Goal: Task Accomplishment & Management: Complete application form

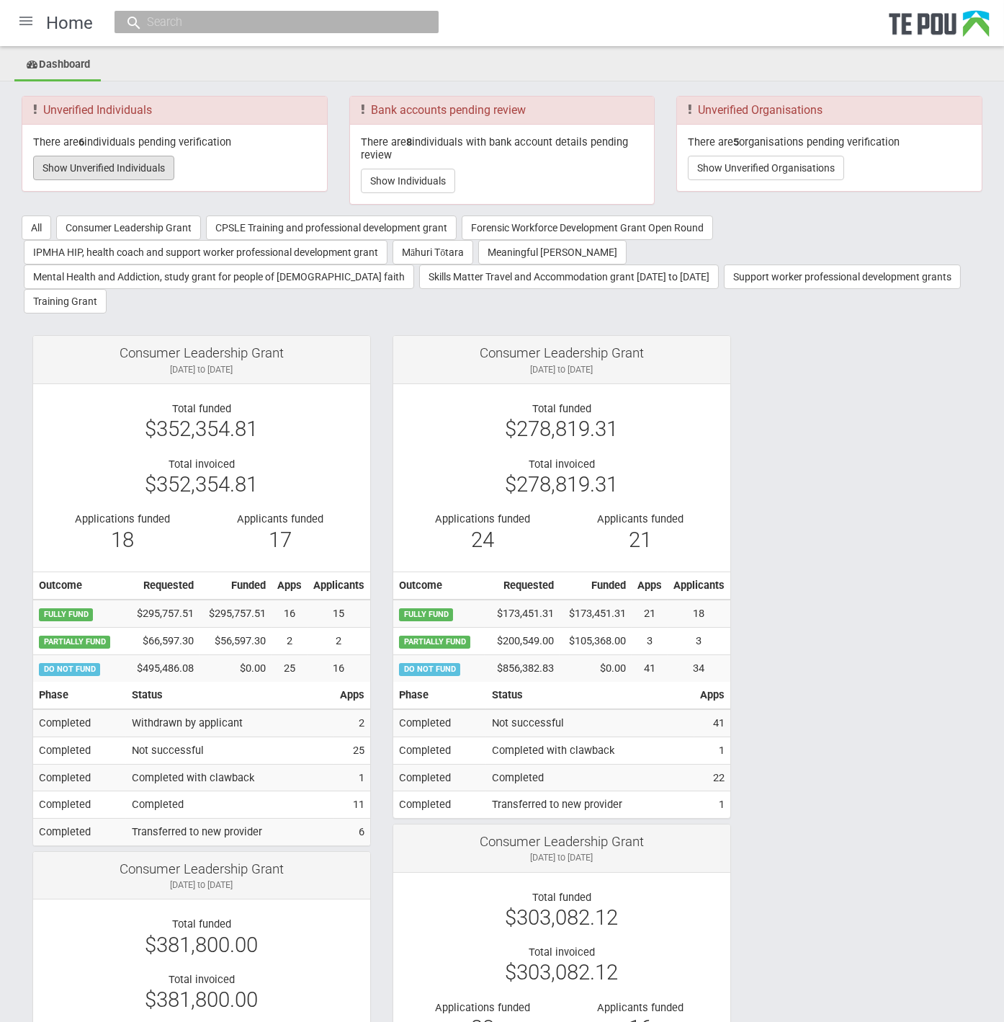
click at [142, 165] on button "Show Unverified Individuals" at bounding box center [103, 168] width 141 height 24
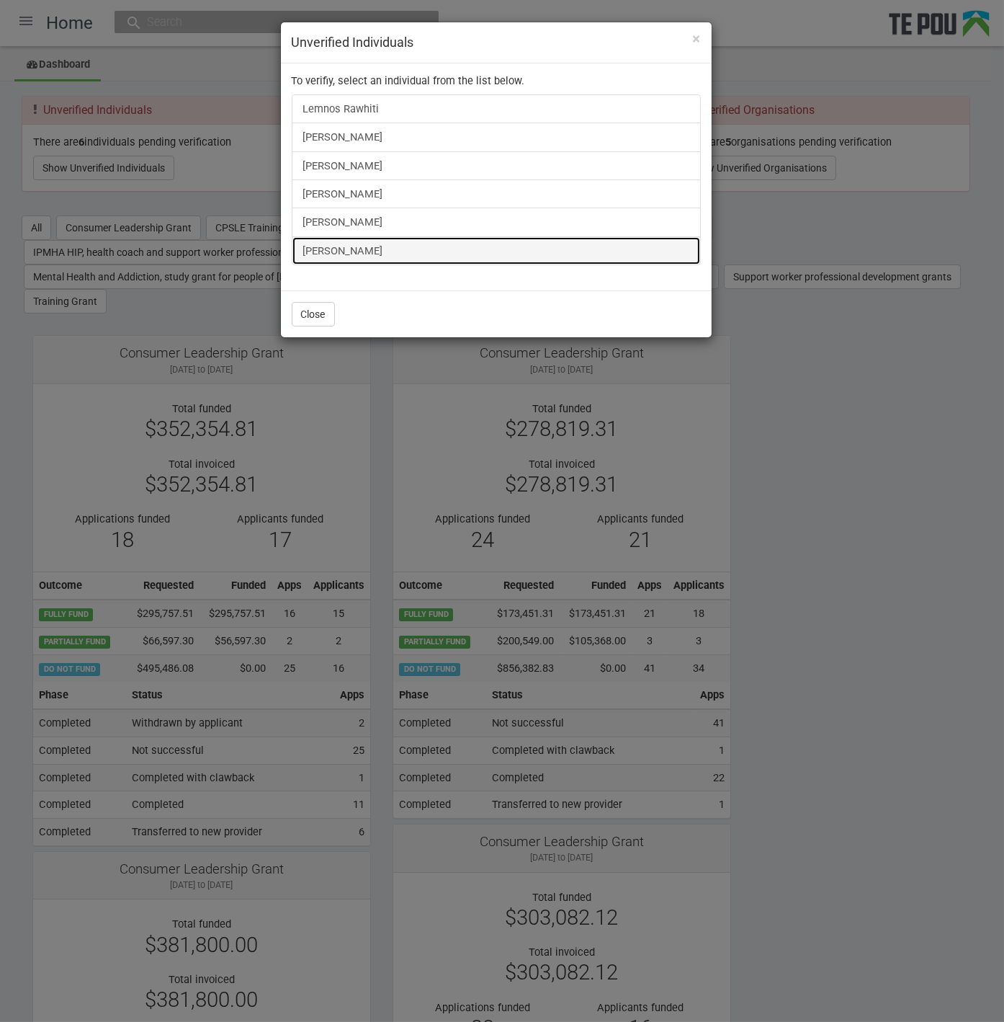
click at [327, 238] on link "[PERSON_NAME]" at bounding box center [496, 250] width 409 height 29
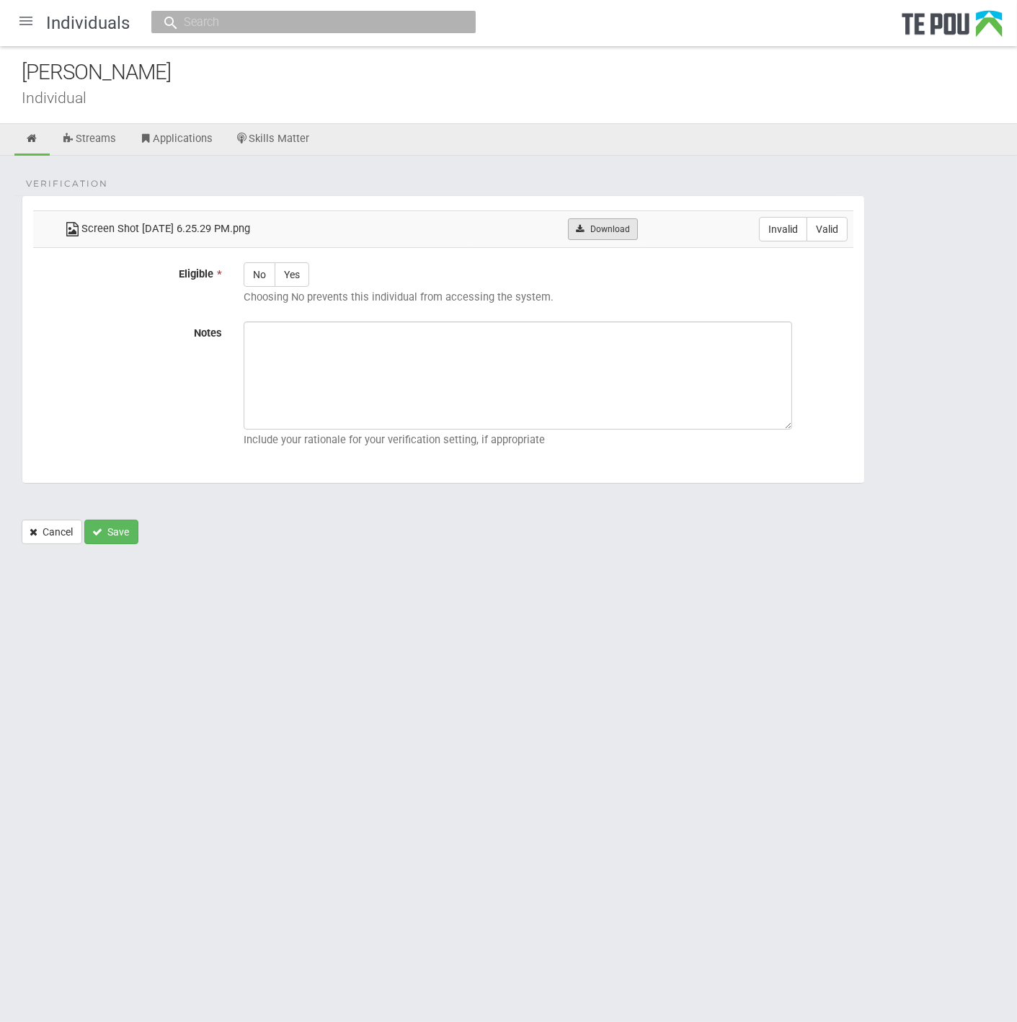
click at [625, 222] on link "Download" at bounding box center [603, 229] width 70 height 22
click at [399, 83] on div "[PERSON_NAME]" at bounding box center [519, 72] width 995 height 31
click at [834, 236] on label "Valid" at bounding box center [826, 229] width 41 height 24
radio input "true"
click at [297, 274] on label "Yes" at bounding box center [291, 274] width 35 height 24
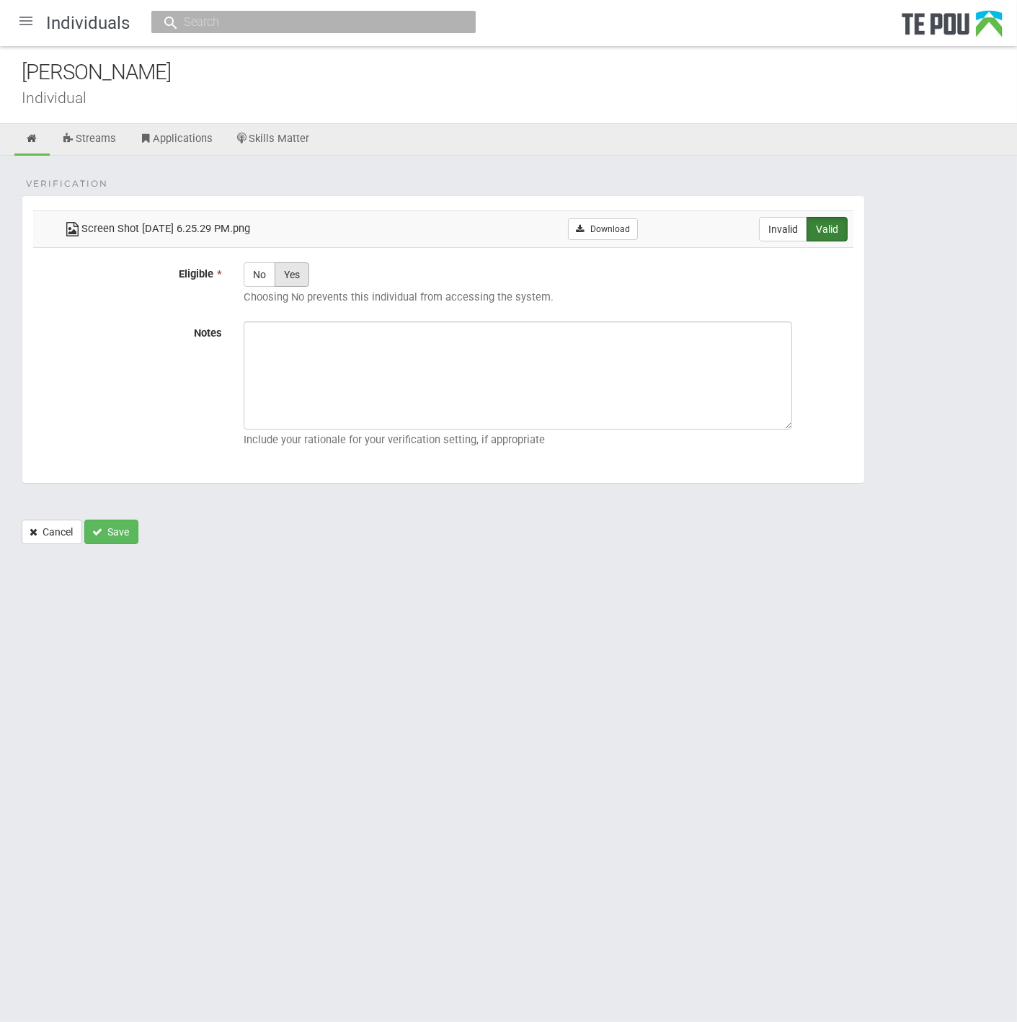
radio input "true"
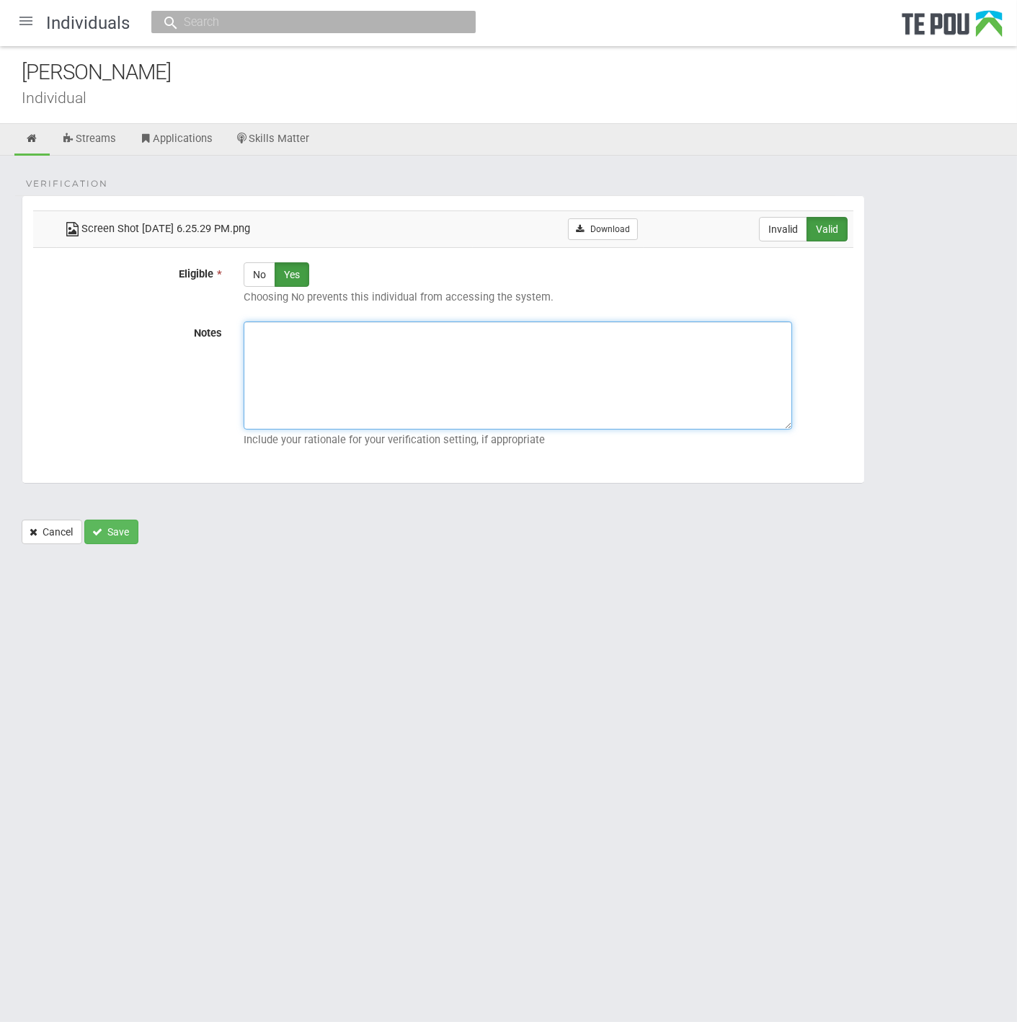
click at [647, 368] on textarea "Notes" at bounding box center [518, 375] width 548 height 108
paste textarea "Verified by [PERSON_NAME] @ [DATE]"
type textarea "Verified by [PERSON_NAME] @ [DATE]"
click at [115, 522] on button "Save" at bounding box center [111, 531] width 54 height 24
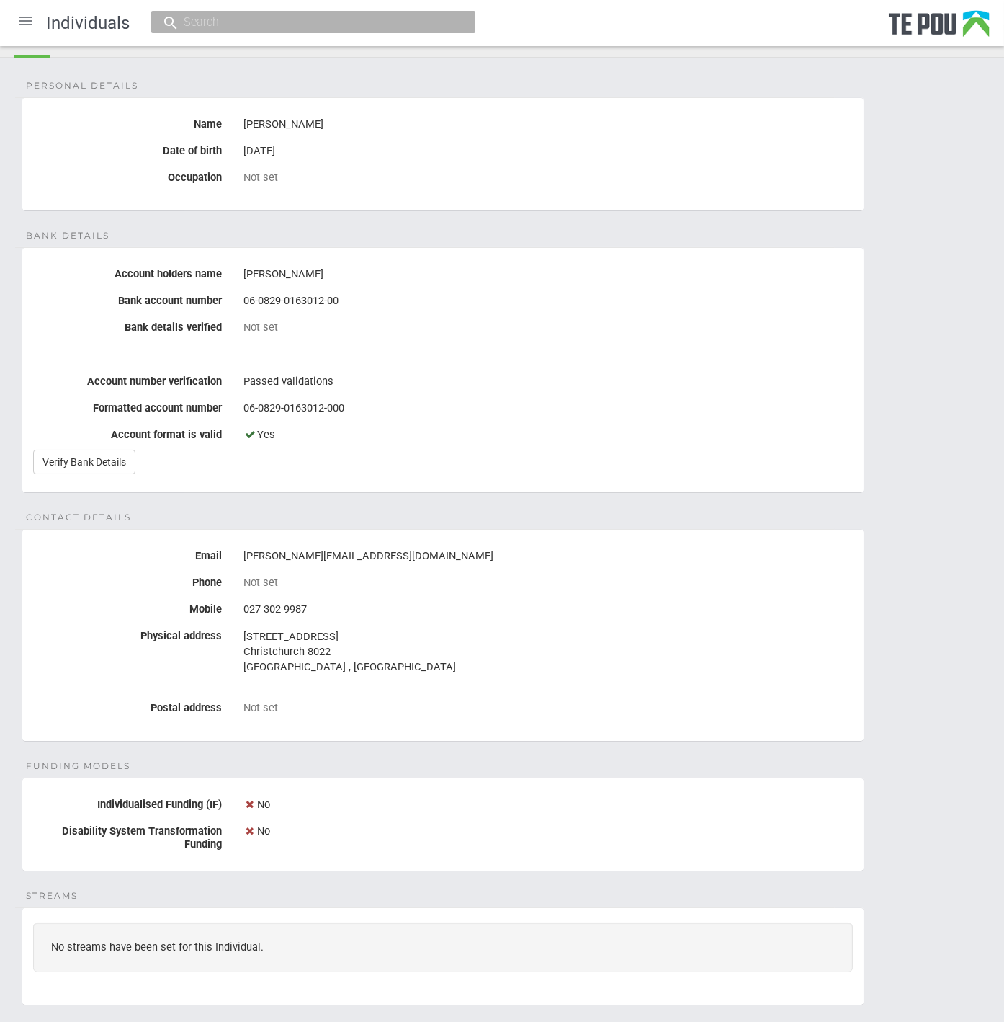
scroll to position [80, 0]
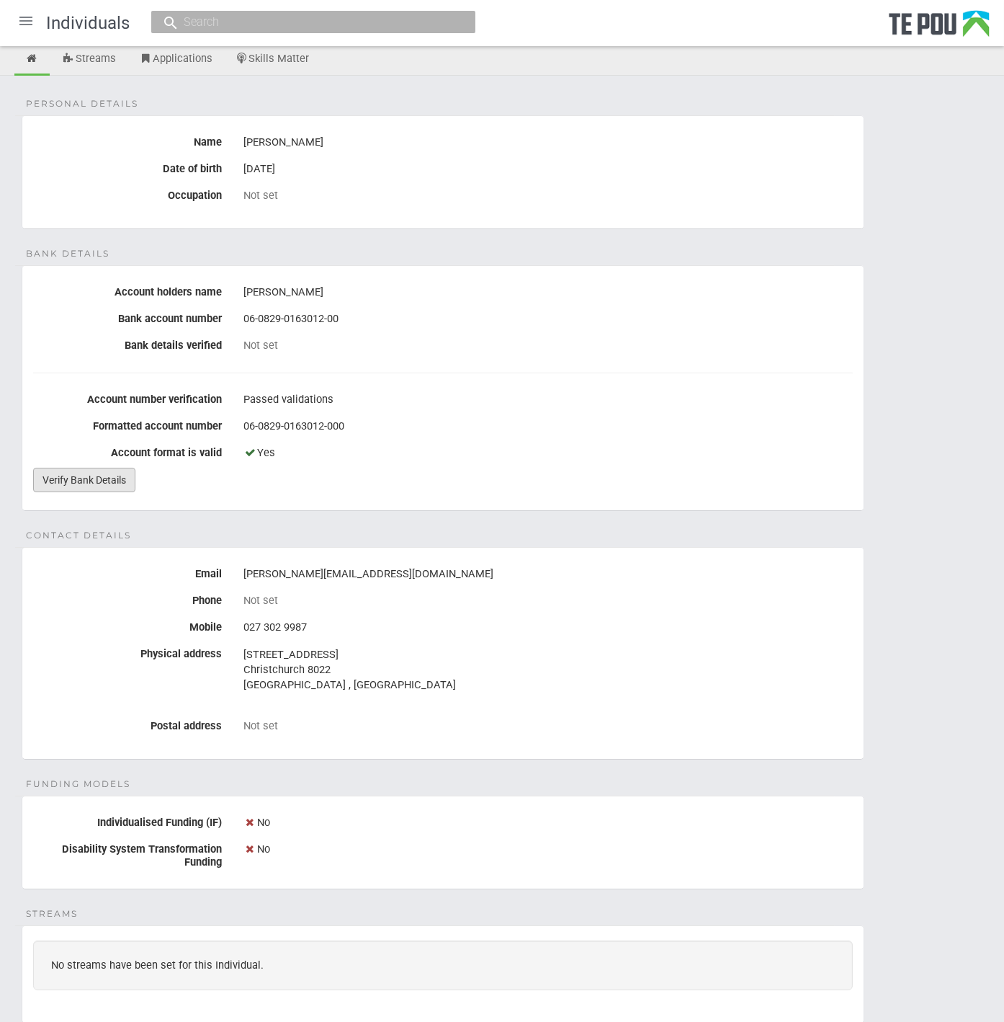
click at [101, 480] on link "Verify Bank Details" at bounding box center [84, 480] width 102 height 24
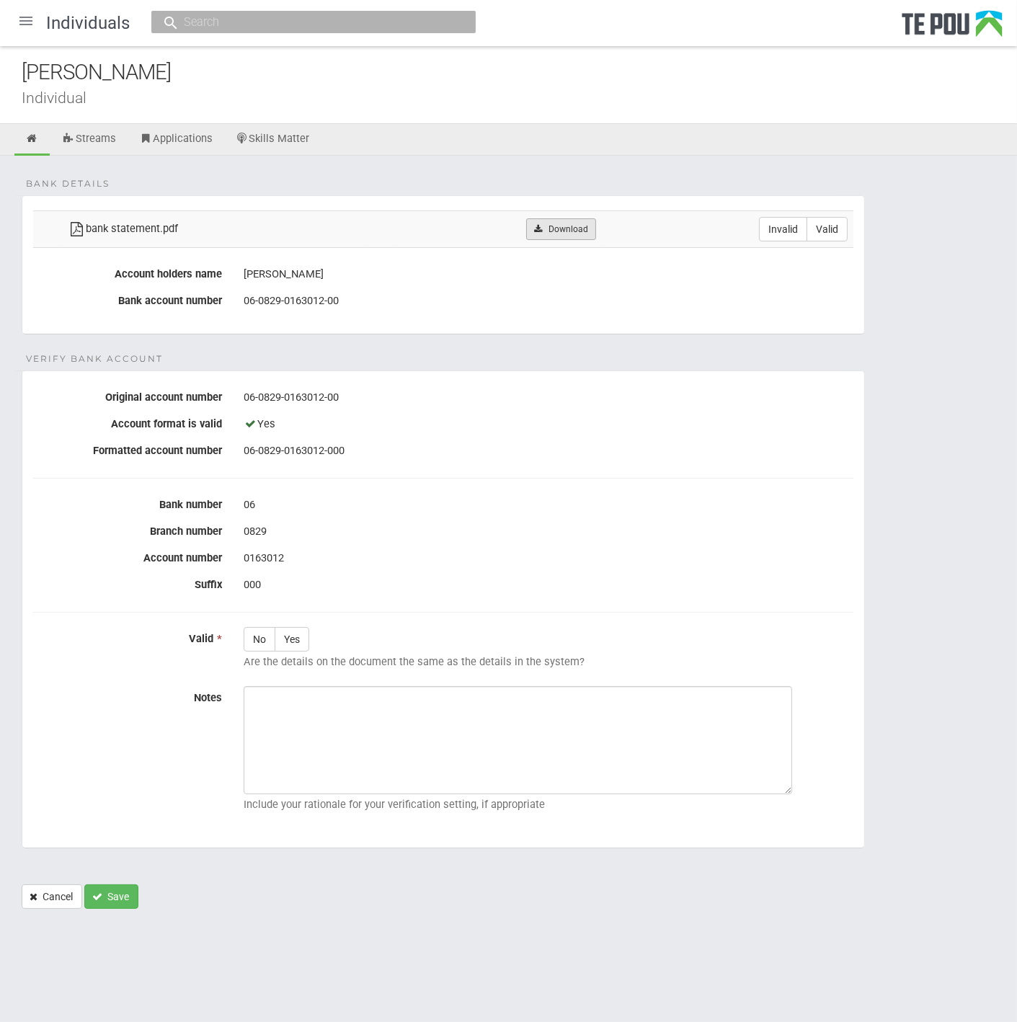
click at [551, 225] on link "Download" at bounding box center [561, 229] width 70 height 22
click at [849, 229] on td "Invalid Valid" at bounding box center [727, 228] width 251 height 37
click at [830, 231] on label "Valid" at bounding box center [826, 229] width 41 height 24
radio input "true"
click at [290, 628] on label "Yes" at bounding box center [291, 639] width 35 height 24
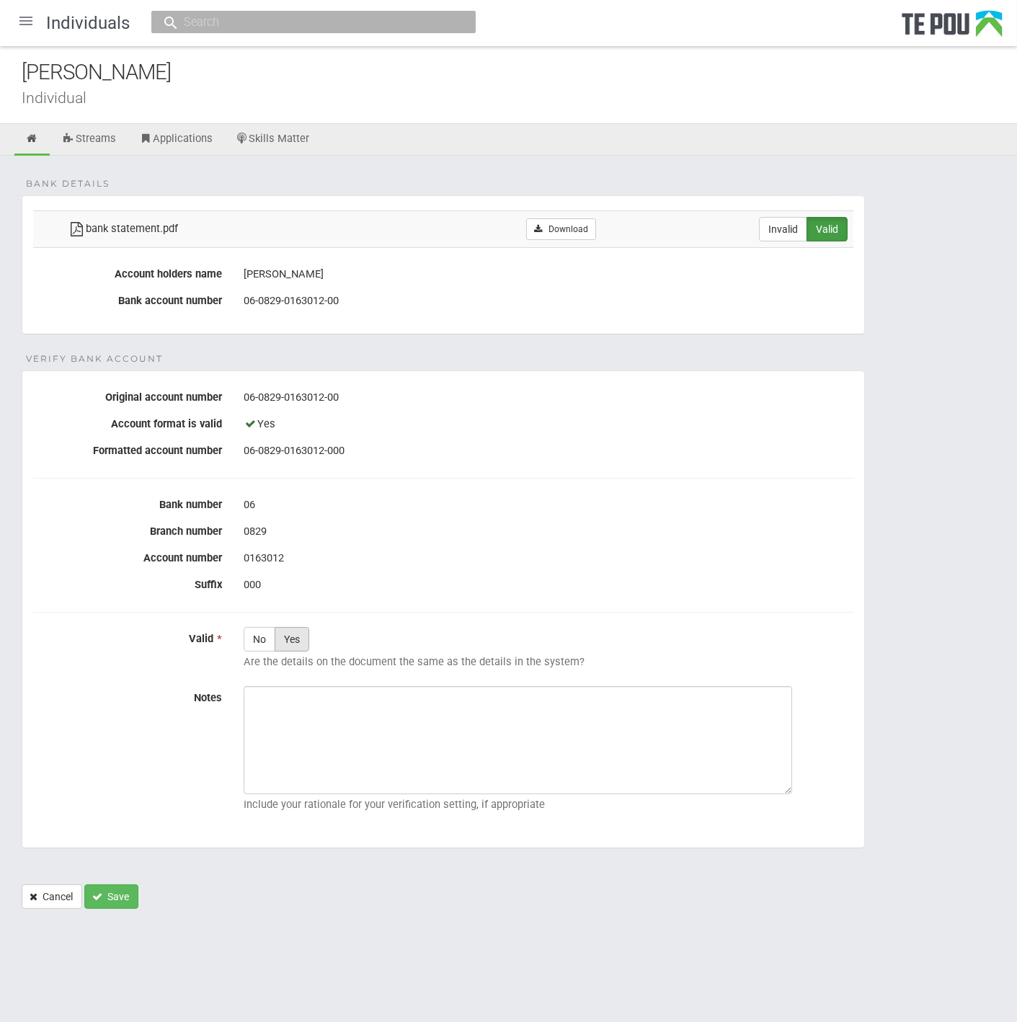
radio input "true"
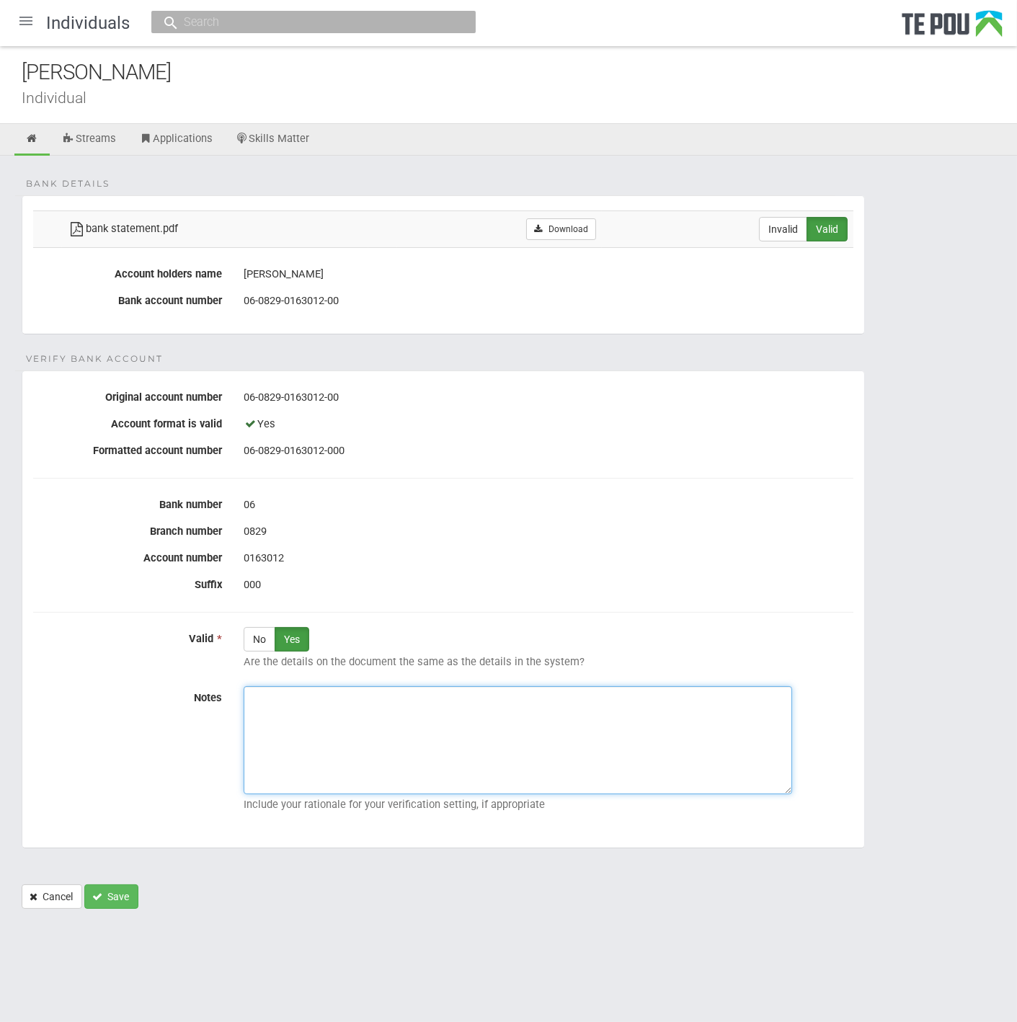
paste textarea "Verified by [PERSON_NAME] @ [DATE]"
type textarea "Verified by [PERSON_NAME] @ [DATE]"
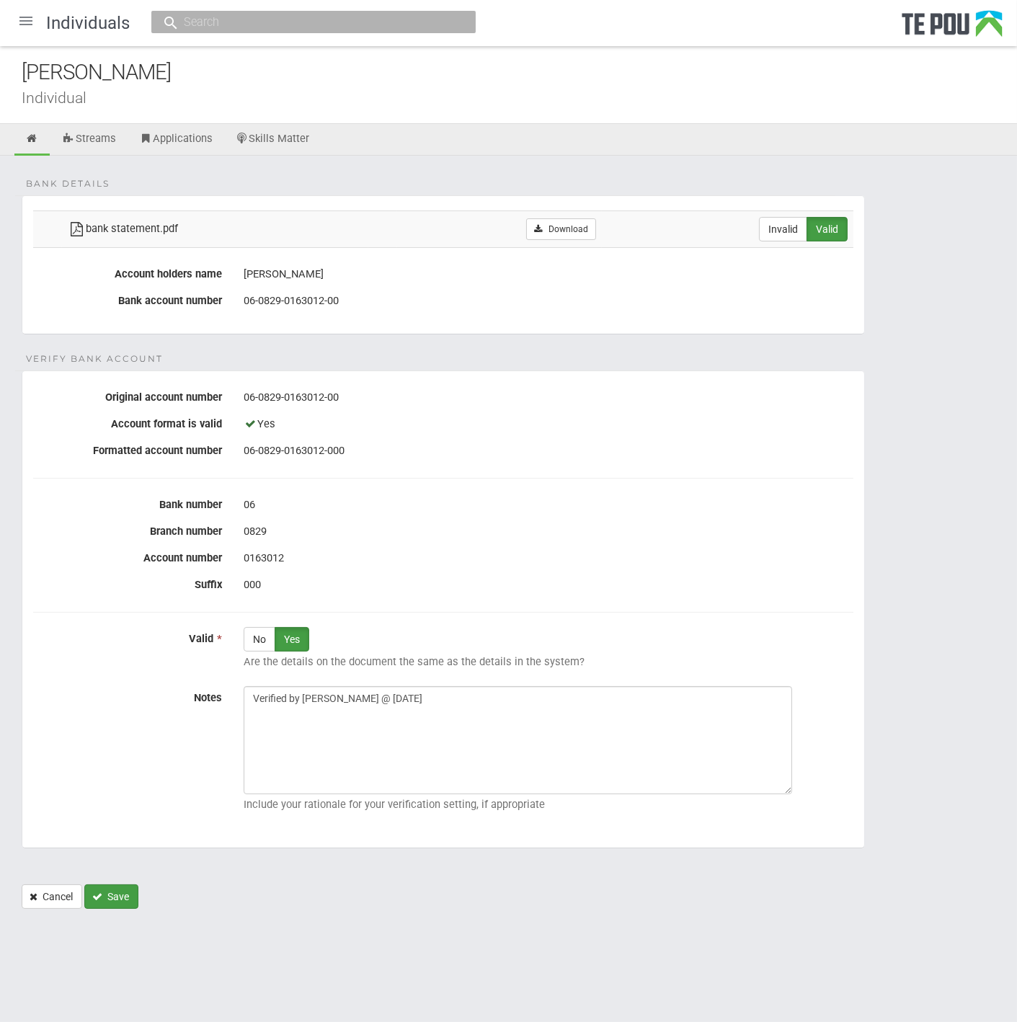
click at [118, 898] on button "Save" at bounding box center [111, 896] width 54 height 24
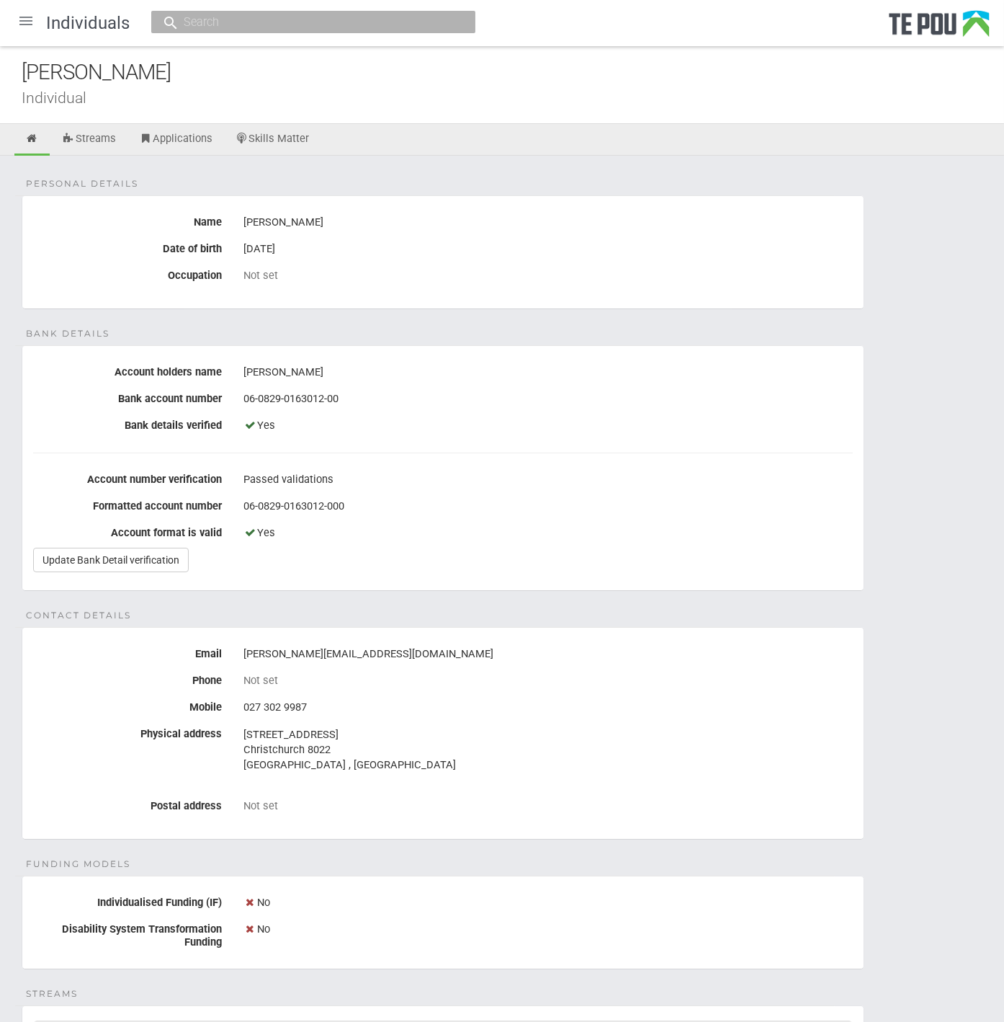
click at [24, 25] on div at bounding box center [26, 21] width 35 height 35
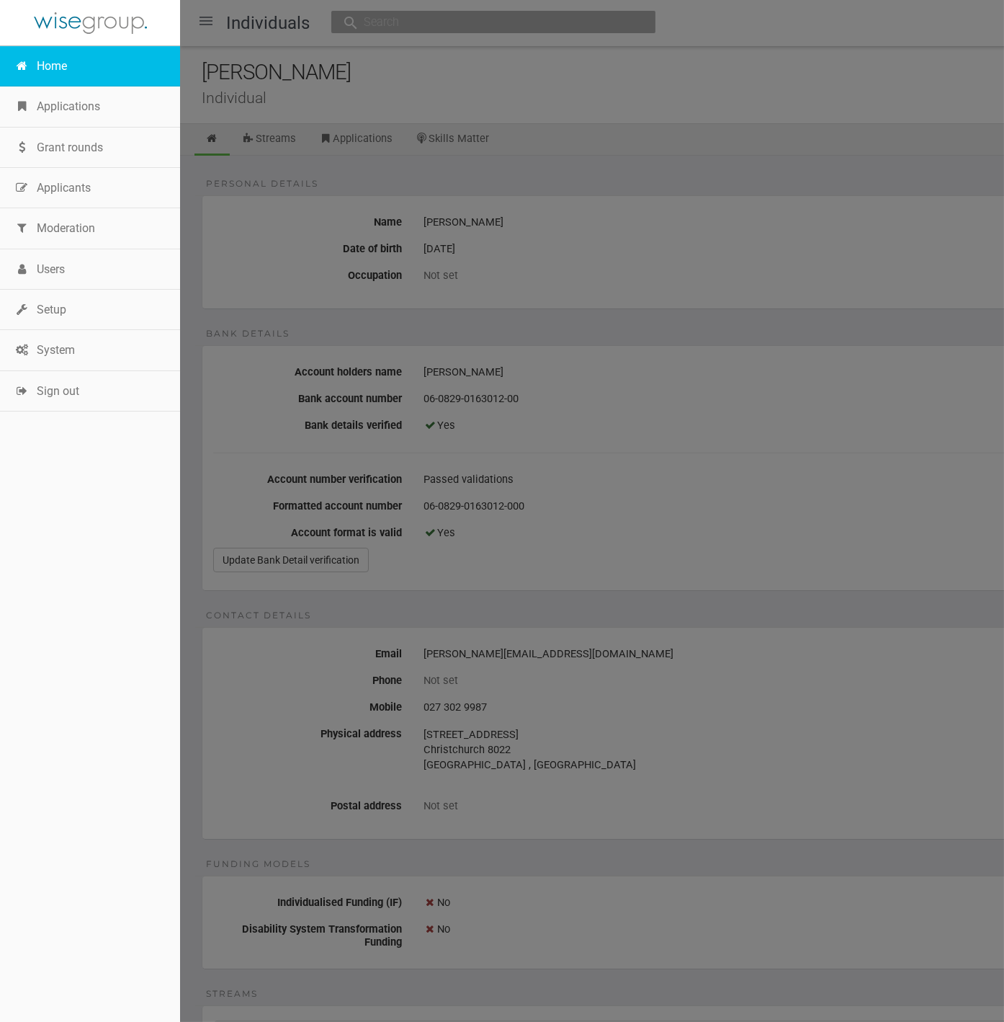
click at [58, 66] on link "Home" at bounding box center [90, 66] width 180 height 40
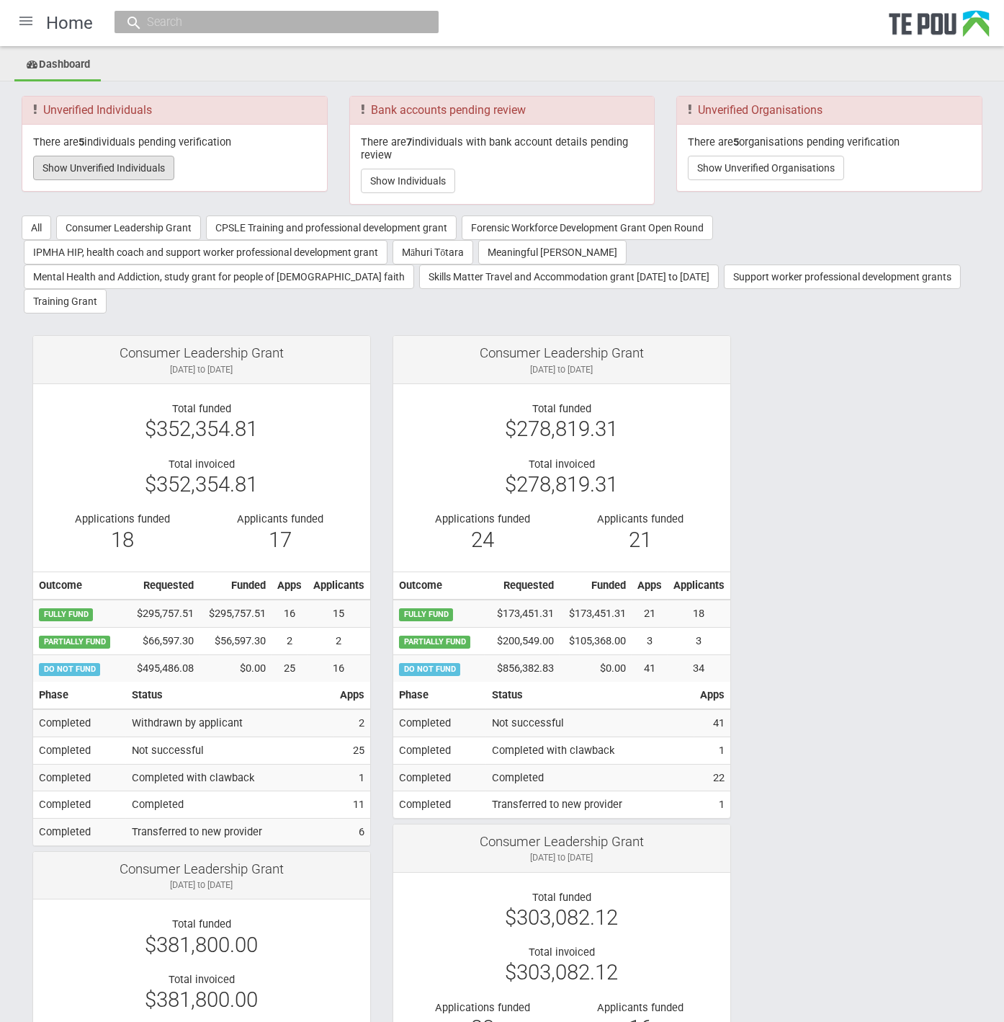
click at [119, 166] on button "Show Unverified Individuals" at bounding box center [103, 168] width 141 height 24
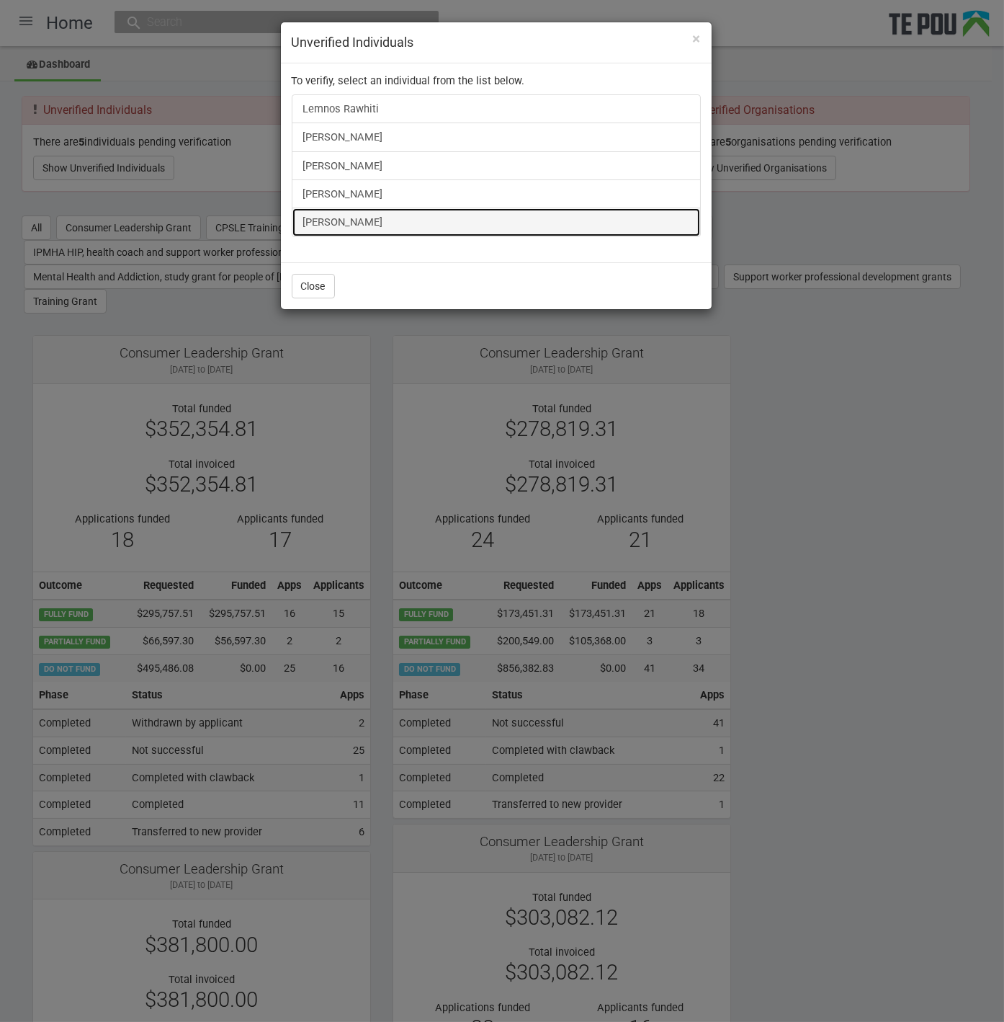
click at [342, 220] on link "Gina Fordyce" at bounding box center [496, 221] width 409 height 29
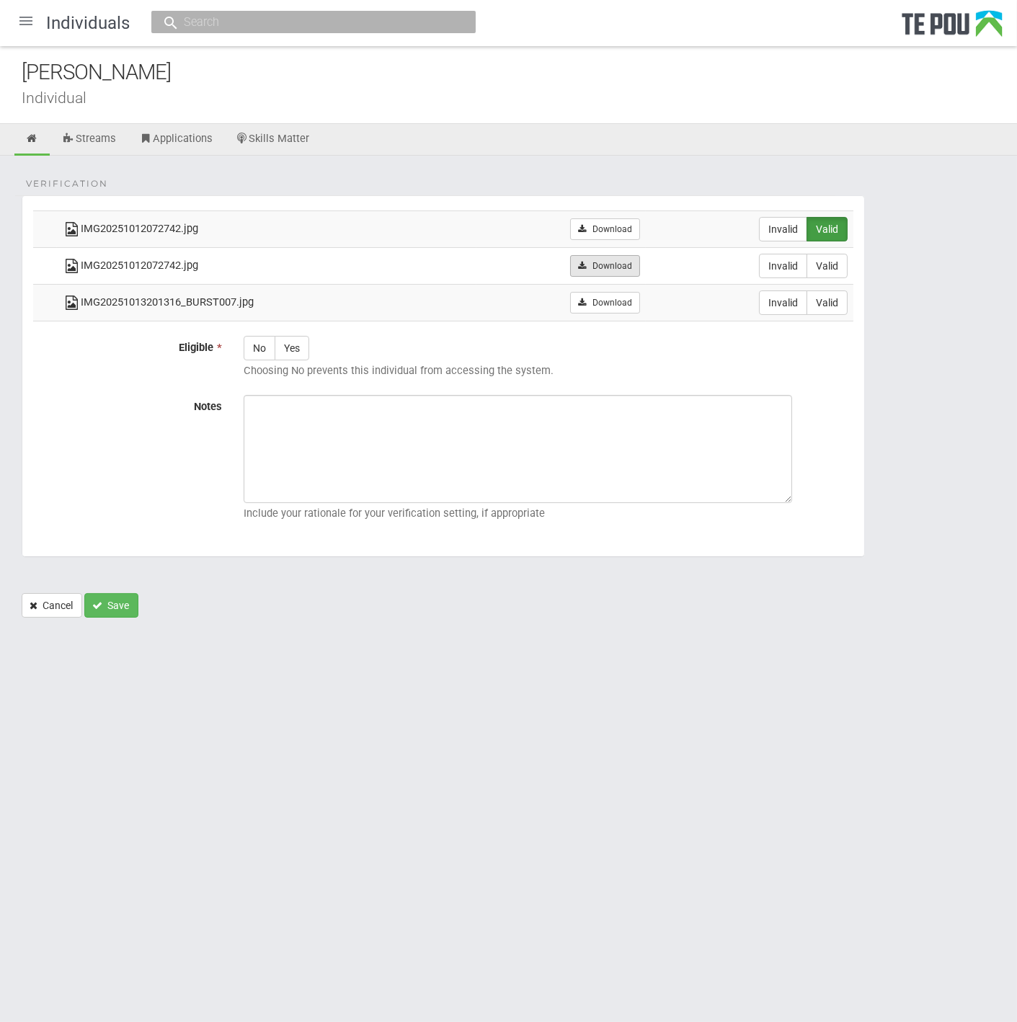
click at [621, 260] on link "Download" at bounding box center [605, 266] width 70 height 22
click at [614, 304] on link "Download" at bounding box center [605, 303] width 70 height 22
click at [837, 268] on label "Valid" at bounding box center [826, 266] width 41 height 24
radio input "true"
click at [841, 296] on label "Valid" at bounding box center [826, 302] width 41 height 24
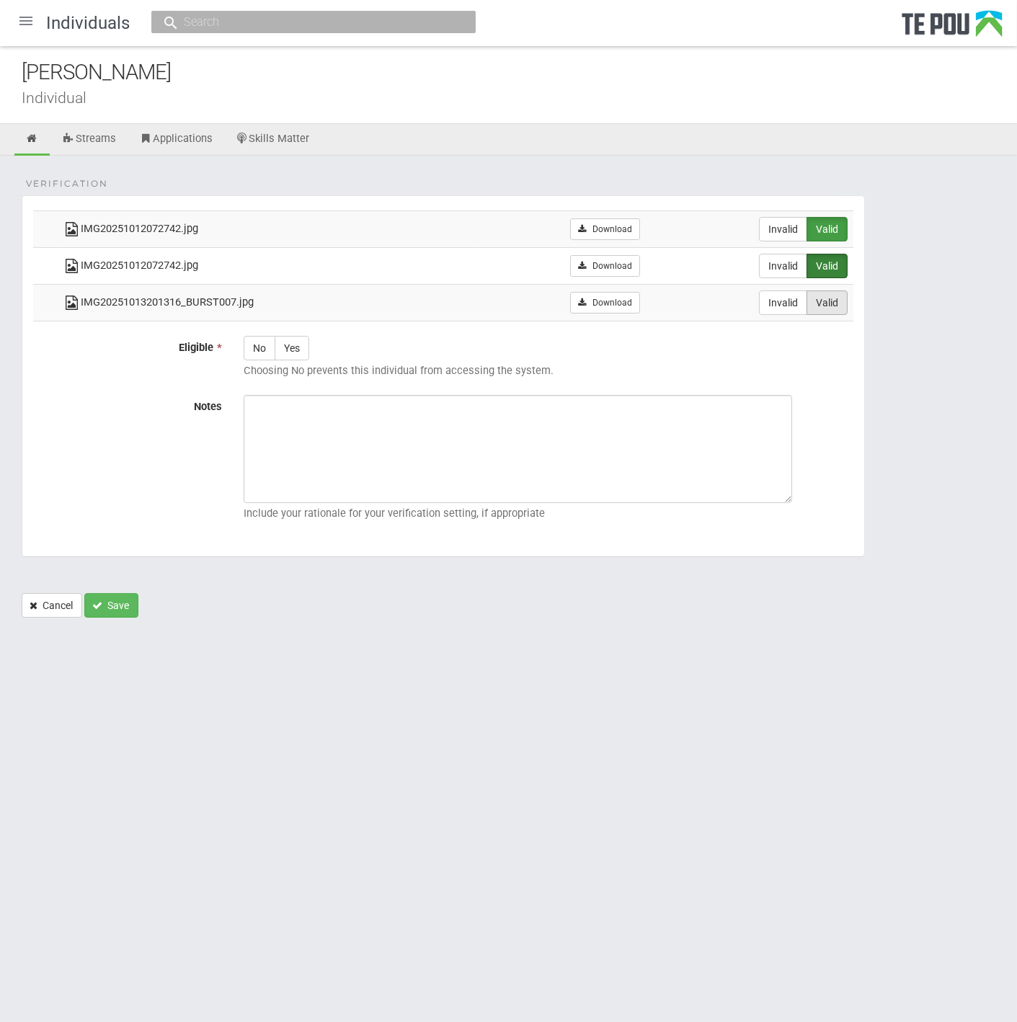
radio input "true"
click at [292, 353] on label "Yes" at bounding box center [291, 348] width 35 height 24
radio input "true"
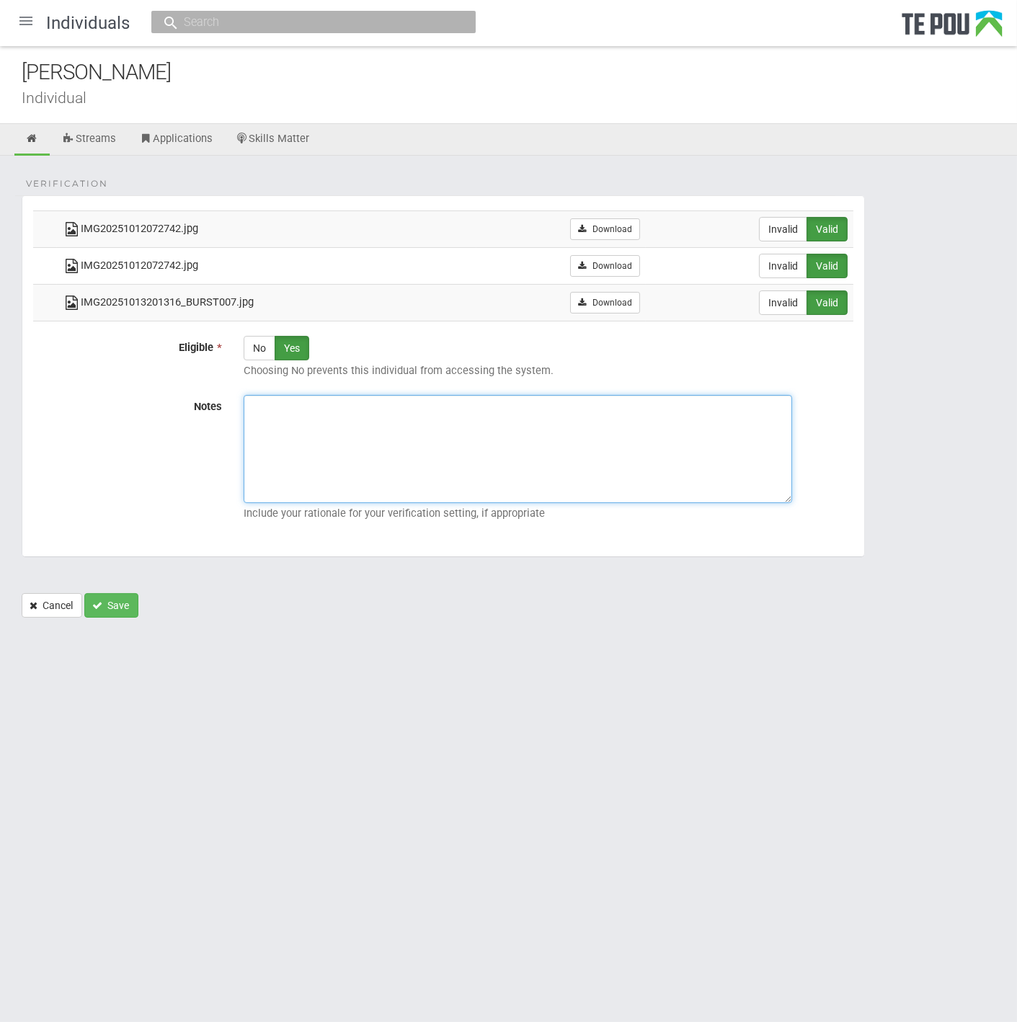
paste textarea "Verified by Melody @ 14/10/2025"
type textarea "Verified by Melody @ 14/10/2025"
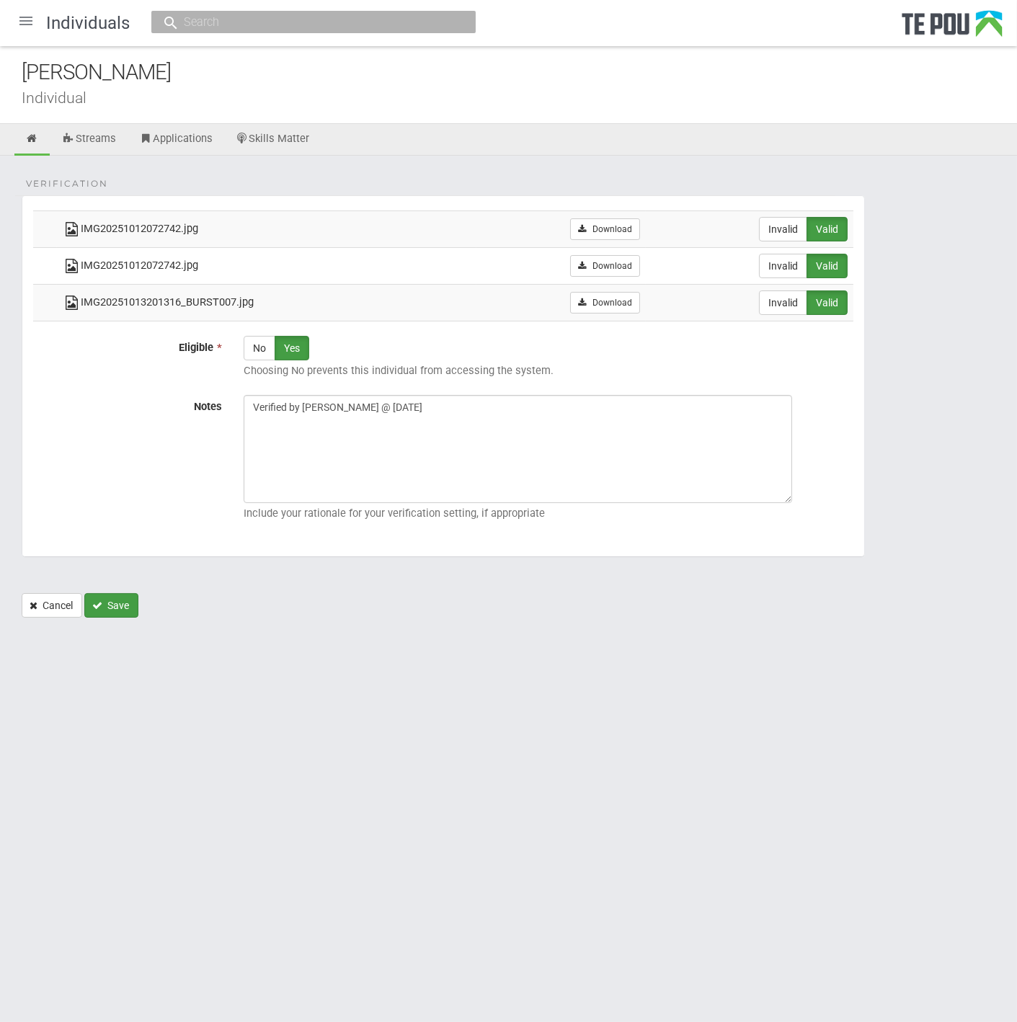
click at [128, 602] on button "Save" at bounding box center [111, 605] width 54 height 24
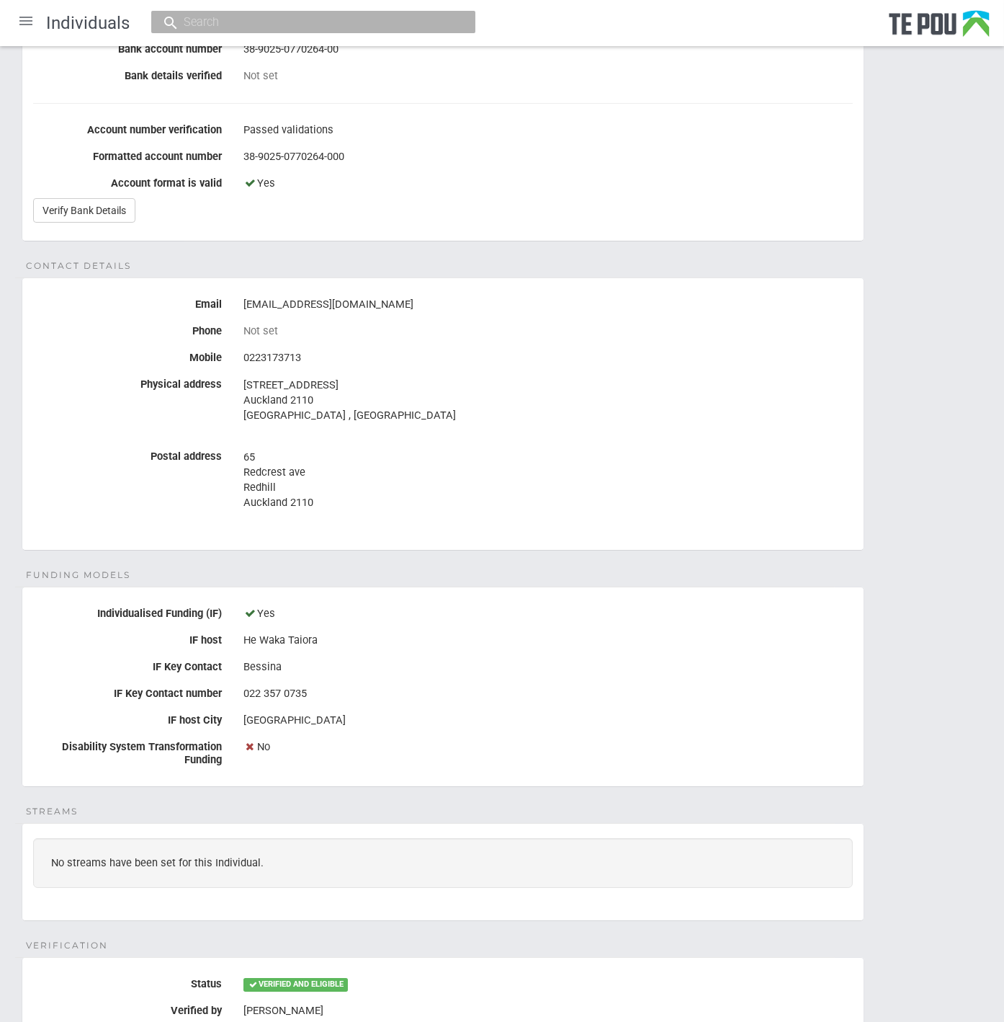
scroll to position [317, 0]
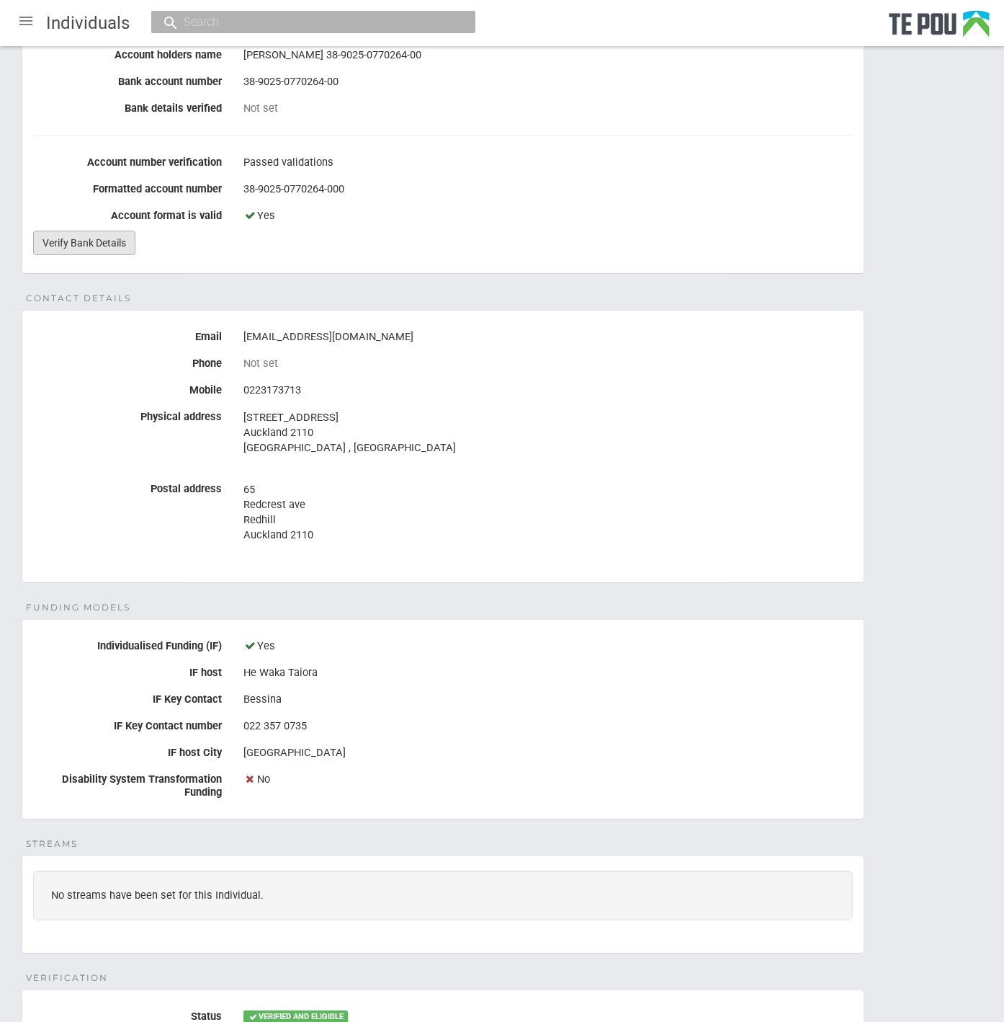
click at [60, 241] on link "Verify Bank Details" at bounding box center [84, 243] width 102 height 24
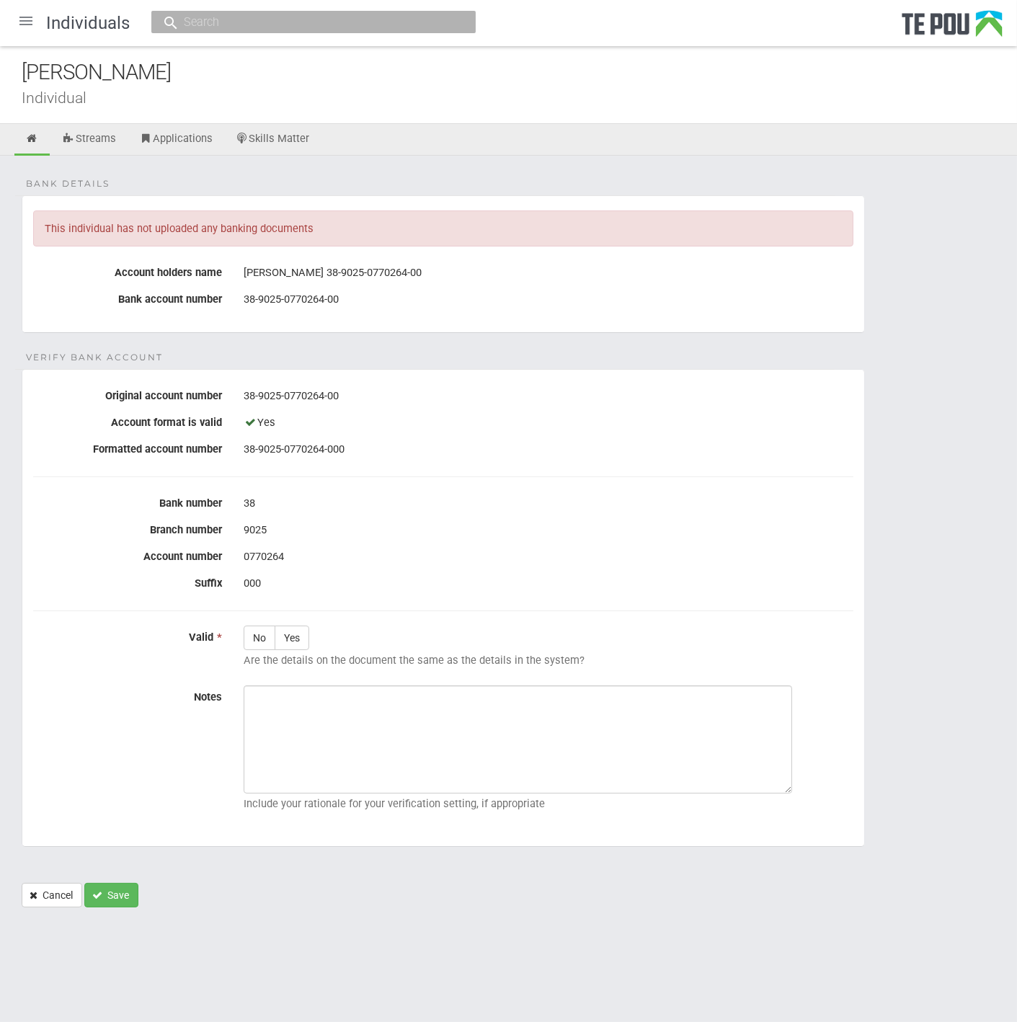
click at [20, 22] on div at bounding box center [26, 21] width 35 height 35
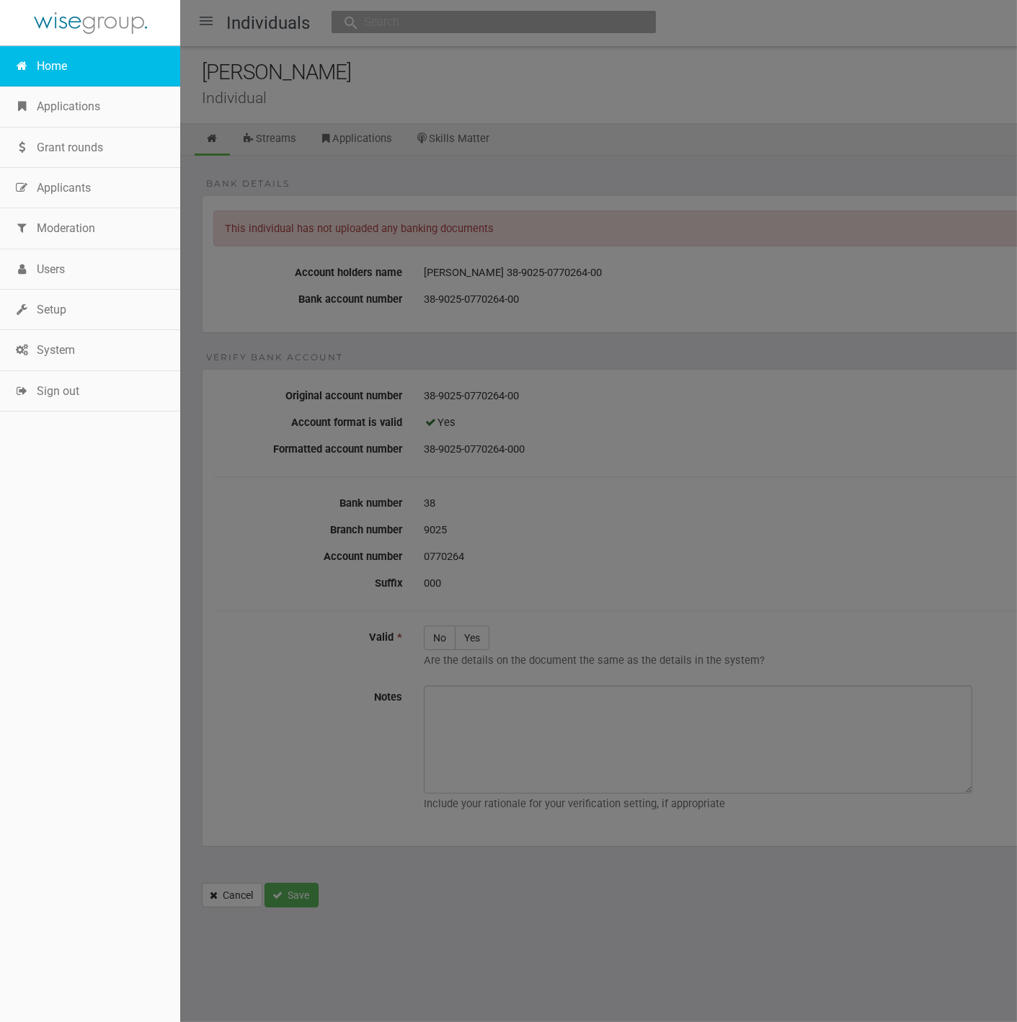
click at [57, 64] on link "Home" at bounding box center [90, 66] width 180 height 40
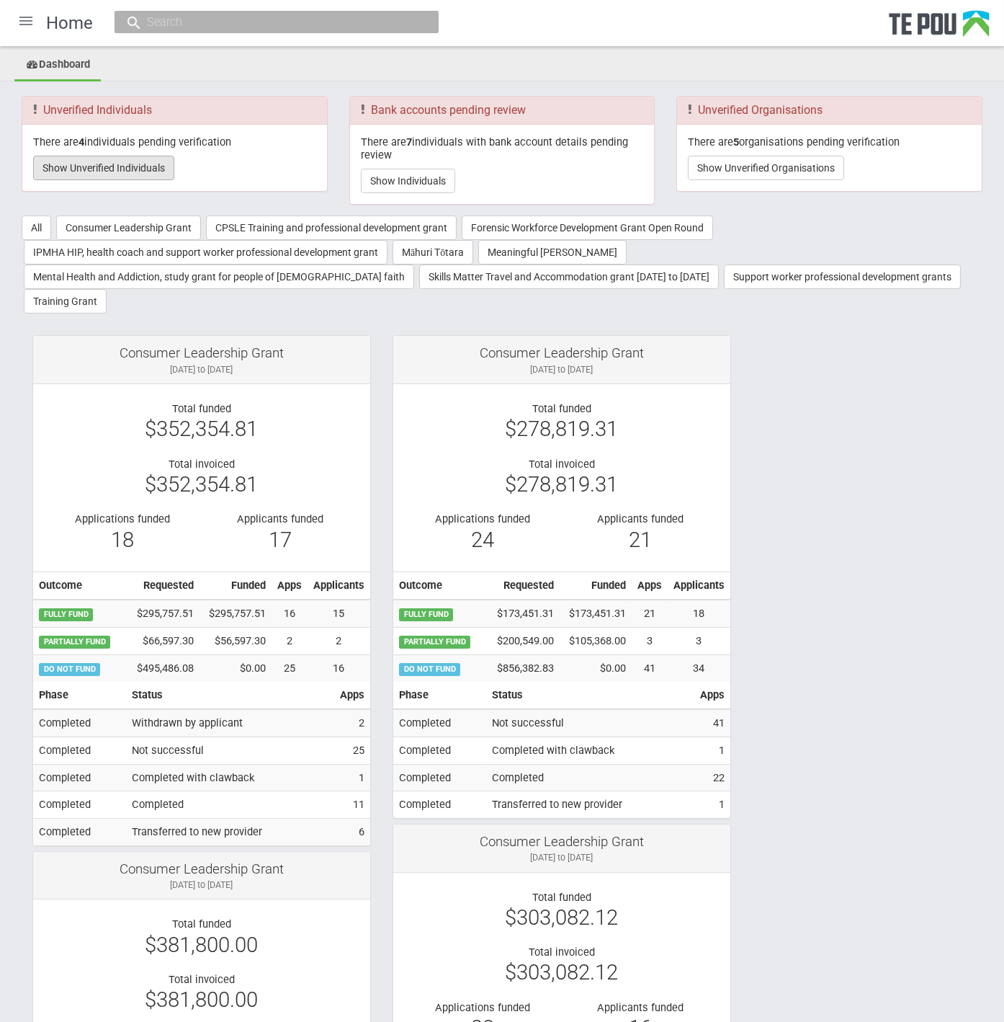
click at [120, 159] on button "Show Unverified Individuals" at bounding box center [103, 168] width 141 height 24
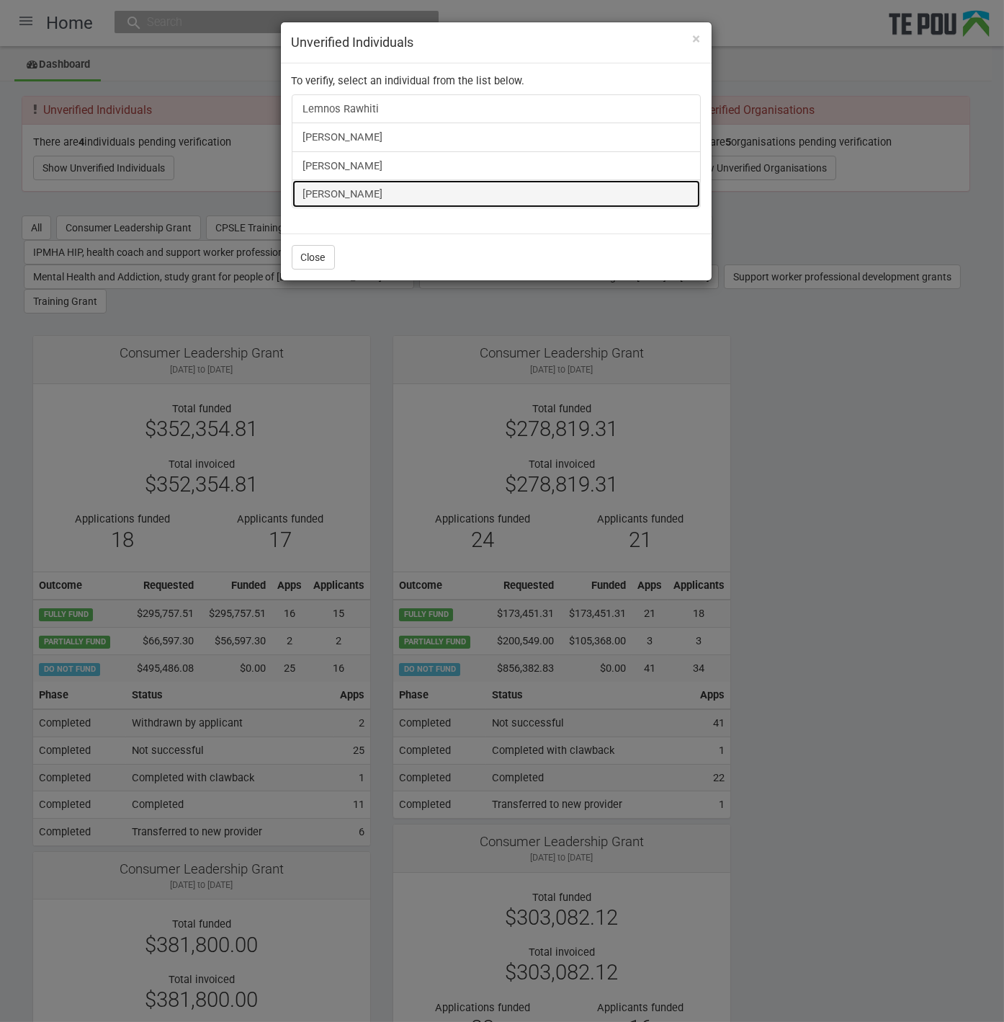
click at [300, 183] on link "[PERSON_NAME]" at bounding box center [496, 193] width 409 height 29
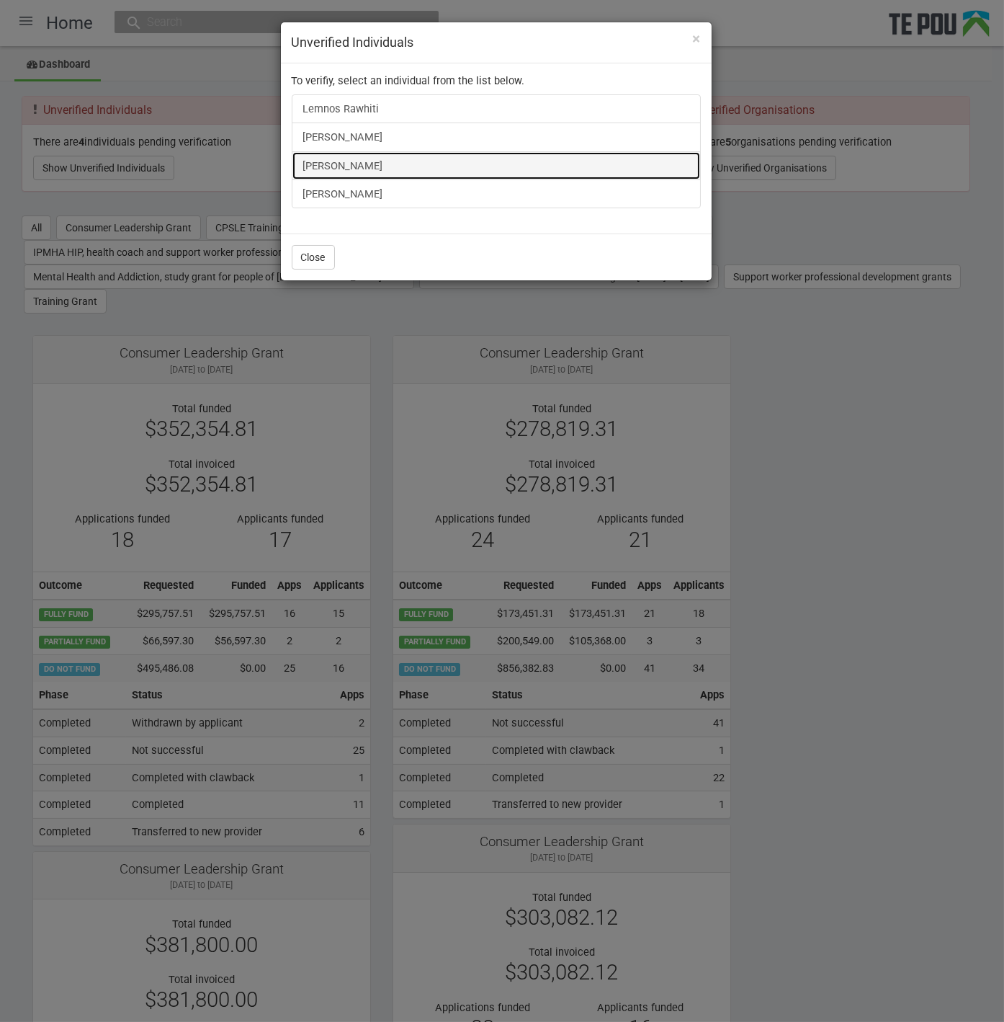
click at [360, 151] on link "[PERSON_NAME]" at bounding box center [496, 165] width 409 height 29
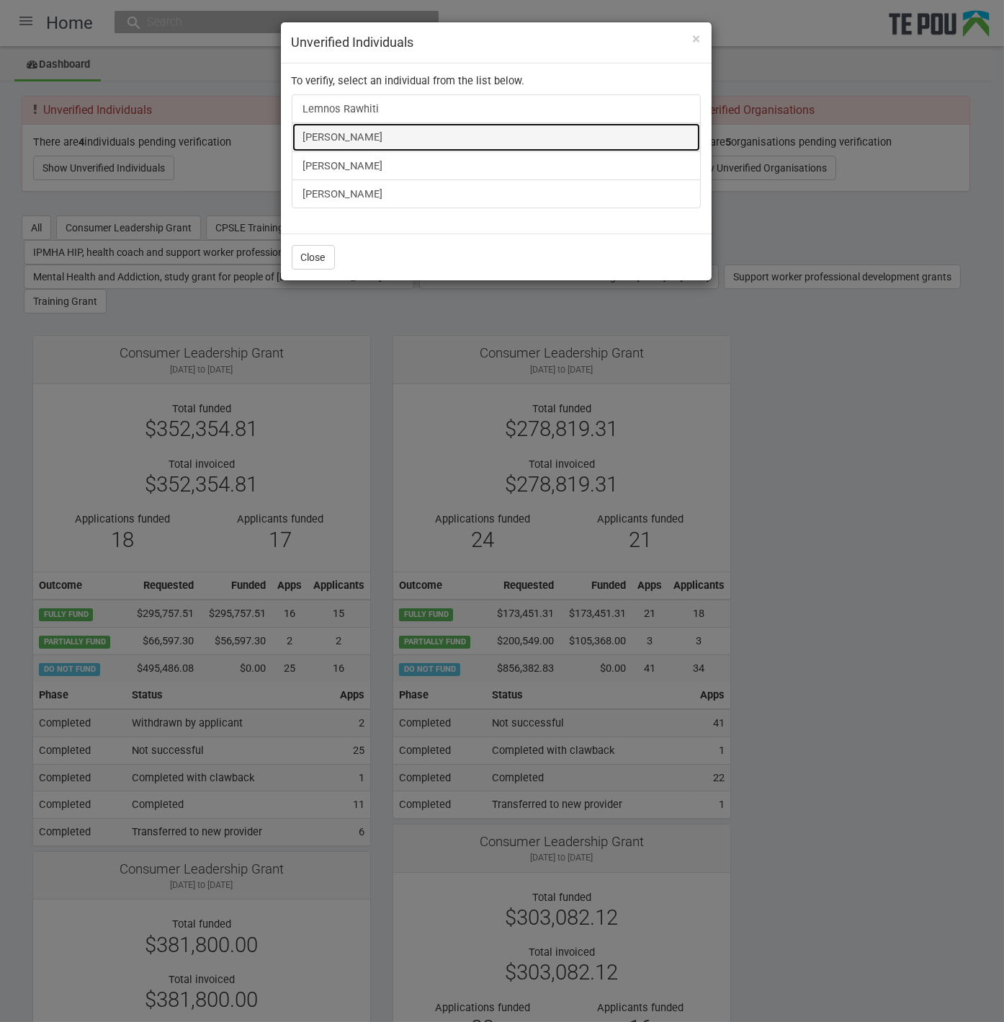
click at [335, 129] on link "[PERSON_NAME]" at bounding box center [496, 136] width 409 height 29
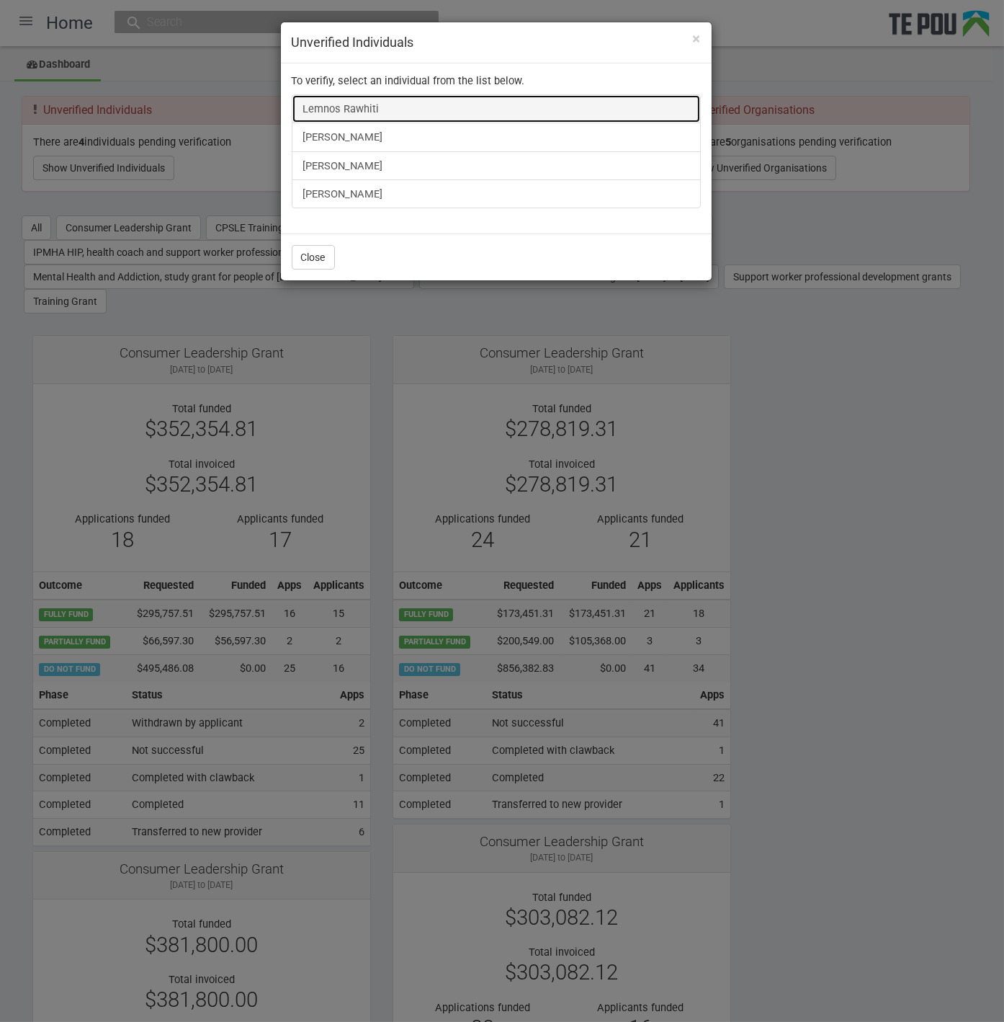
click at [327, 112] on link "Lemnos Rawhiti" at bounding box center [496, 108] width 409 height 29
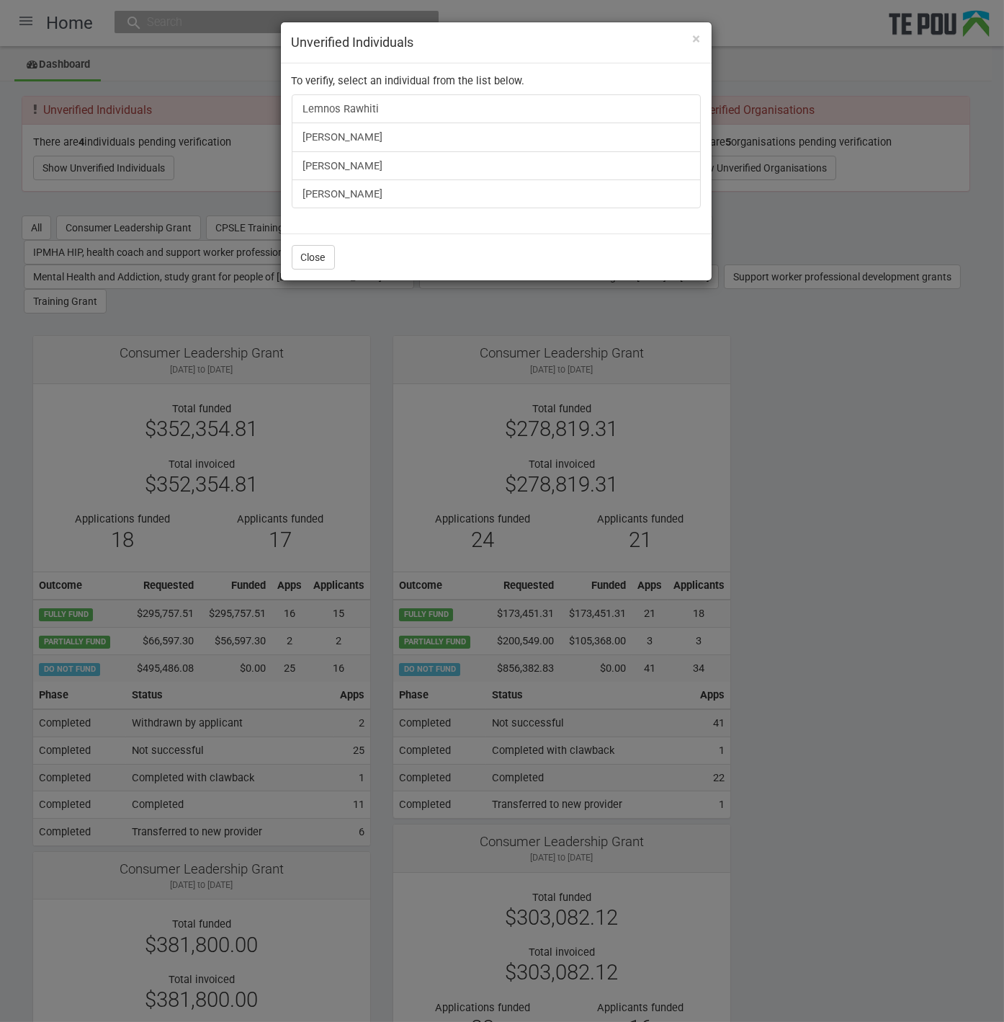
click at [885, 453] on div "× Unverified Individuals To verifiy, select an individual from the list below. …" at bounding box center [502, 511] width 1004 height 1022
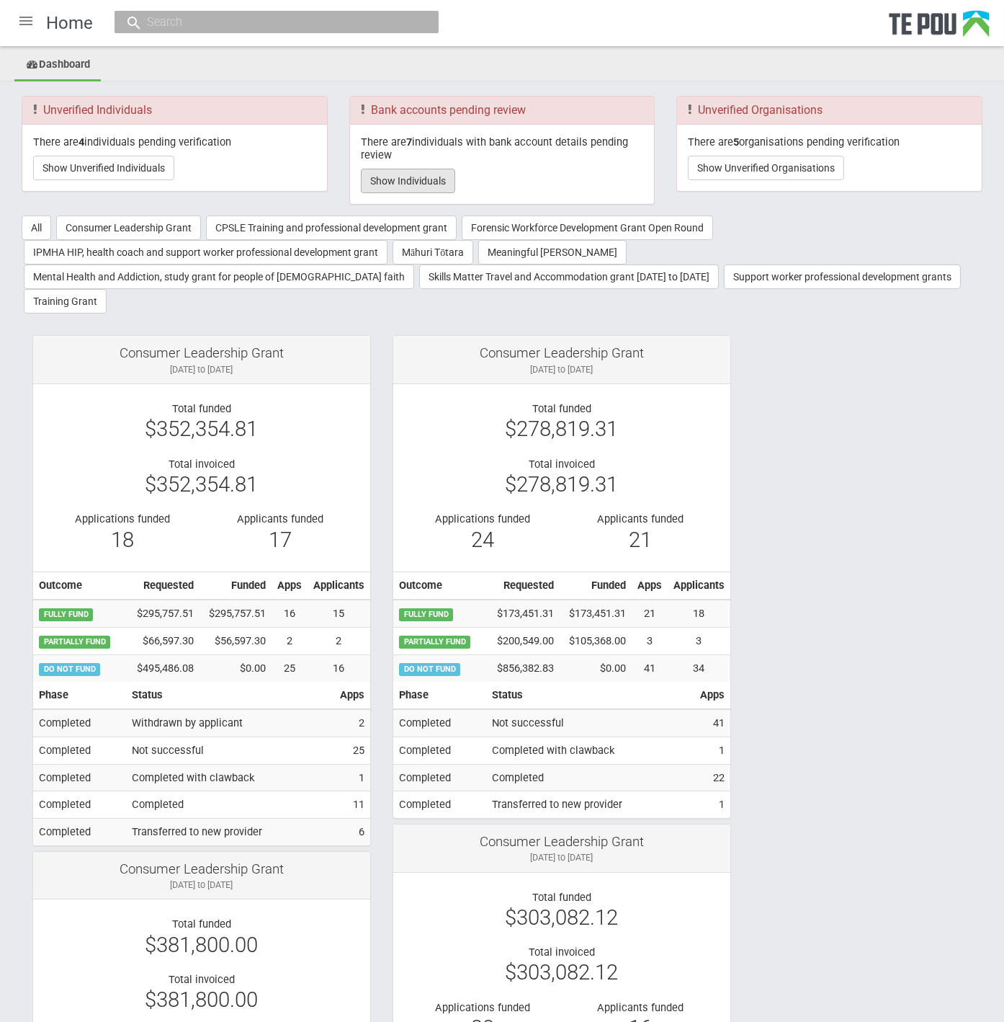
click at [398, 173] on button "Show Individuals" at bounding box center [408, 181] width 94 height 24
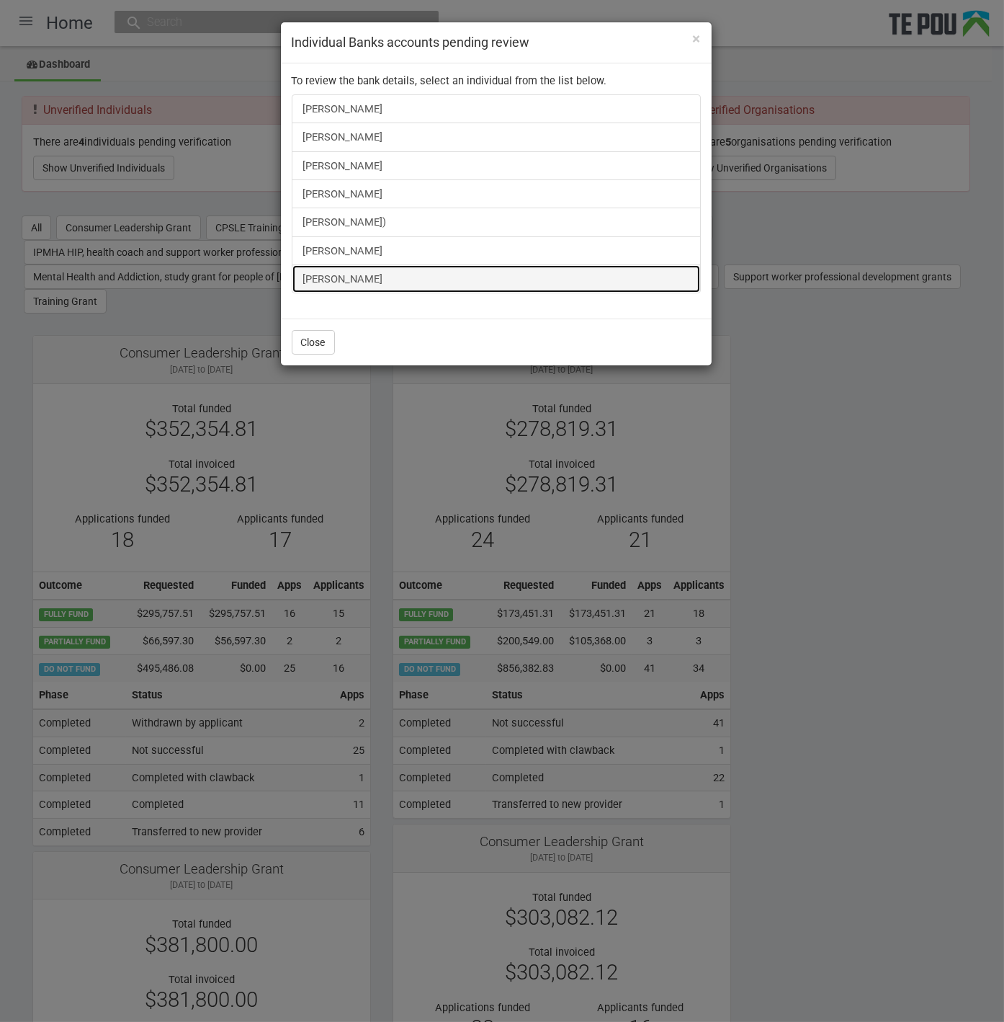
click at [344, 269] on link "Gregory Lane" at bounding box center [496, 278] width 409 height 29
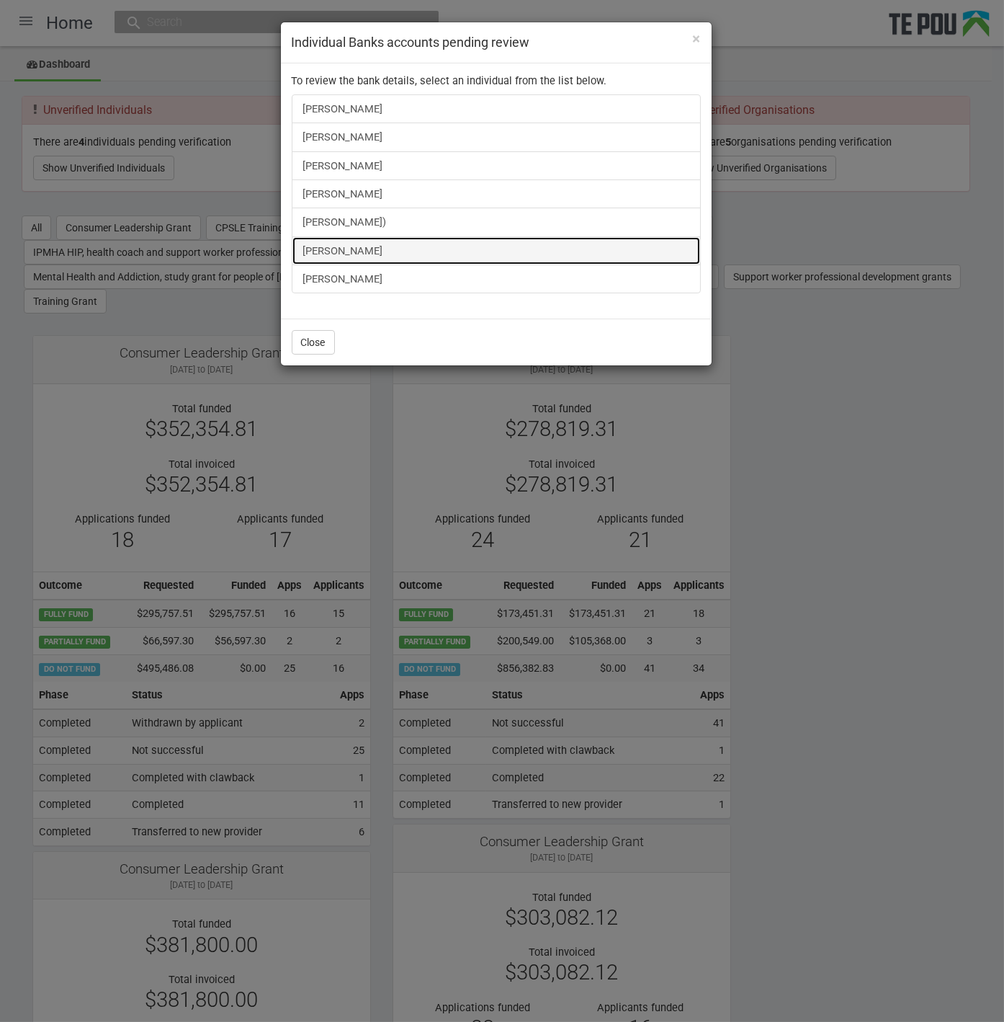
click at [345, 237] on link "Marcia Siataga" at bounding box center [496, 250] width 409 height 29
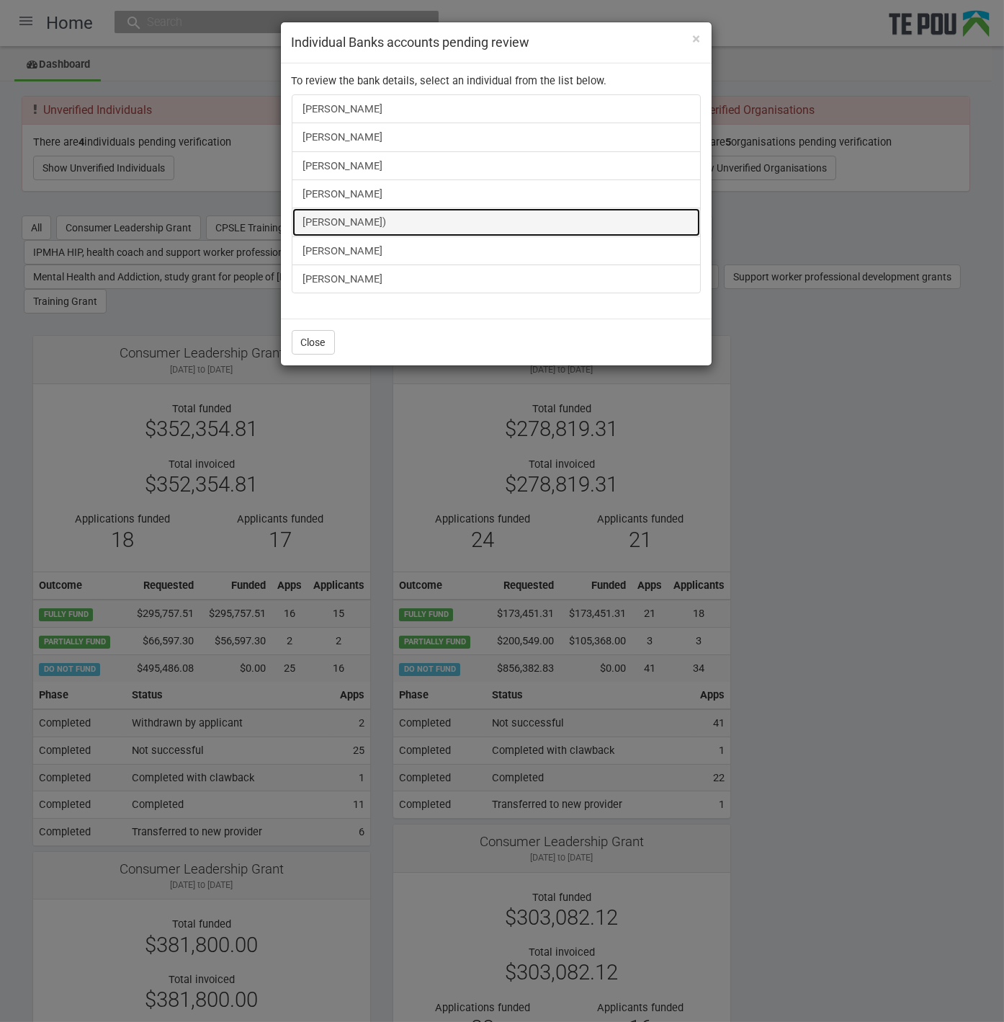
click at [372, 222] on link "Alisha Tamepo-Pehi)" at bounding box center [496, 221] width 409 height 29
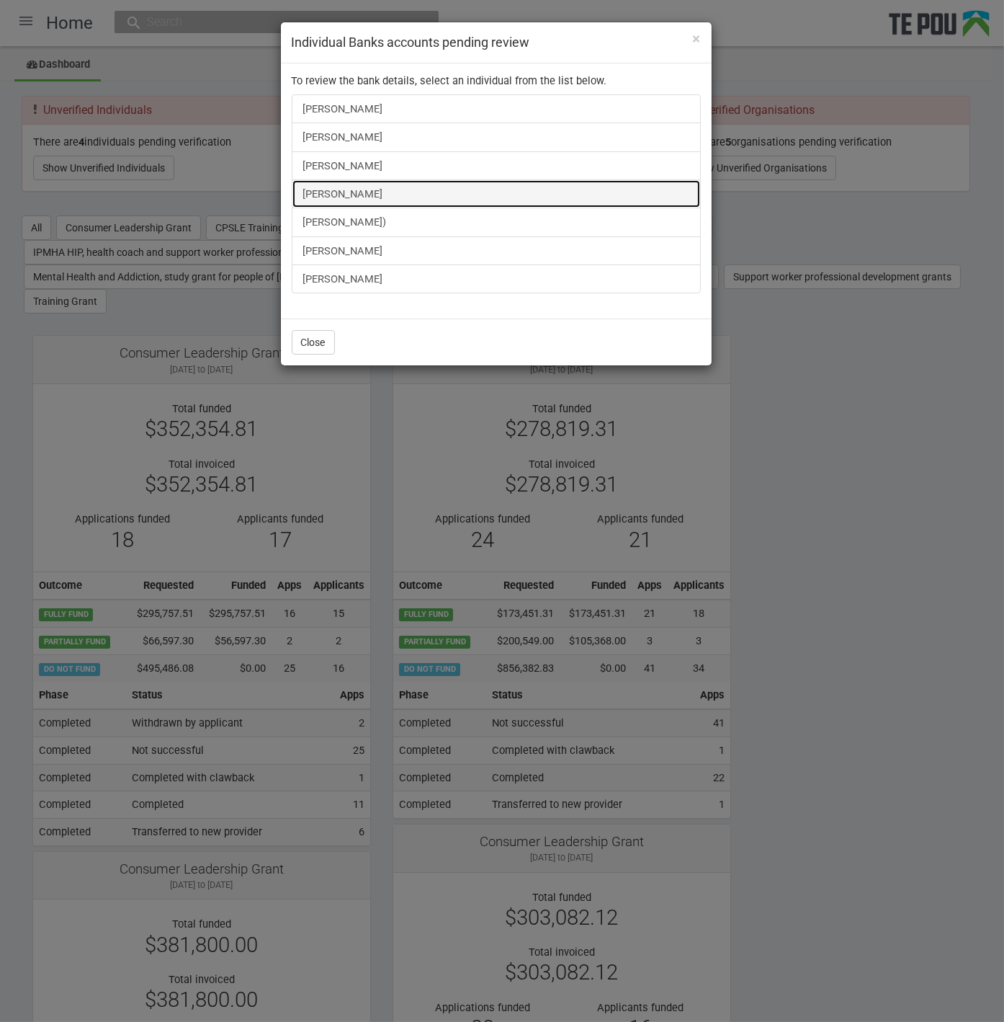
click at [333, 180] on link "[PERSON_NAME]" at bounding box center [496, 193] width 409 height 29
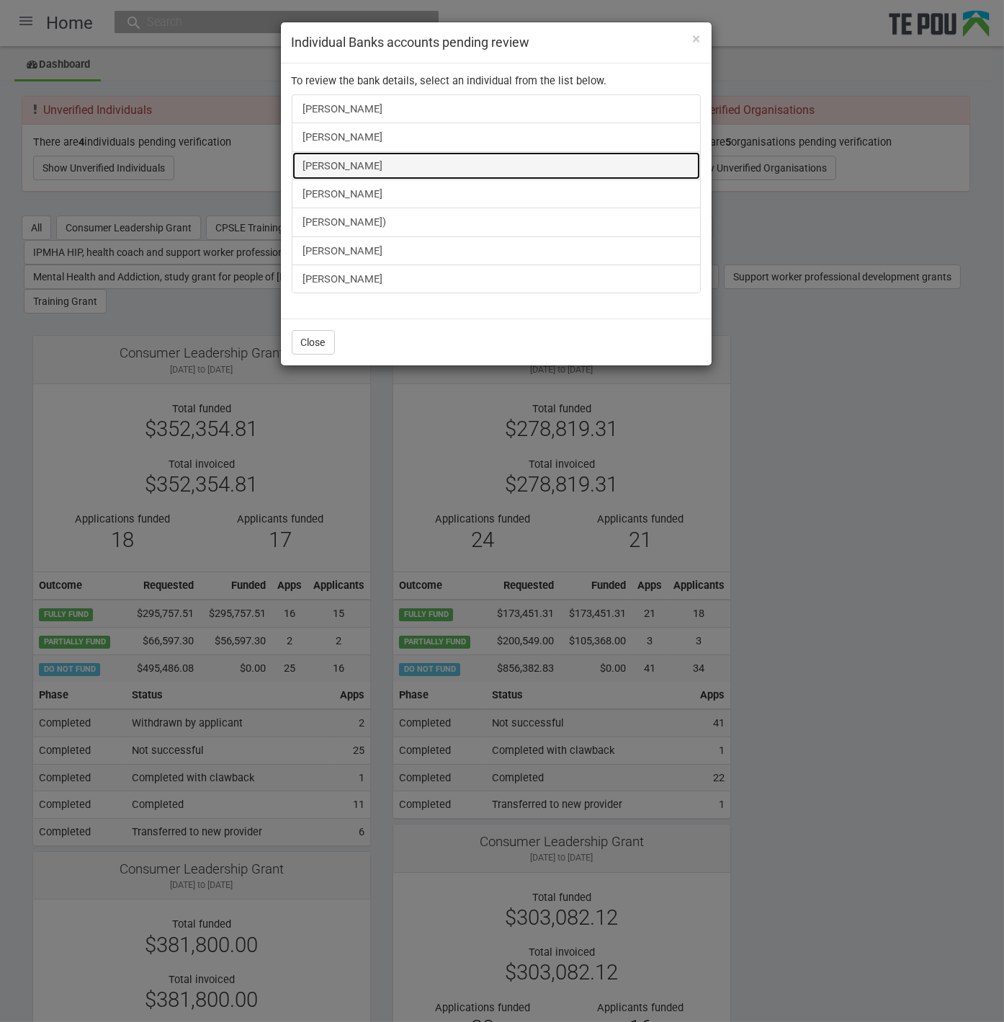
click at [327, 161] on link "[PERSON_NAME]" at bounding box center [496, 165] width 409 height 29
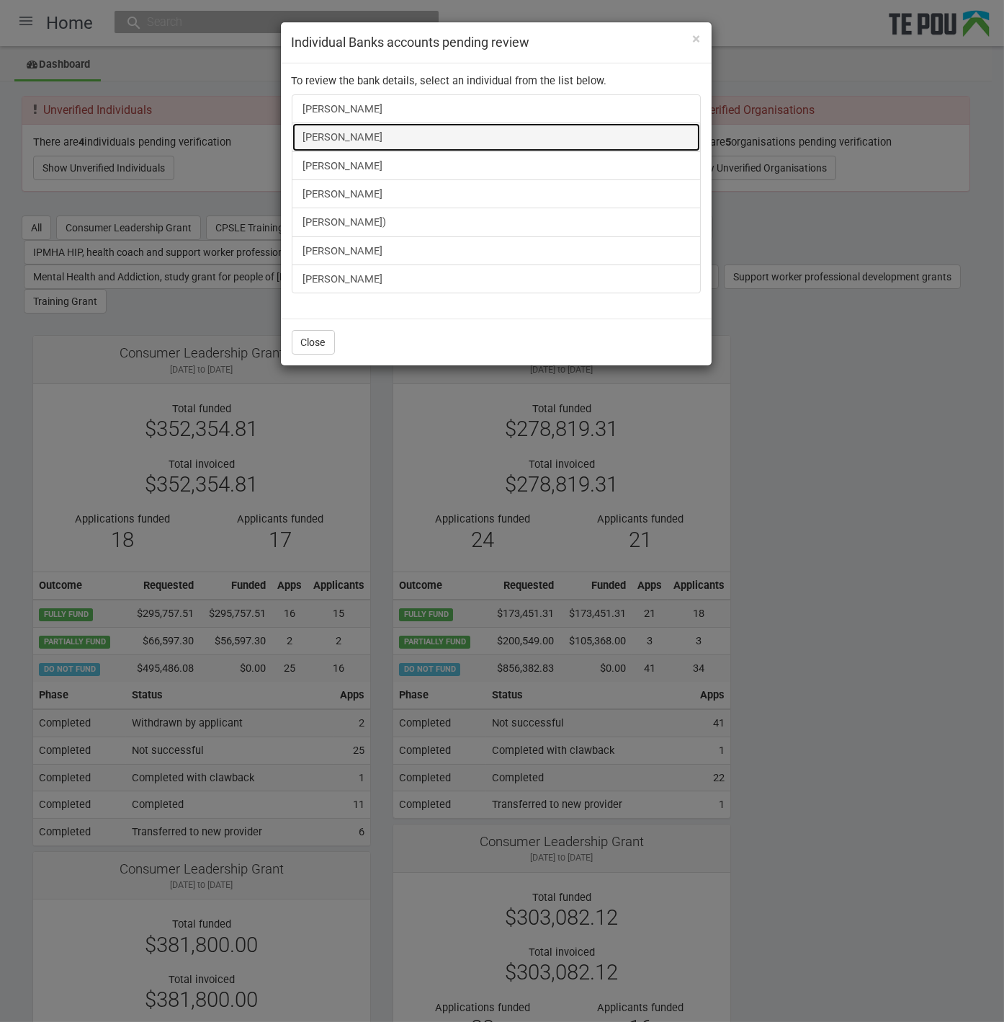
click at [370, 130] on link "Anushiya Sethupathy" at bounding box center [496, 136] width 409 height 29
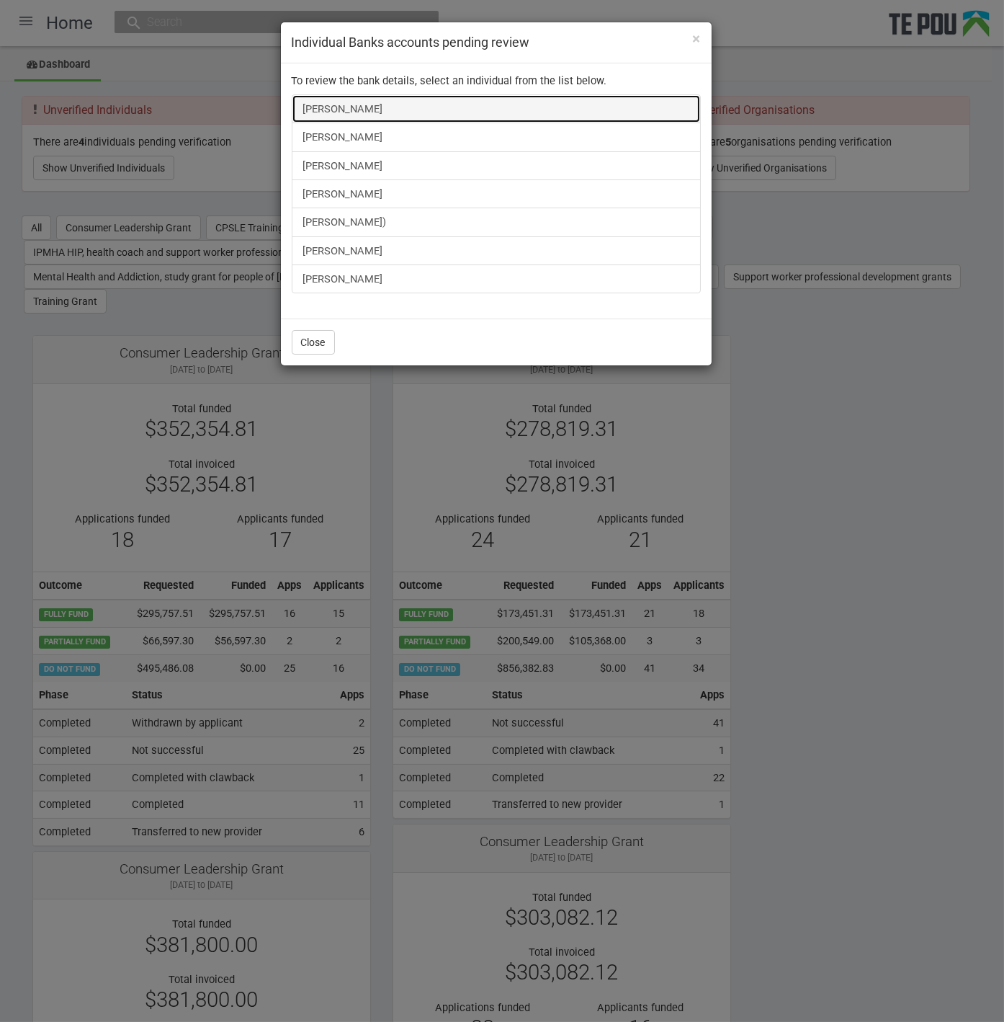
click at [339, 107] on link "Mele Tuimoala" at bounding box center [496, 108] width 409 height 29
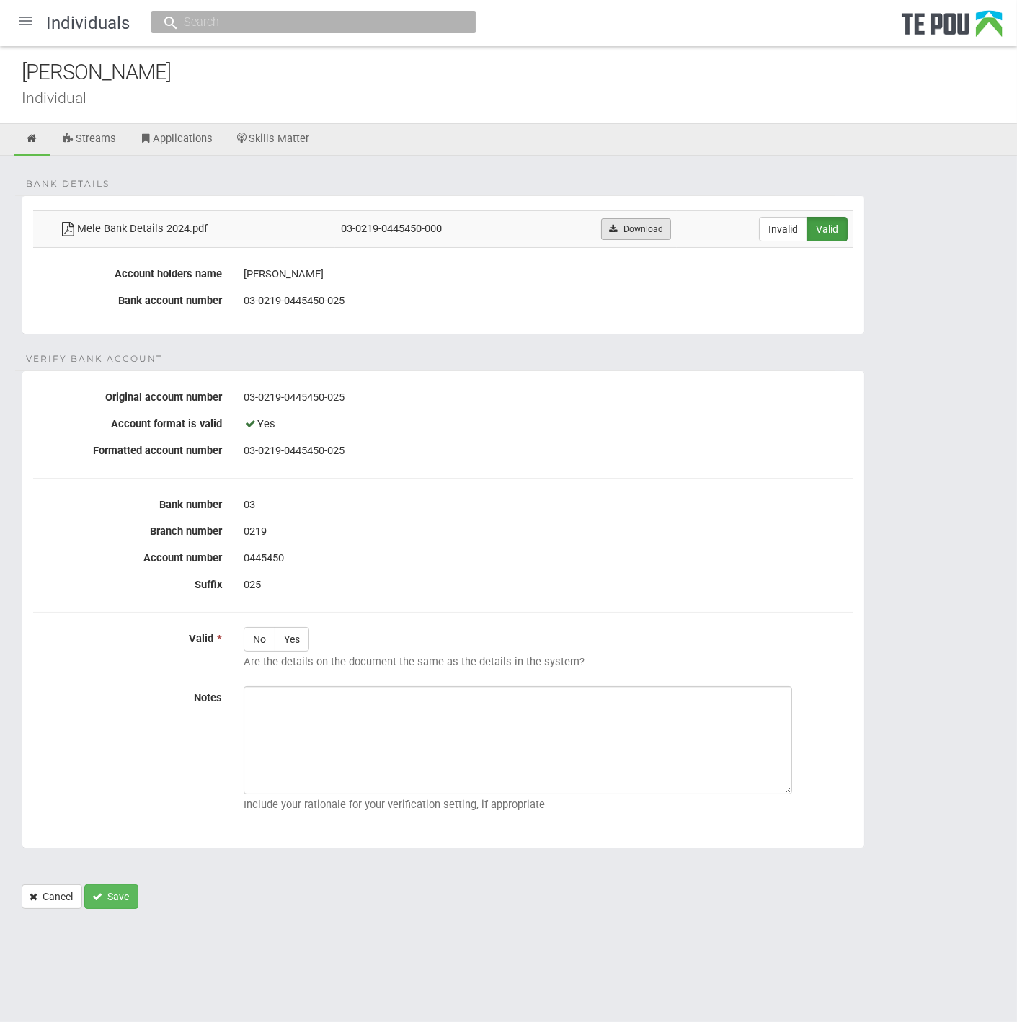
click at [622, 229] on link "Download" at bounding box center [636, 229] width 70 height 22
click at [476, 361] on form "Bank details Mele Bank Details 2024.pdf 03-0219-0445450-000 Download Invalid Va…" at bounding box center [508, 551] width 973 height 713
click at [298, 633] on label "Yes" at bounding box center [291, 639] width 35 height 24
radio input "true"
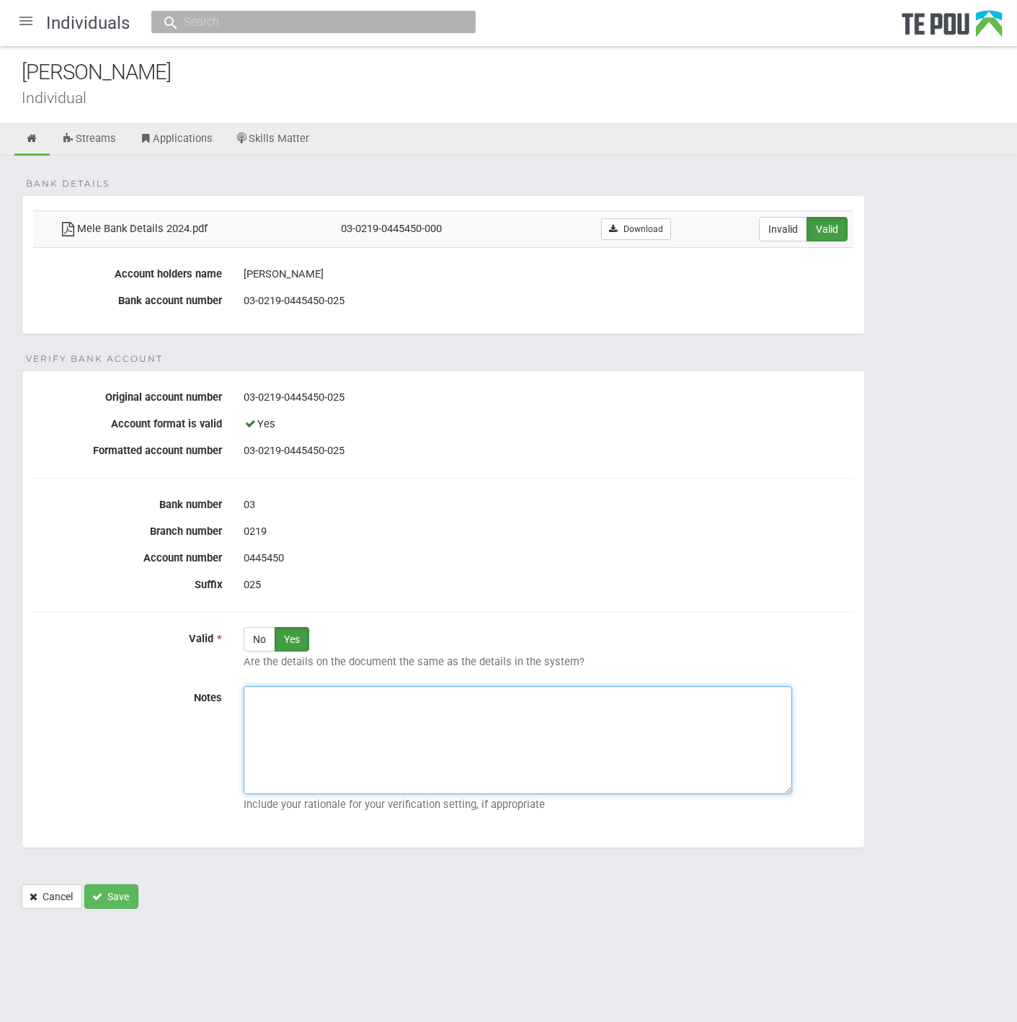
paste textarea "Verified by Melody @ 14/10/2025"
type textarea "Verified by Melody @ 14/10/2025"
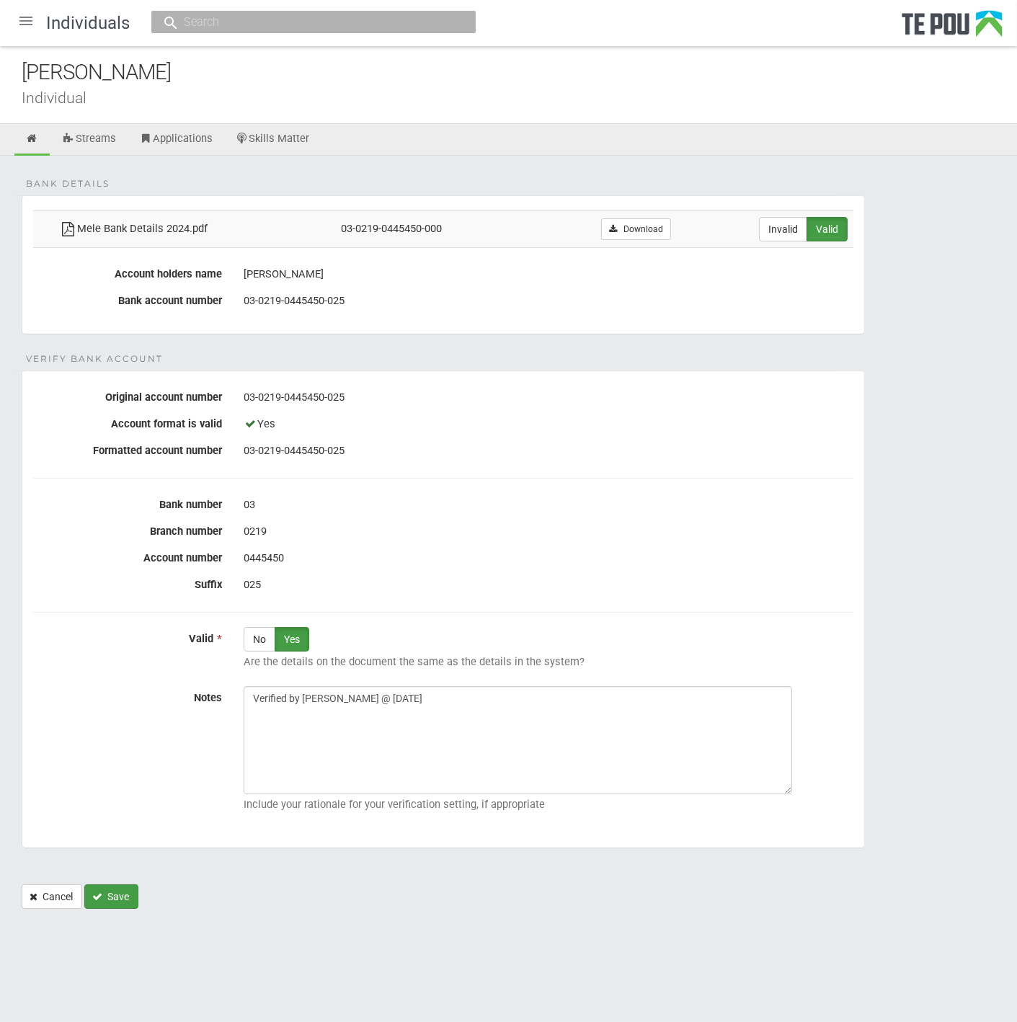
click at [102, 884] on button "Save" at bounding box center [111, 896] width 54 height 24
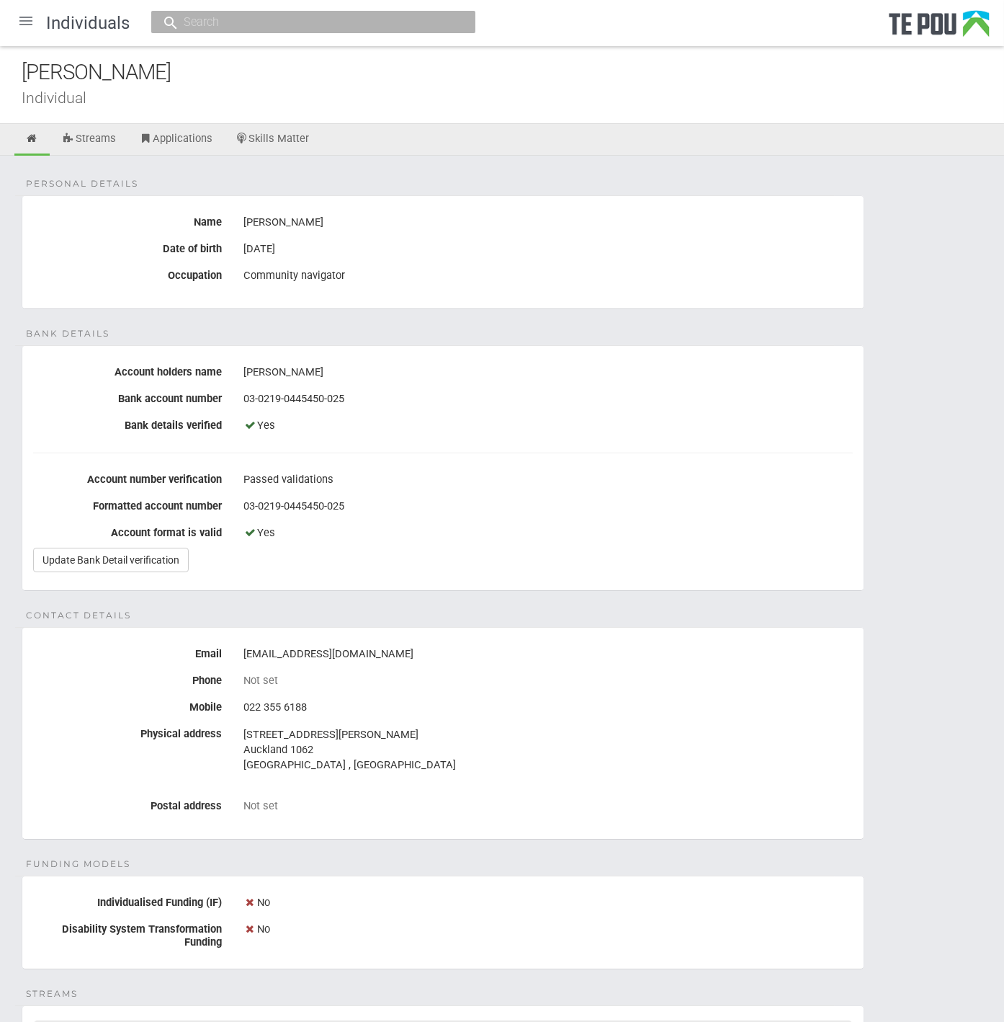
click at [603, 664] on div "mele.tuitupou@gmail.com" at bounding box center [549, 654] width 610 height 24
click at [19, 27] on div at bounding box center [26, 21] width 35 height 35
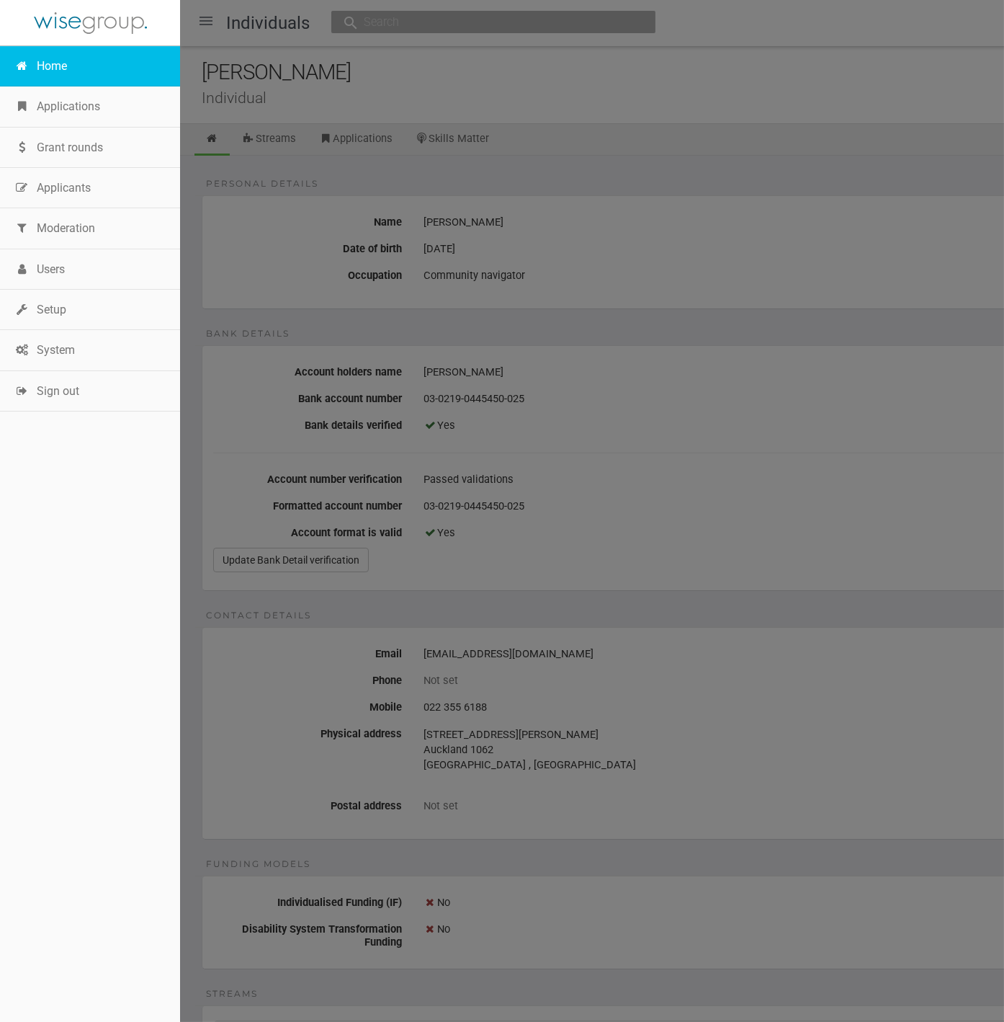
click at [55, 69] on link "Home" at bounding box center [90, 66] width 180 height 40
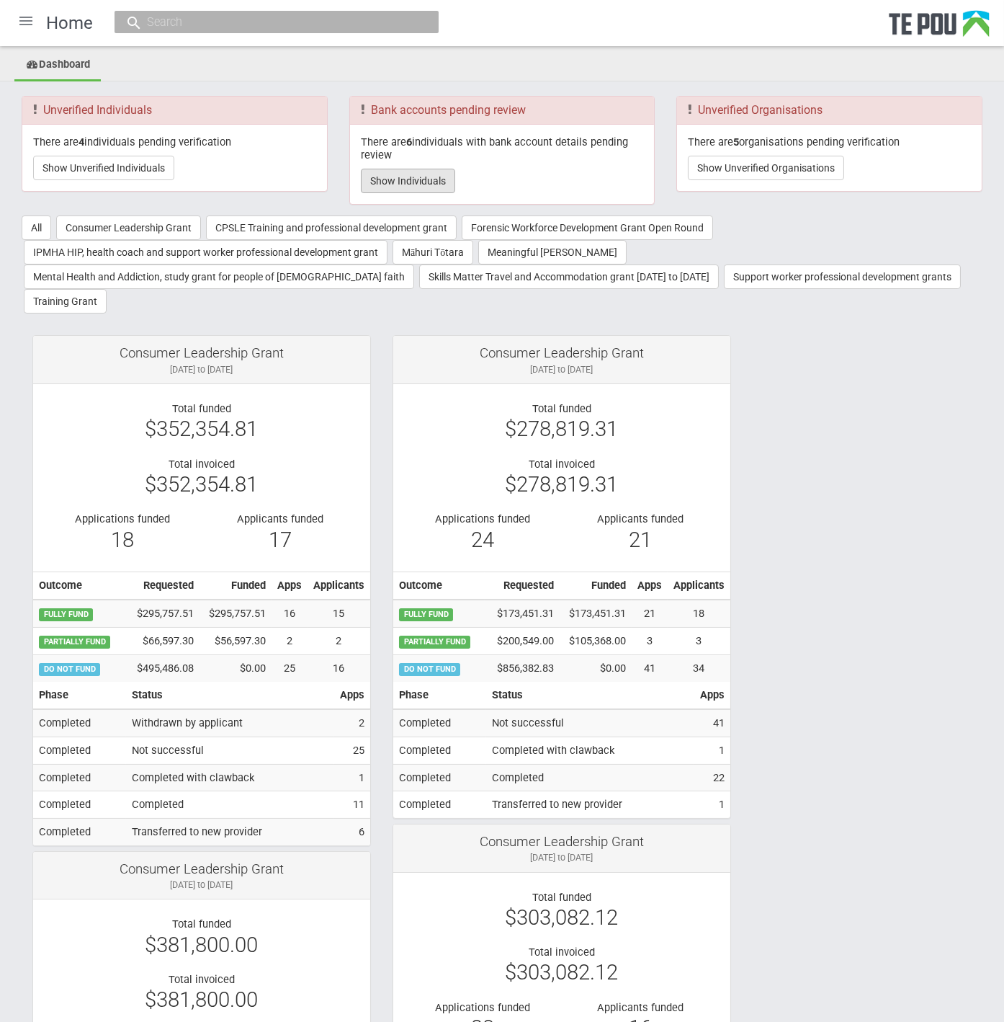
click at [379, 191] on button "Show Individuals" at bounding box center [408, 181] width 94 height 24
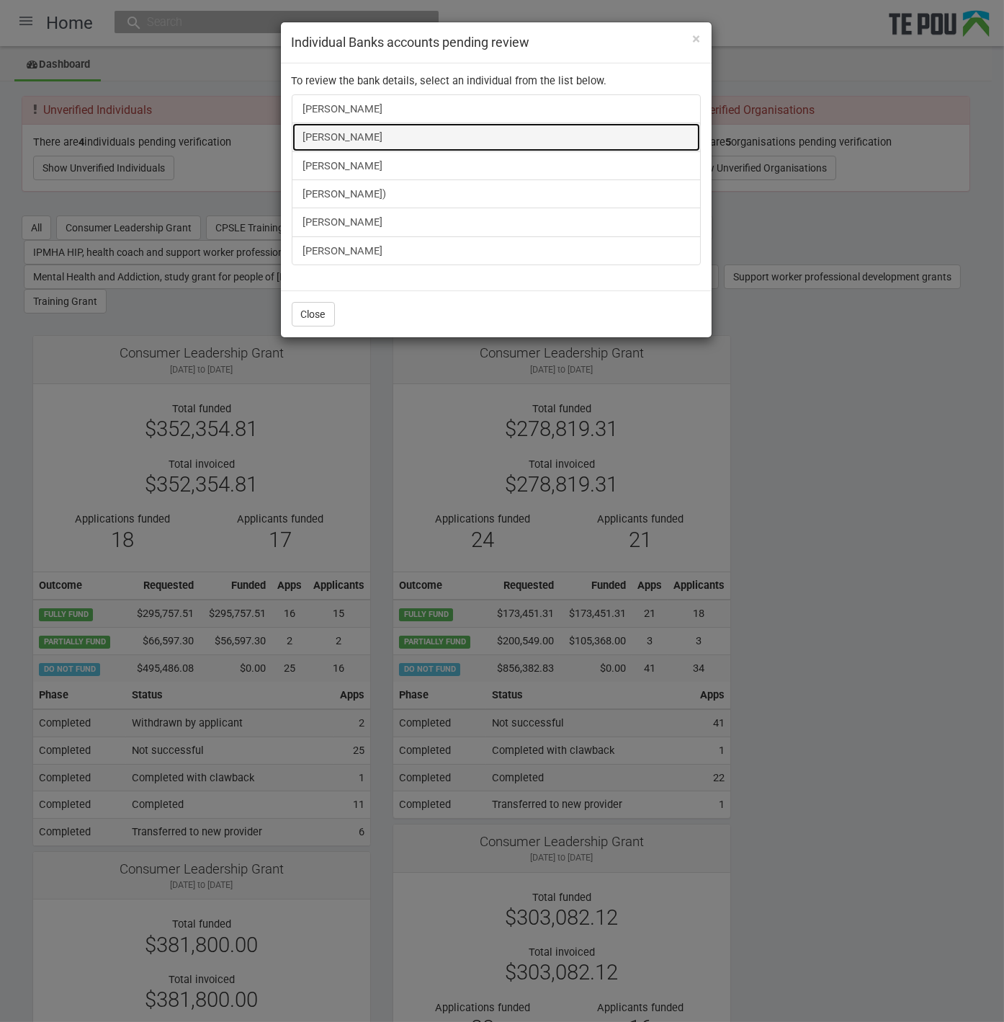
click at [358, 146] on link "Fran Mackay" at bounding box center [496, 136] width 409 height 29
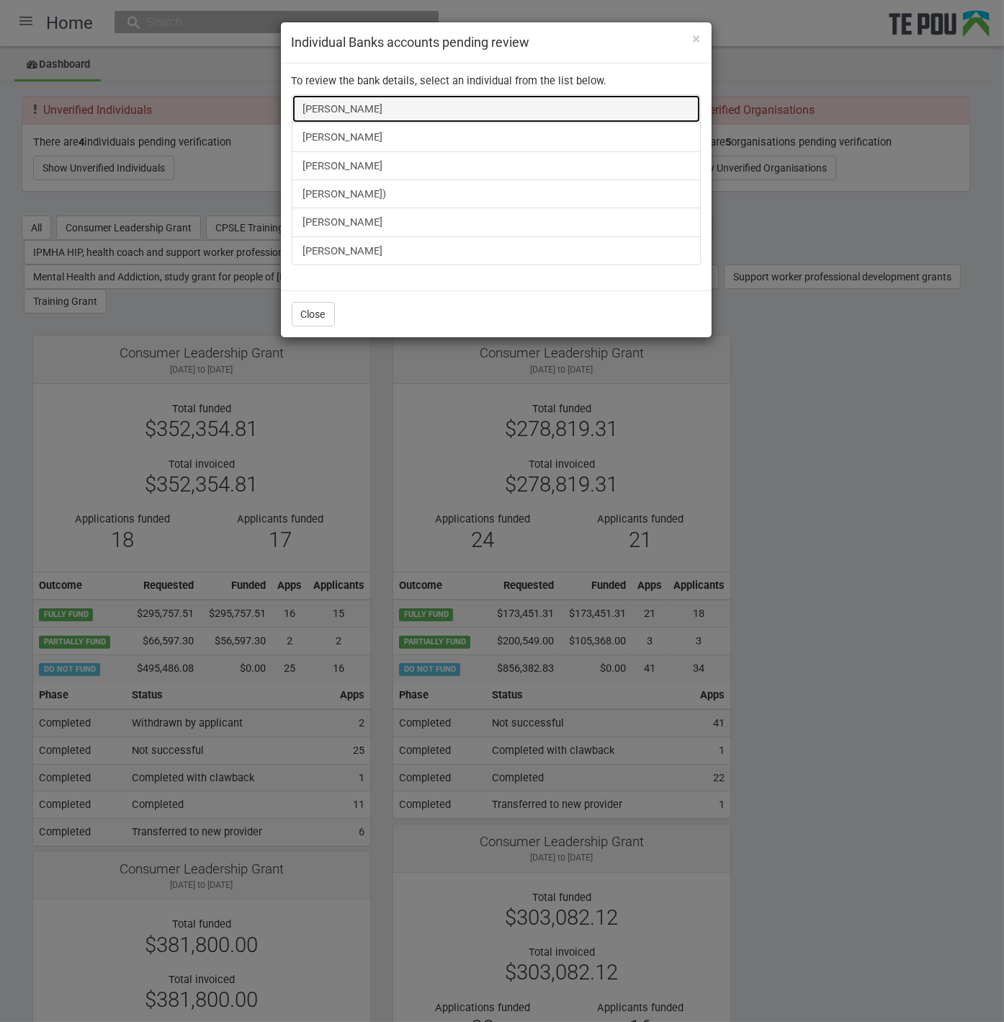
click at [383, 104] on link "Anushiya Sethupathy" at bounding box center [496, 108] width 409 height 29
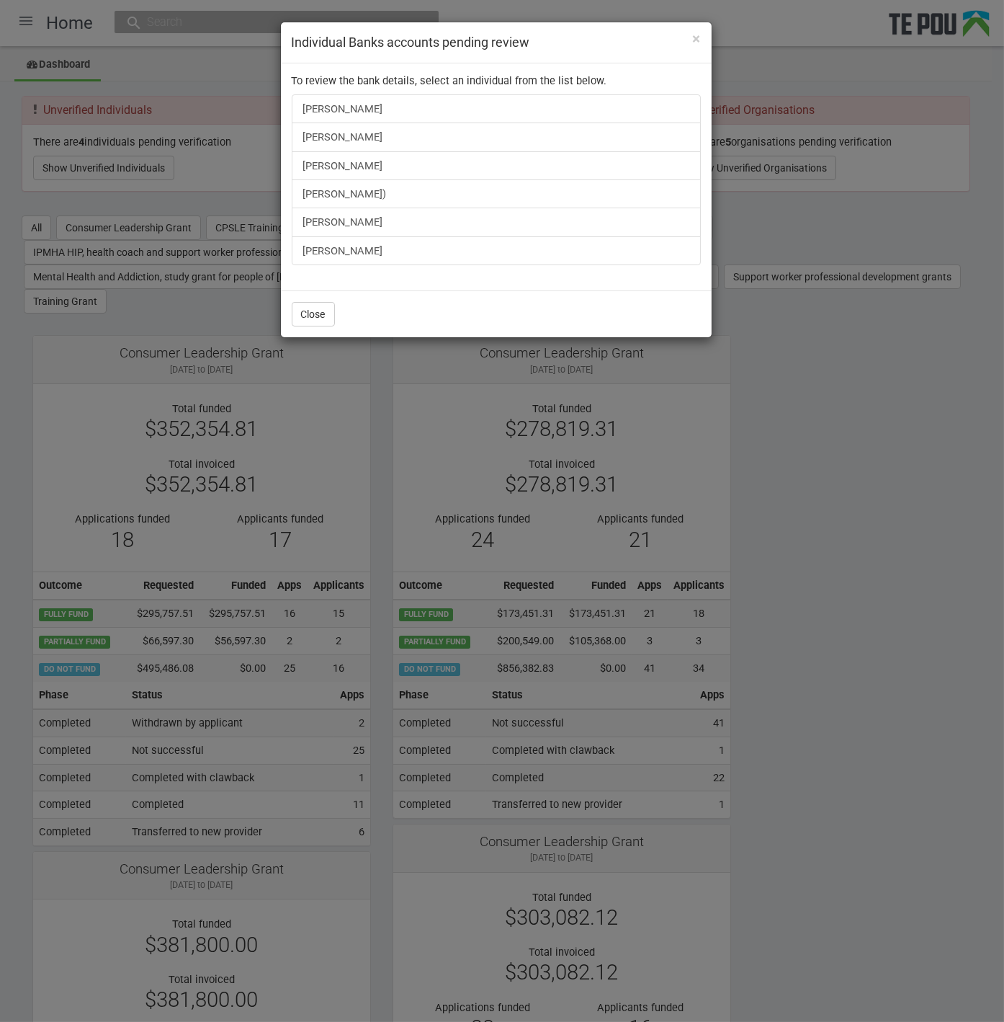
click at [862, 421] on div "× Individual Banks accounts pending review To review the bank details, select a…" at bounding box center [502, 511] width 1004 height 1022
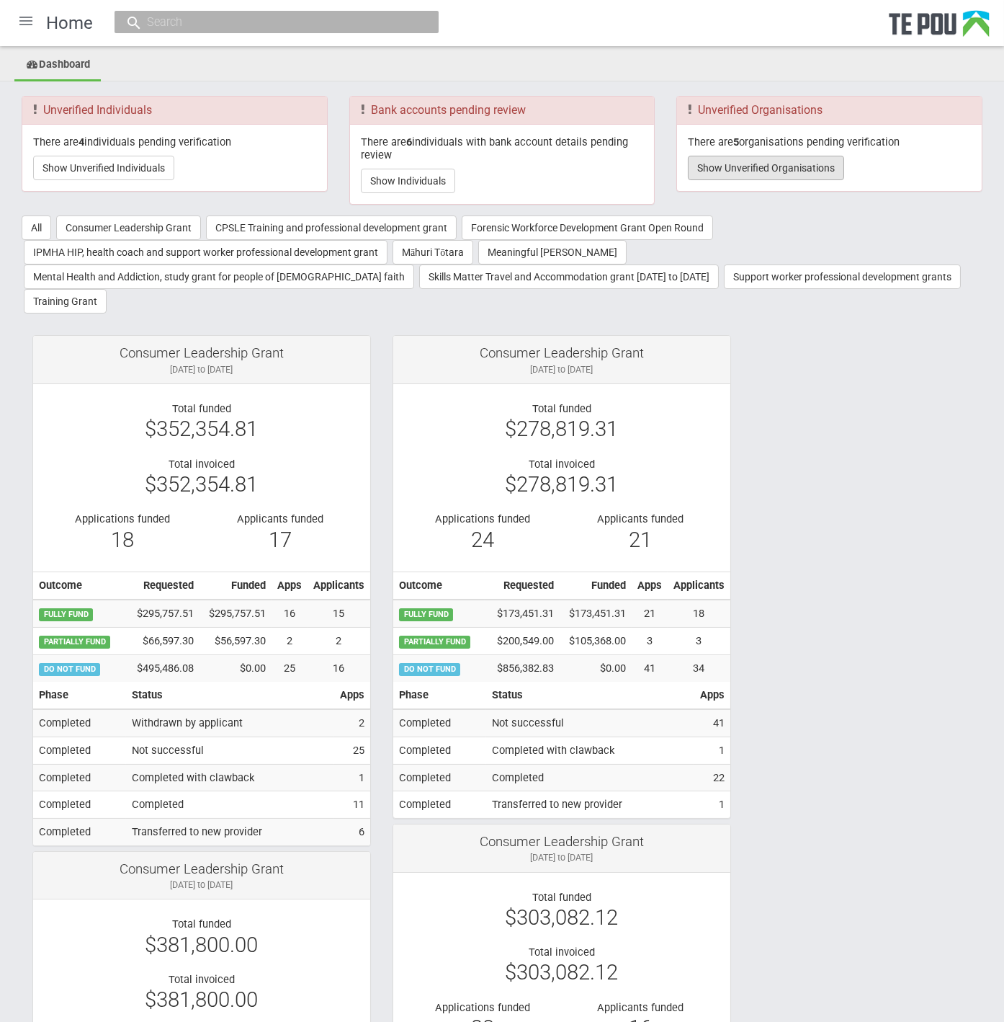
click at [785, 166] on button "Show Unverified Organisations" at bounding box center [766, 168] width 156 height 24
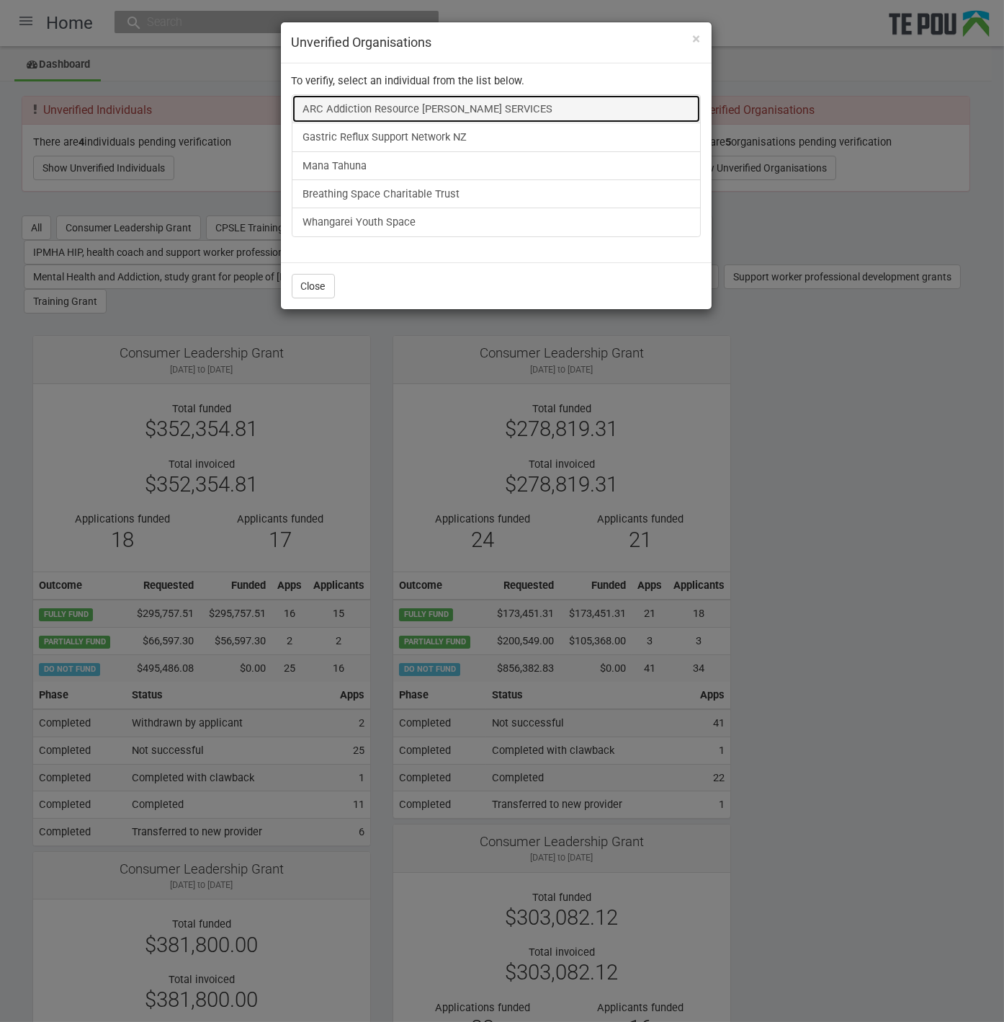
click at [538, 113] on link "ARC Addiction Resource Centre COUNSELLING SERVICES" at bounding box center [496, 108] width 409 height 29
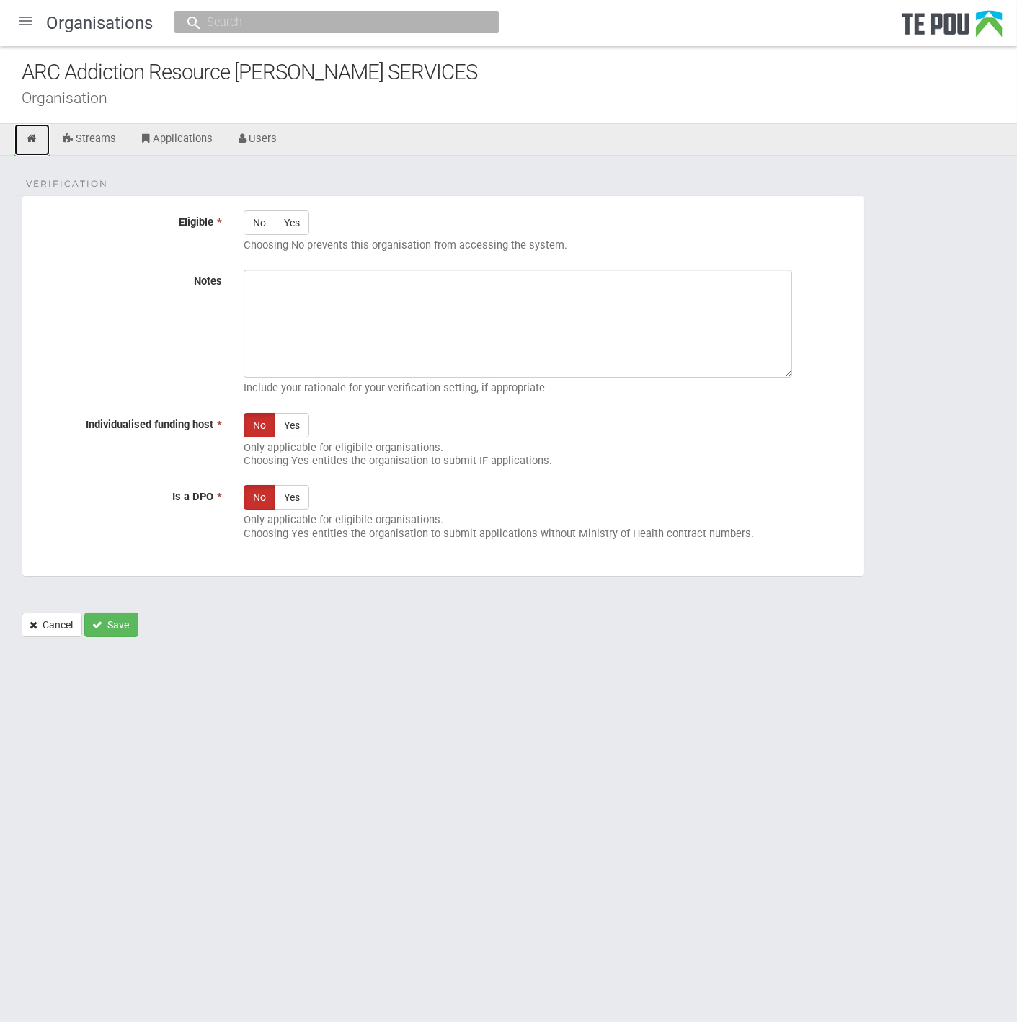
click at [32, 135] on icon at bounding box center [32, 138] width 14 height 11
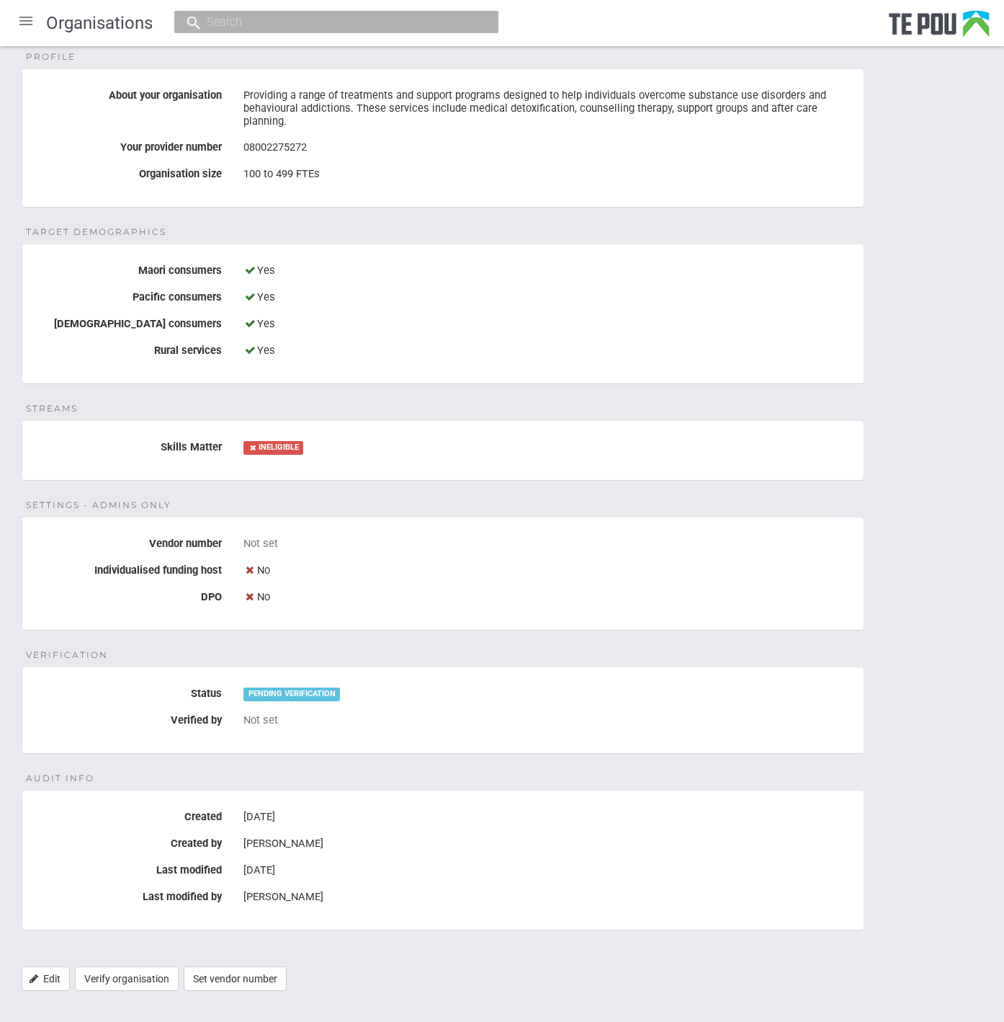
scroll to position [465, 0]
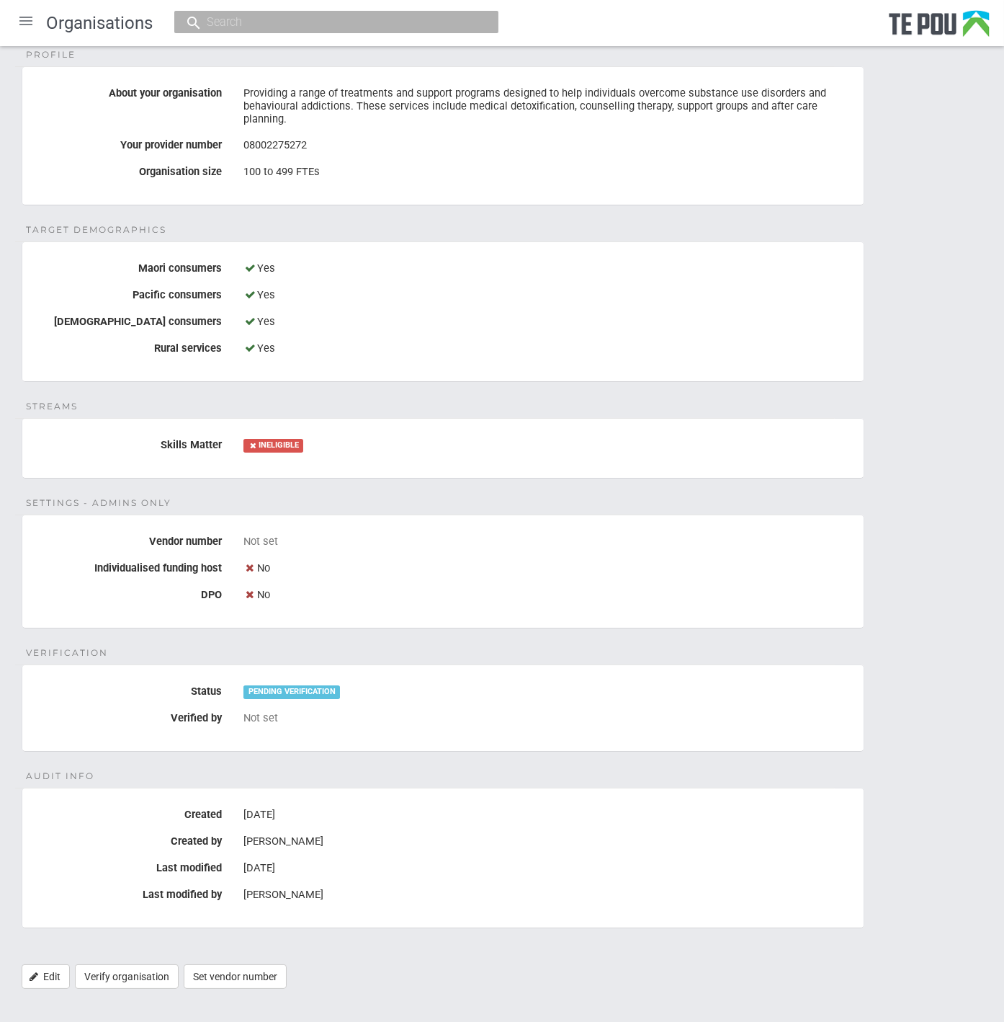
click at [622, 719] on fieldset "Verification Status PENDING VERIFICATION Verified by Not set" at bounding box center [443, 707] width 843 height 87
click at [839, 787] on fieldset "Audit Info Created 17 Sep 2025 Created by Rose Daymond Last modified 23 Sep 202…" at bounding box center [443, 857] width 843 height 140
click at [837, 769] on div "Details Name ARC Addiction Resource Centre COUNSELLING SERVICES Legal name Rose…" at bounding box center [502, 347] width 1004 height 1312
click at [837, 766] on div "Details Name ARC Addiction Resource Centre COUNSELLING SERVICES Legal name Rose…" at bounding box center [502, 347] width 1004 height 1312
click at [836, 758] on div "Details Name ARC Addiction Resource Centre COUNSELLING SERVICES Legal name Rose…" at bounding box center [502, 347] width 1004 height 1312
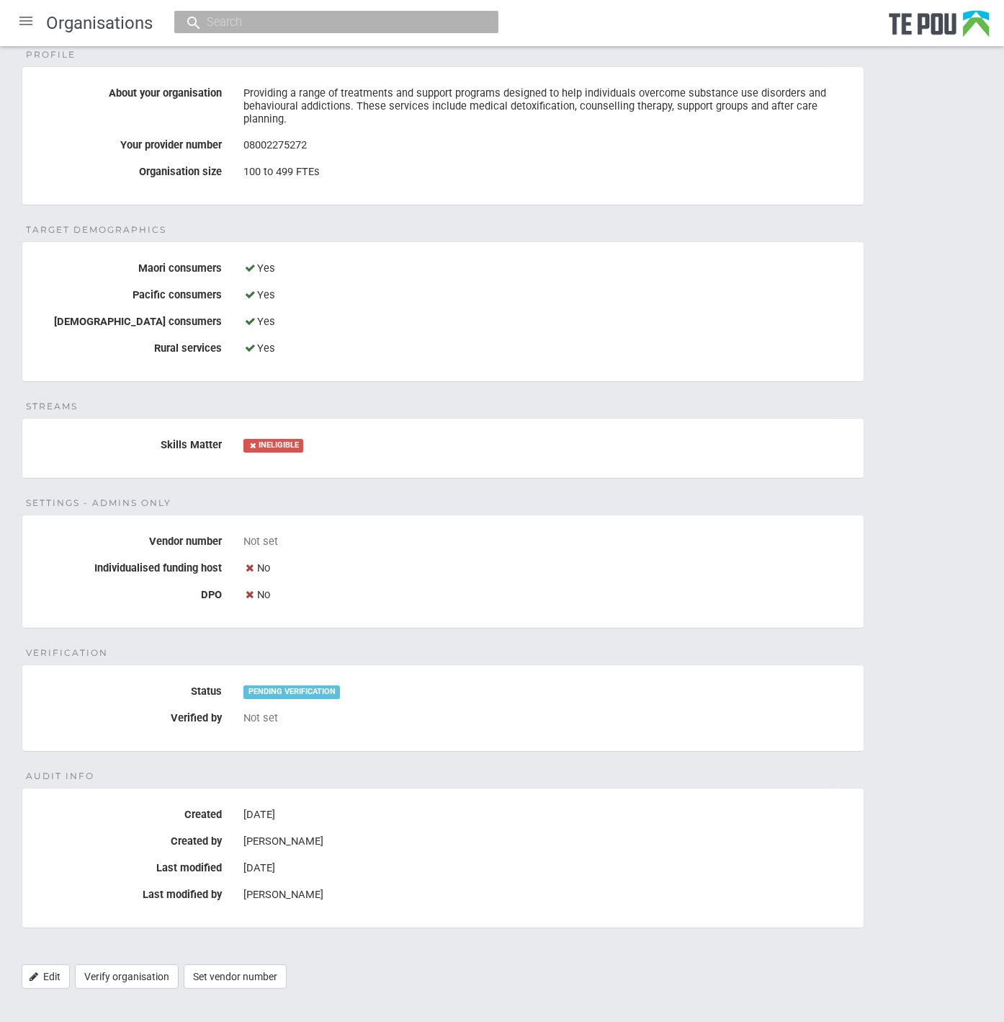
click at [836, 758] on div "Details Name ARC Addiction Resource Centre COUNSELLING SERVICES Legal name Rose…" at bounding box center [502, 347] width 1004 height 1312
click at [835, 754] on div "Details Name ARC Addiction Resource Centre COUNSELLING SERVICES Legal name Rose…" at bounding box center [502, 347] width 1004 height 1312
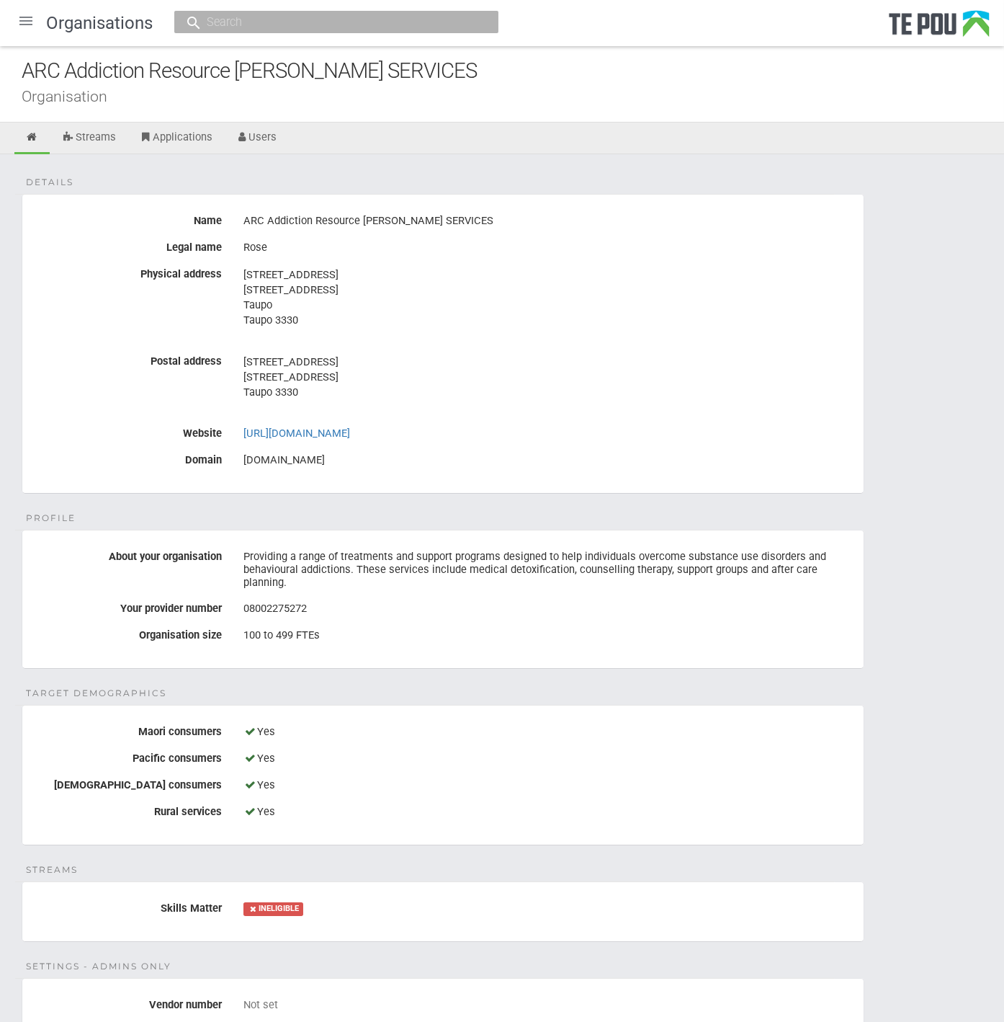
scroll to position [0, 0]
click at [296, 140] on ul "Streams Applications Users" at bounding box center [502, 140] width 1004 height 32
click at [277, 139] on link "Users" at bounding box center [256, 140] width 63 height 32
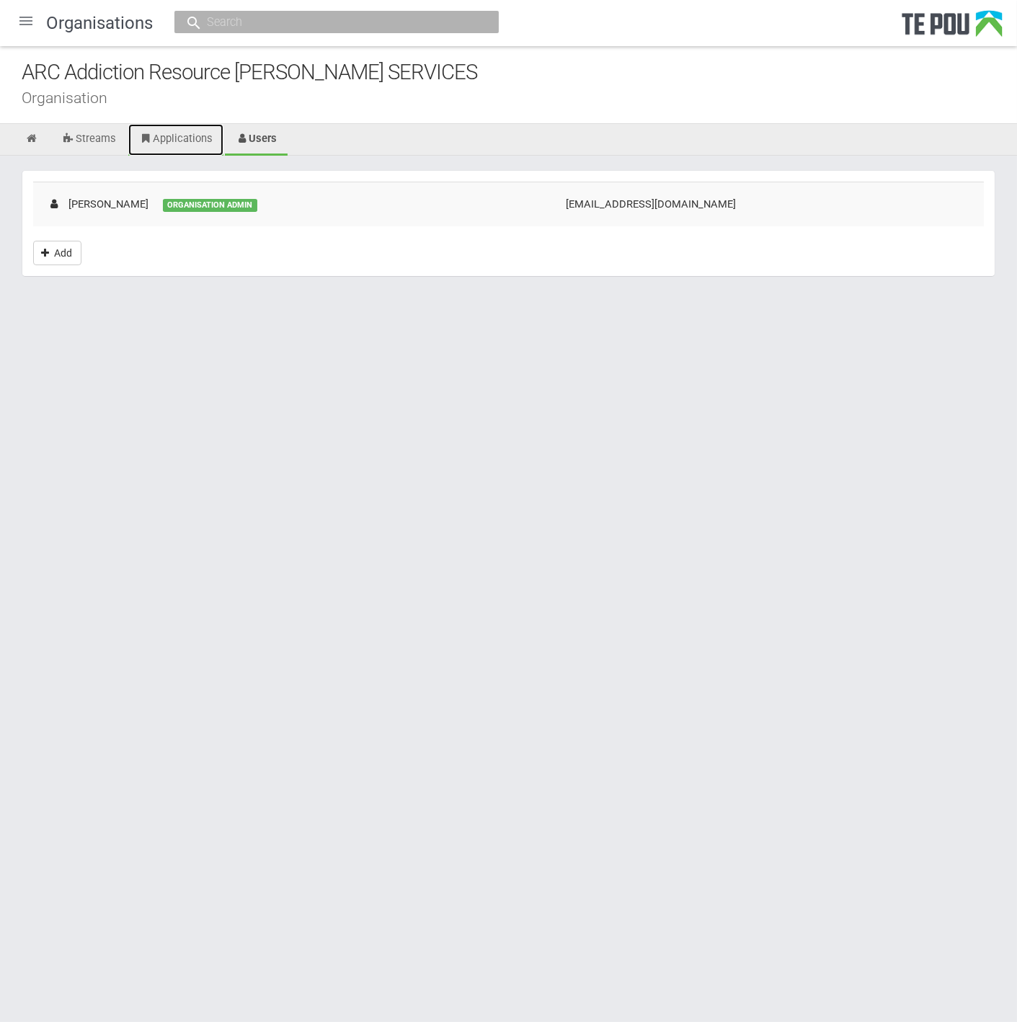
click at [203, 141] on link "Applications" at bounding box center [175, 140] width 95 height 32
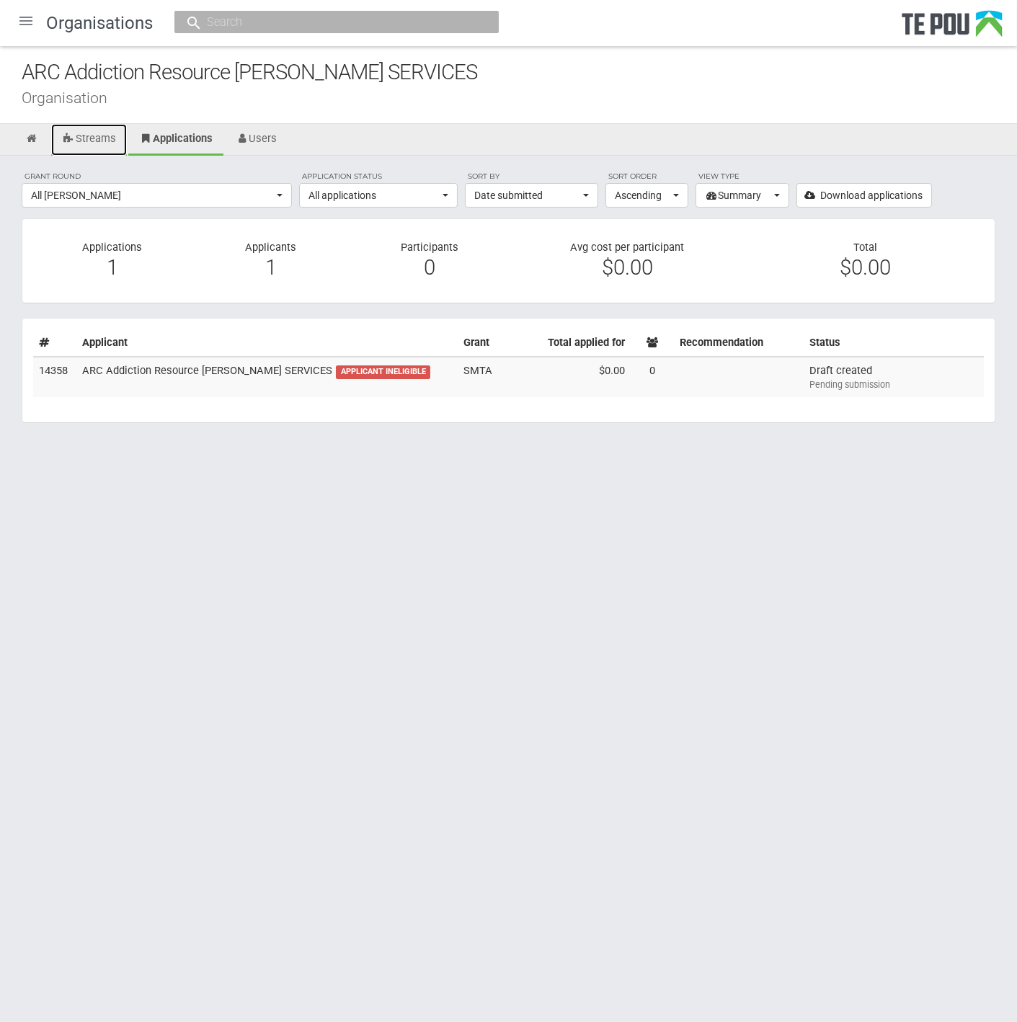
click at [94, 136] on link "Streams" at bounding box center [89, 140] width 76 height 32
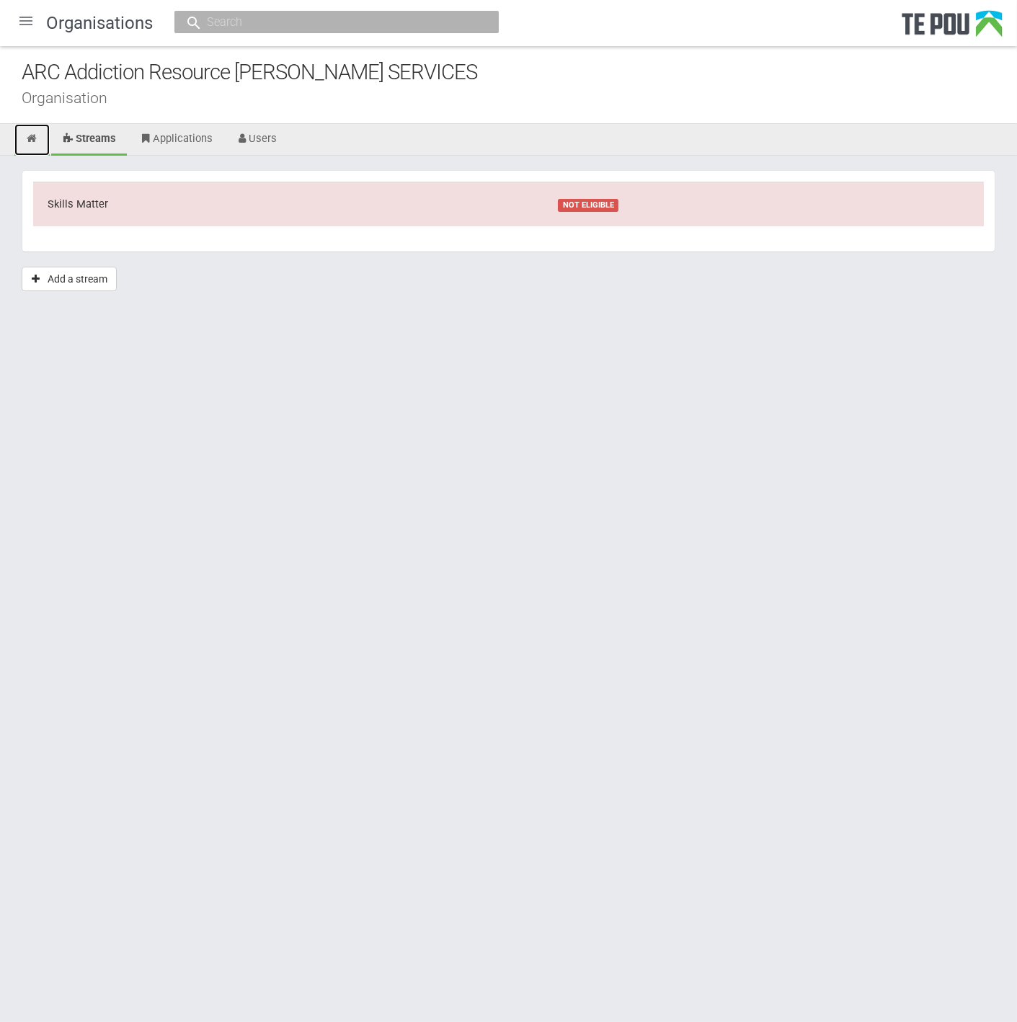
click at [30, 135] on icon at bounding box center [32, 138] width 14 height 11
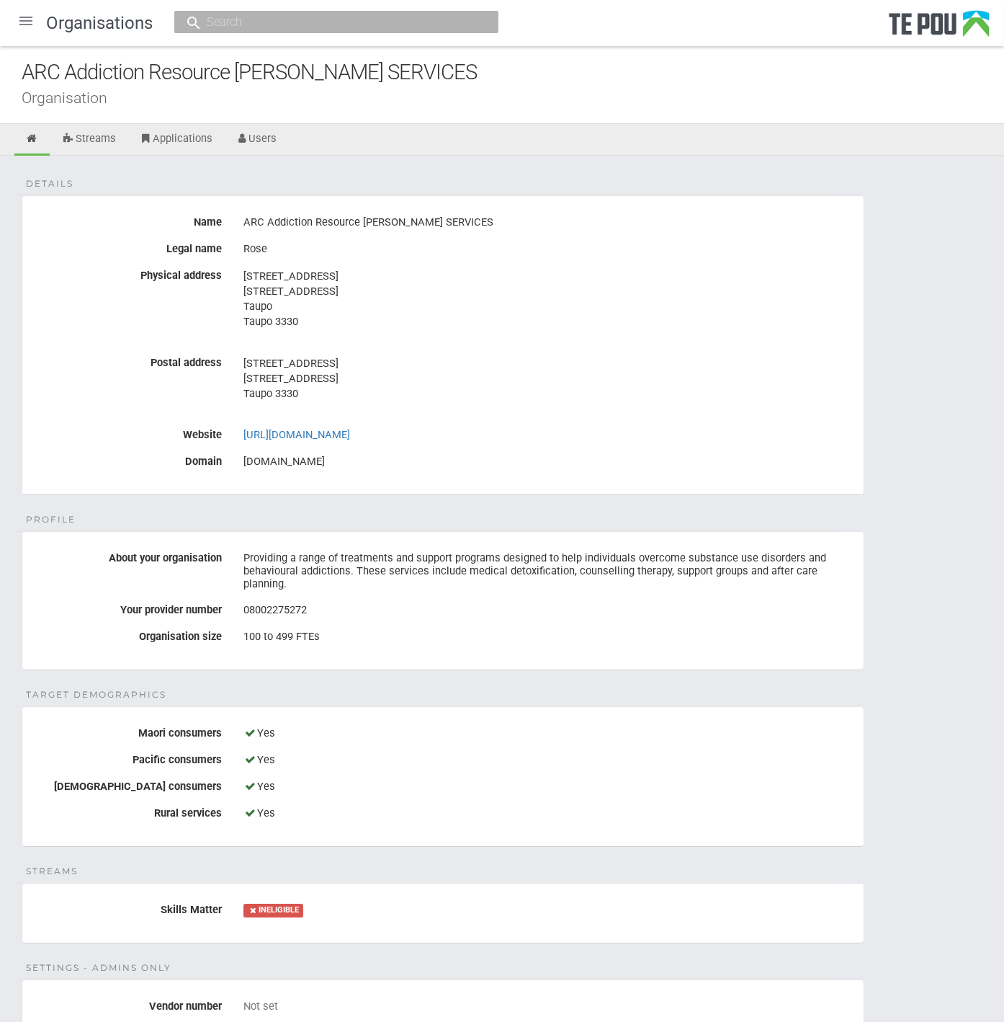
click at [24, 17] on div at bounding box center [26, 21] width 35 height 35
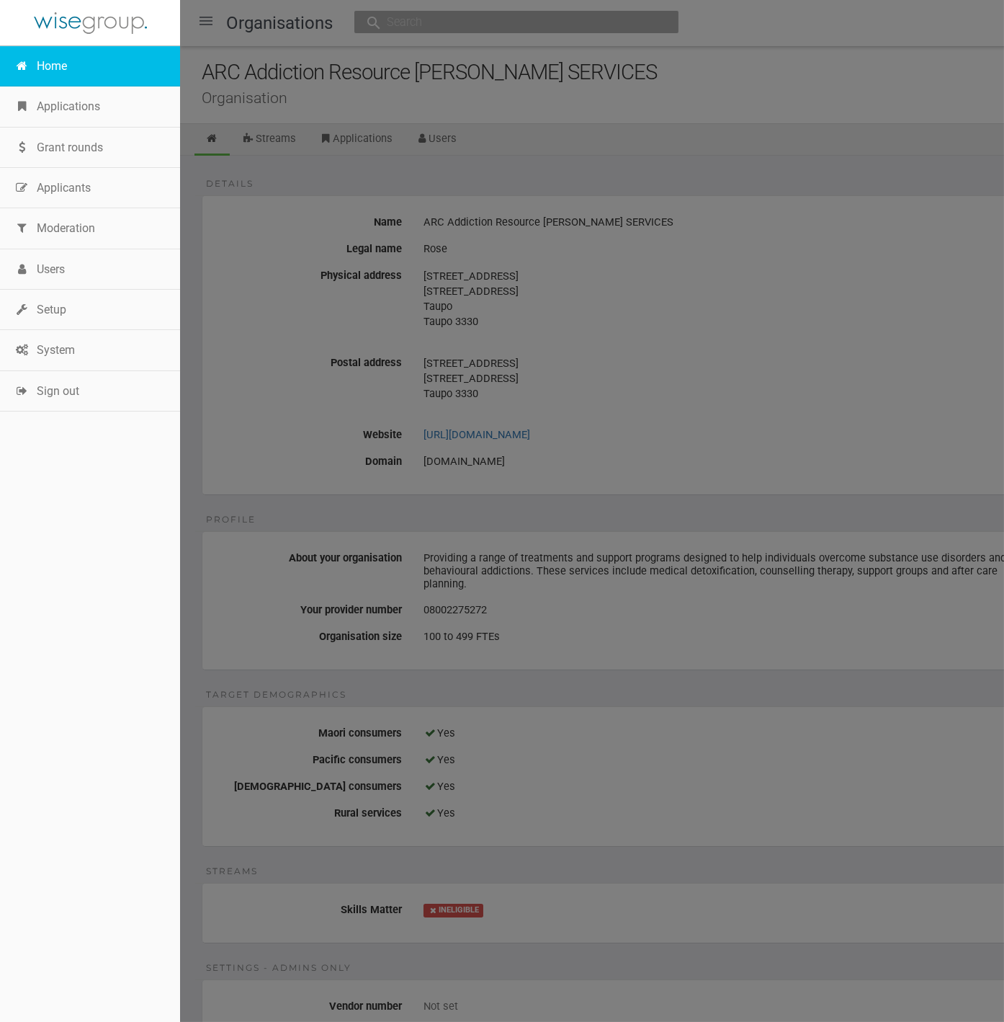
click at [63, 73] on link "Home" at bounding box center [90, 66] width 180 height 40
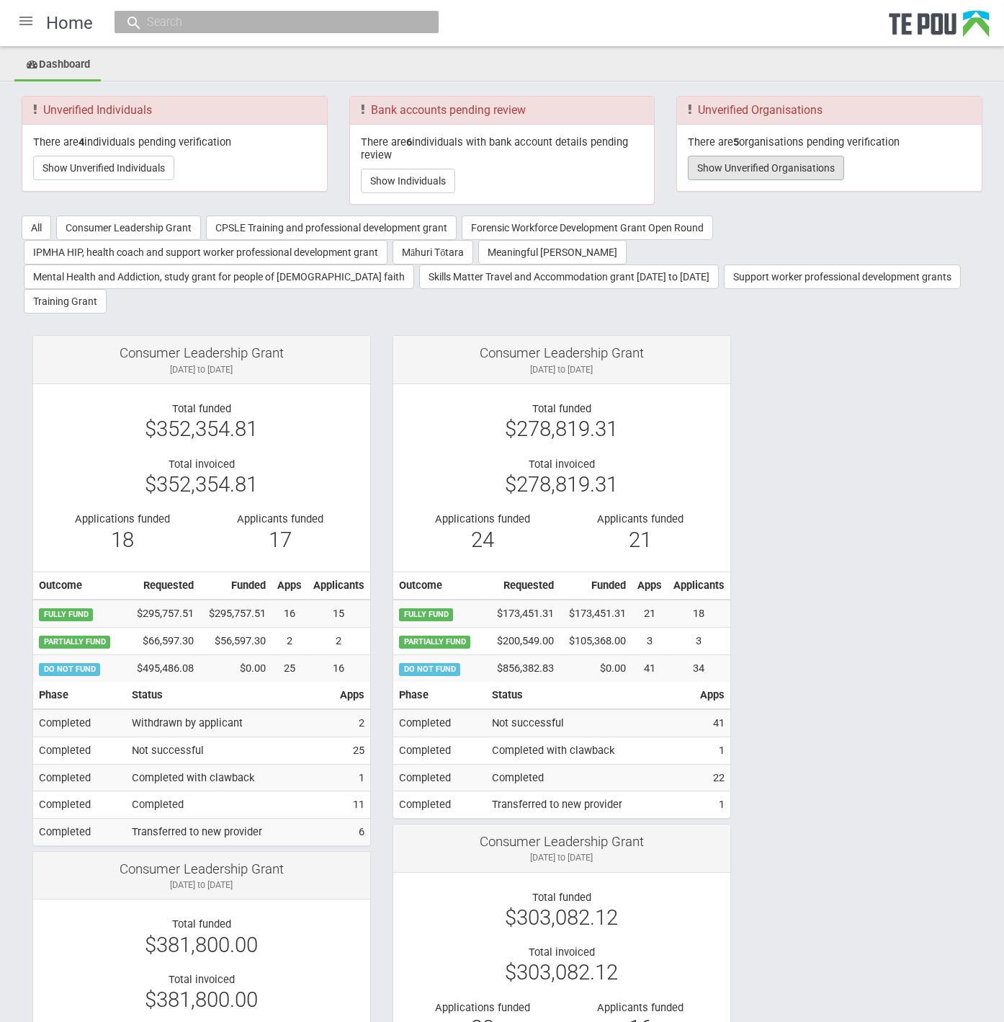
click at [742, 171] on button "Show Unverified Organisations" at bounding box center [766, 168] width 156 height 24
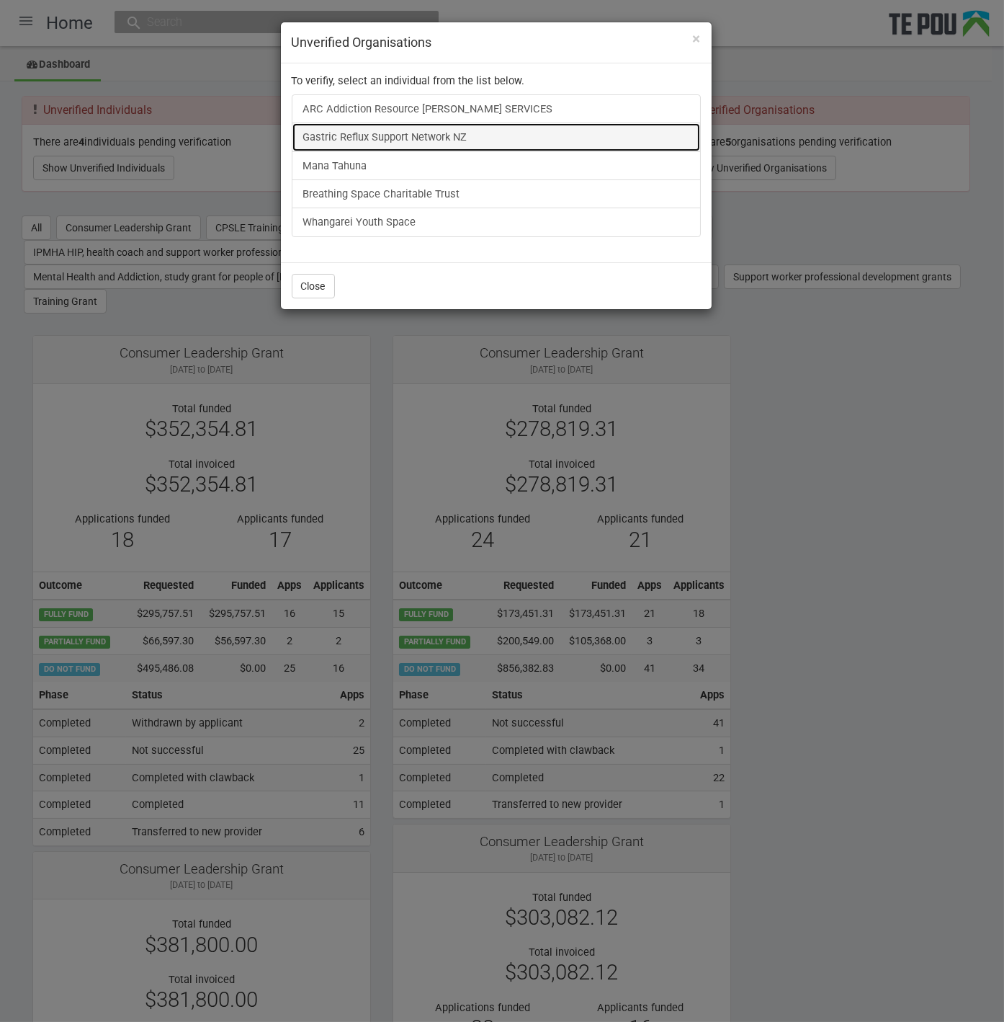
click at [370, 130] on link "Gastric Reflux Support Network NZ" at bounding box center [496, 136] width 409 height 29
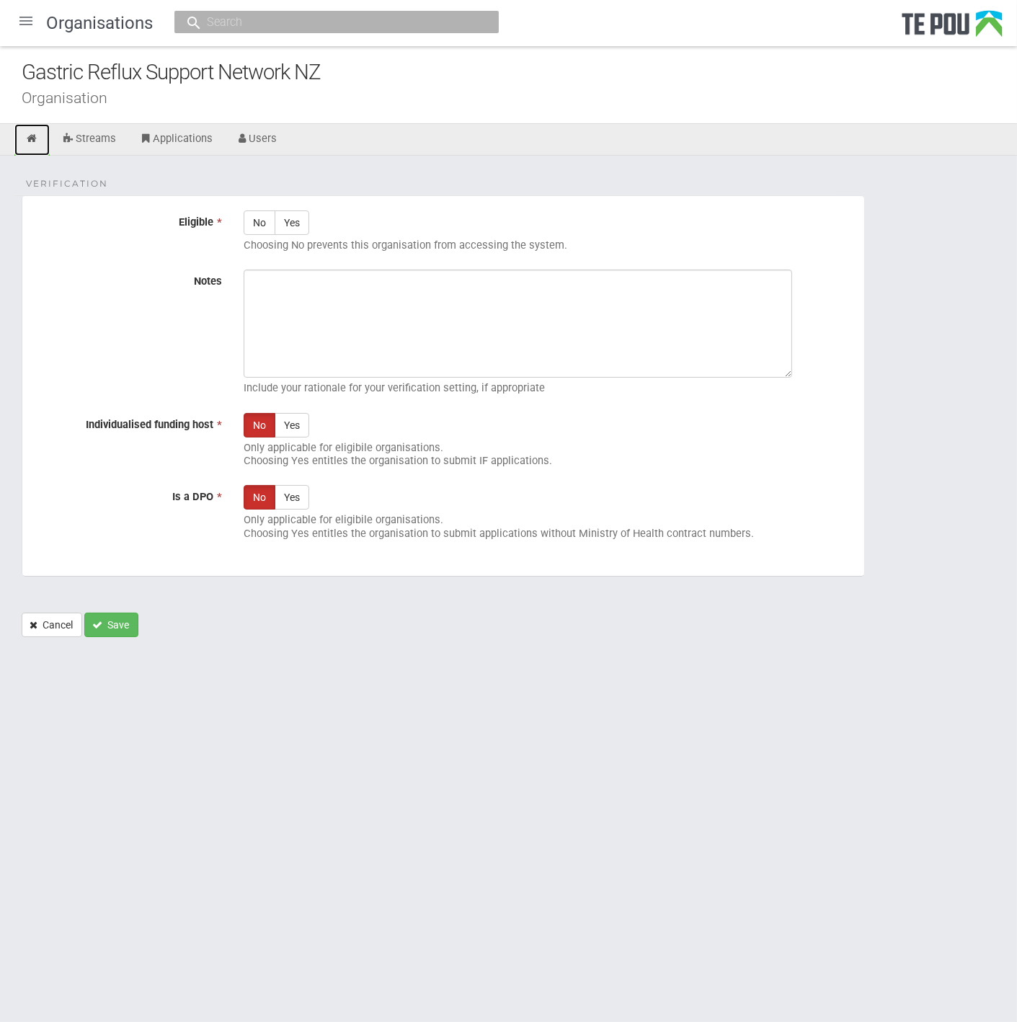
click at [32, 147] on link at bounding box center [31, 140] width 35 height 32
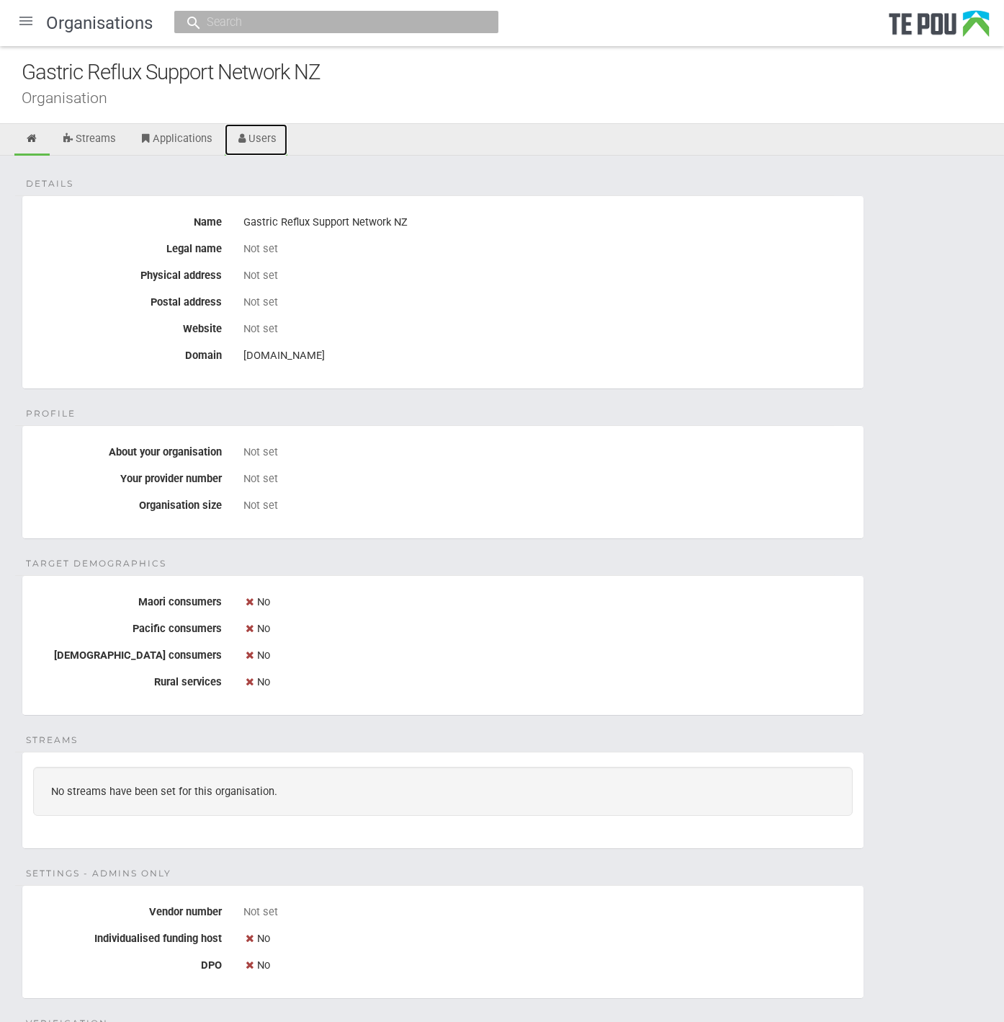
click at [263, 146] on link "Users" at bounding box center [256, 140] width 63 height 32
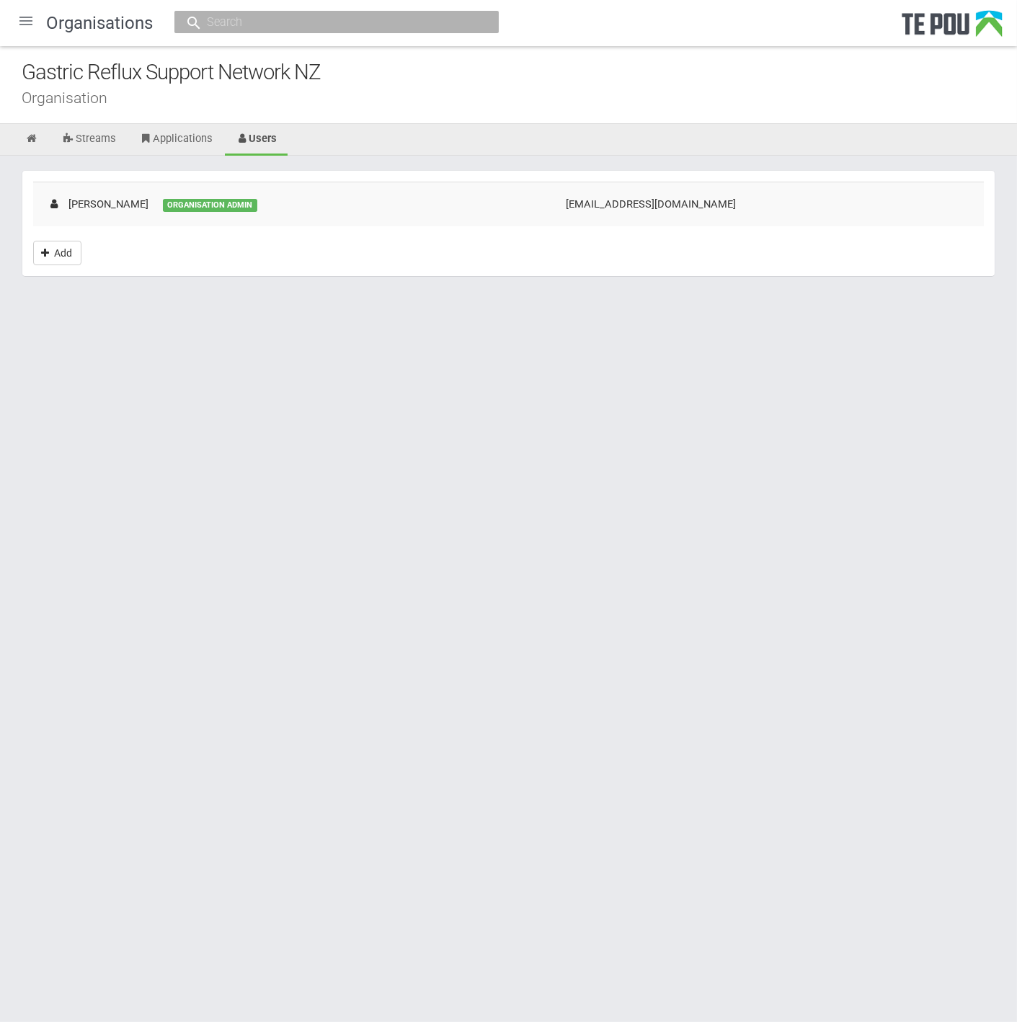
click at [33, 27] on div at bounding box center [26, 21] width 35 height 35
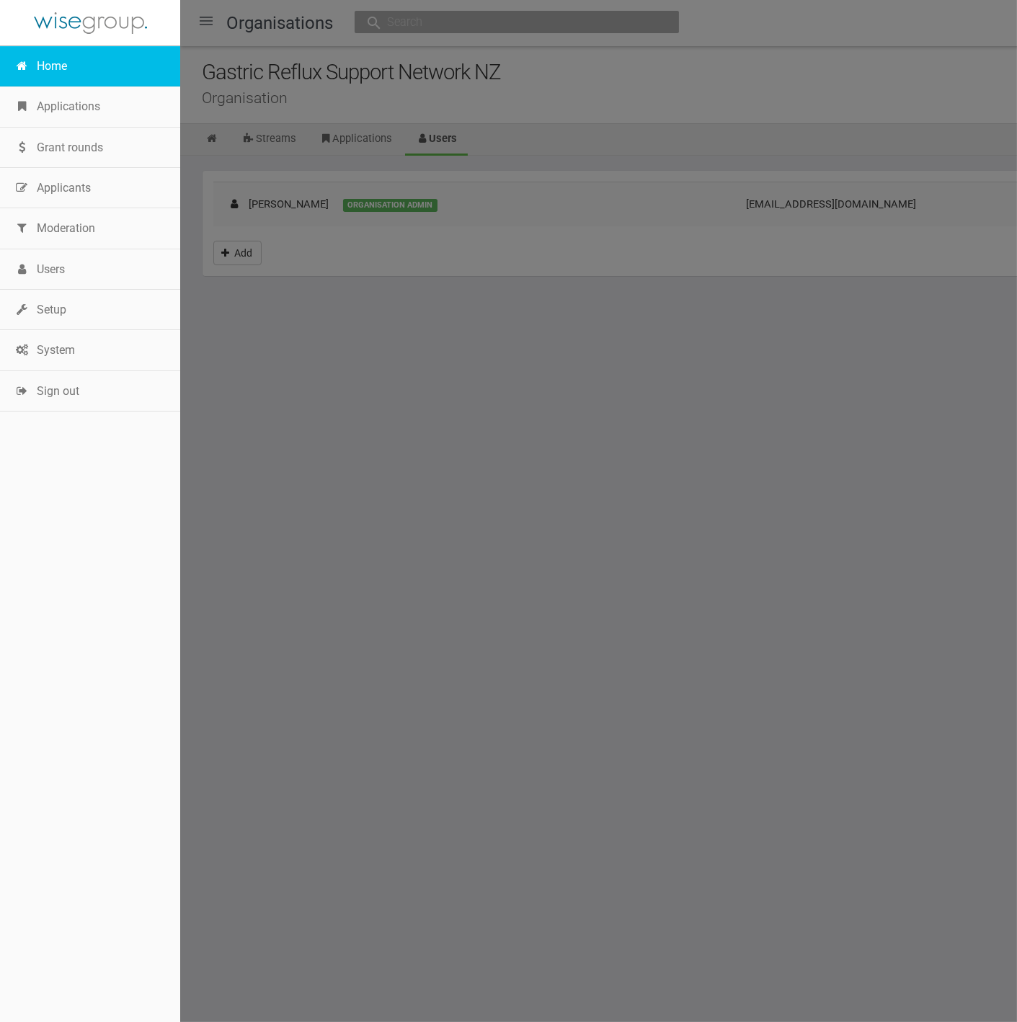
click at [40, 60] on link "Home" at bounding box center [90, 66] width 180 height 40
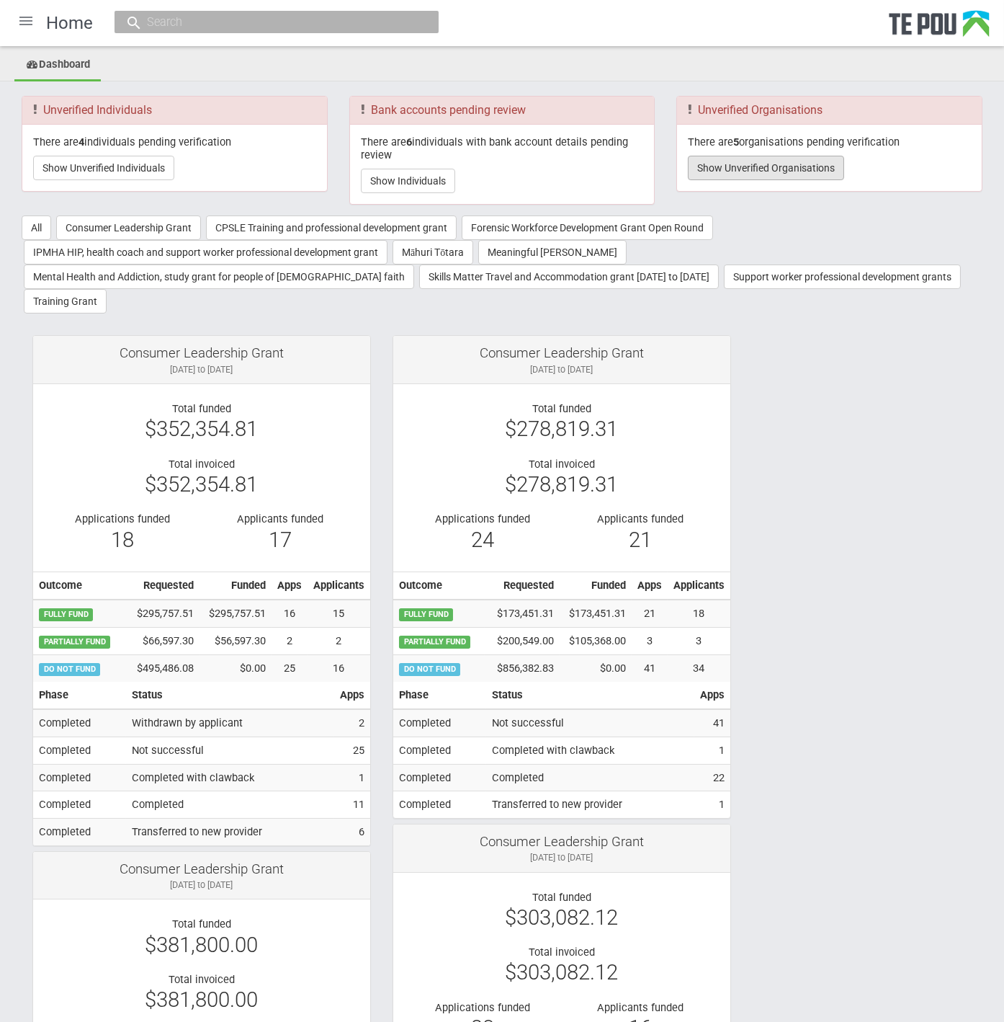
click at [768, 167] on button "Show Unverified Organisations" at bounding box center [766, 168] width 156 height 24
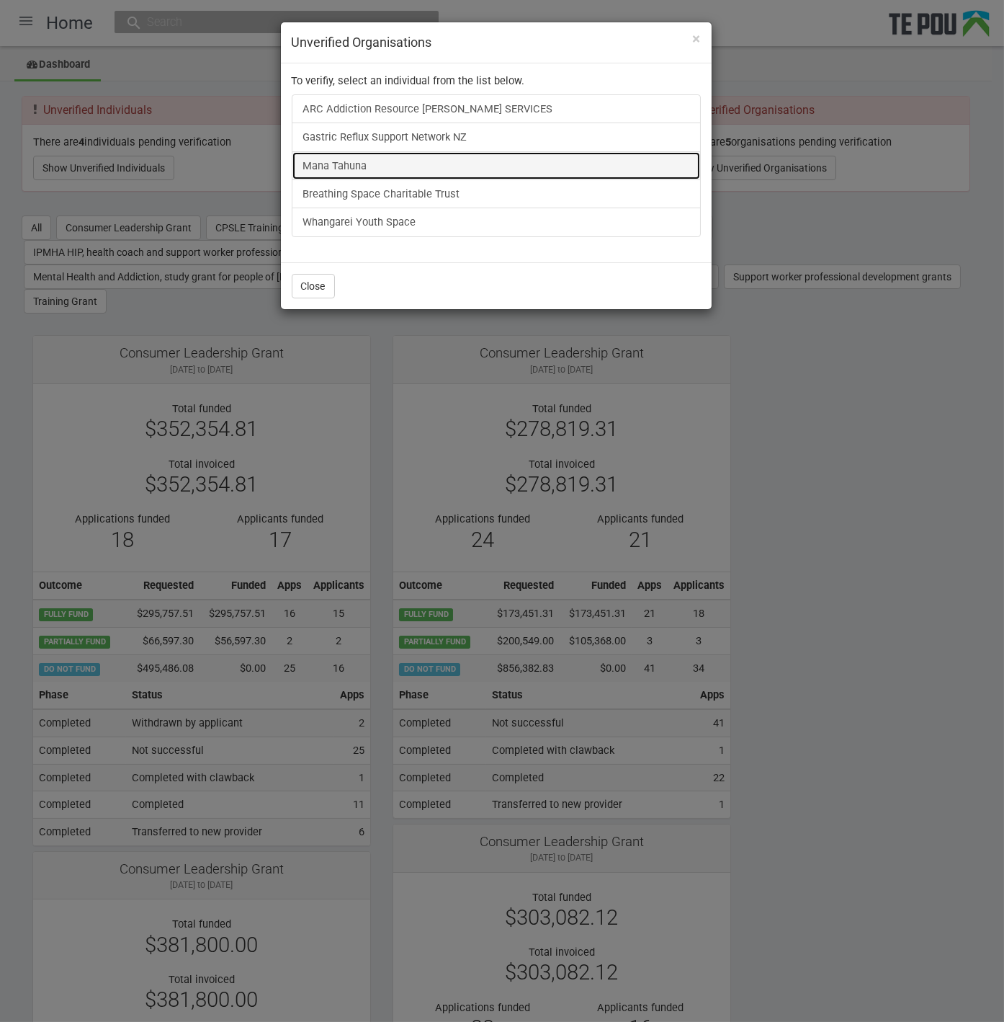
click at [339, 164] on link "Mana Tahuna" at bounding box center [496, 165] width 409 height 29
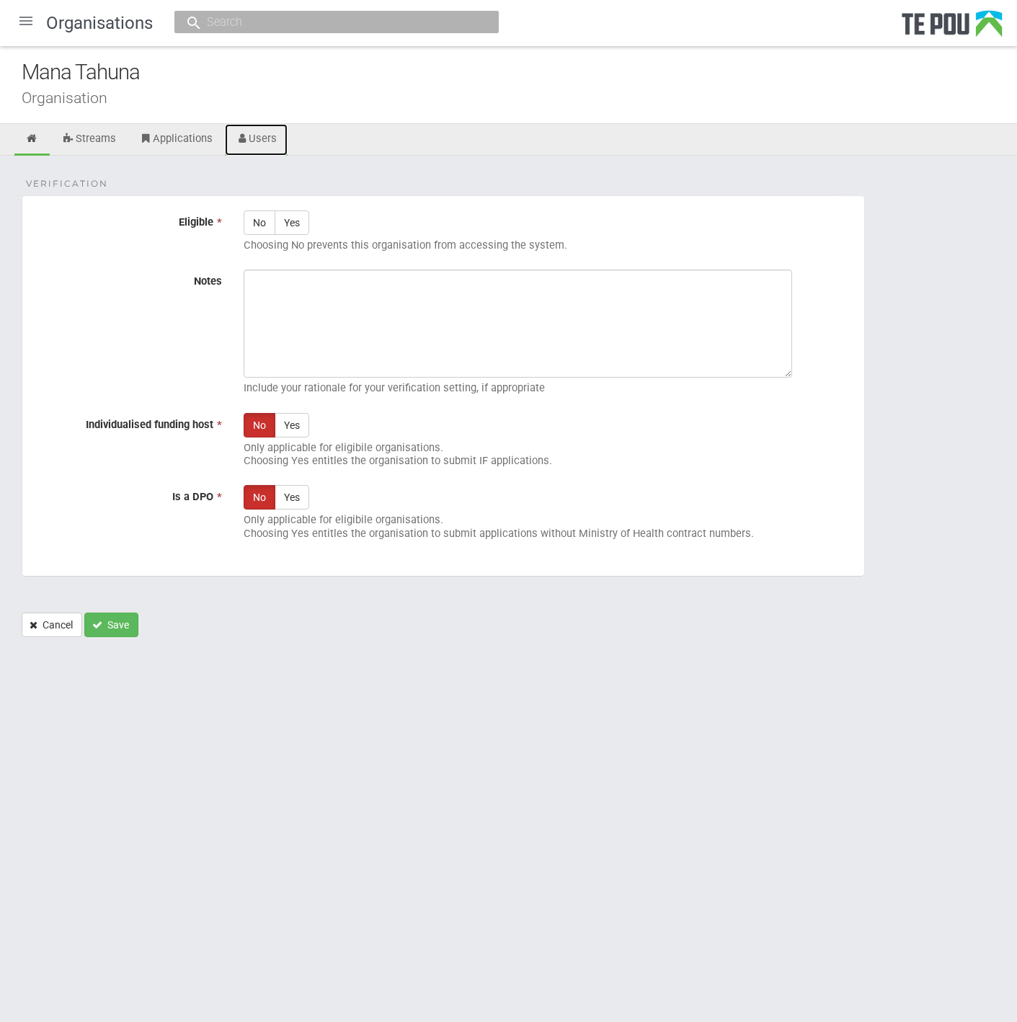
click at [246, 147] on link "Users" at bounding box center [256, 140] width 63 height 32
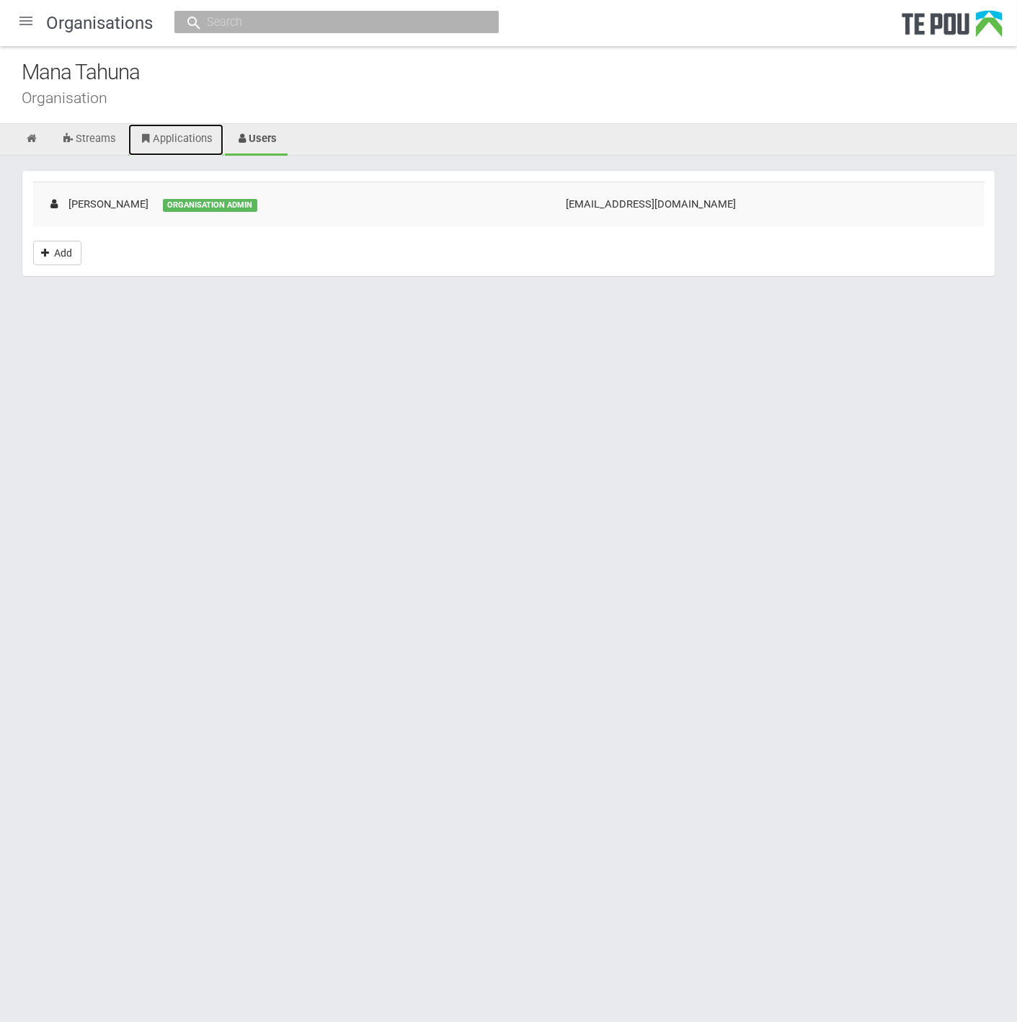
click at [195, 142] on link "Applications" at bounding box center [175, 140] width 95 height 32
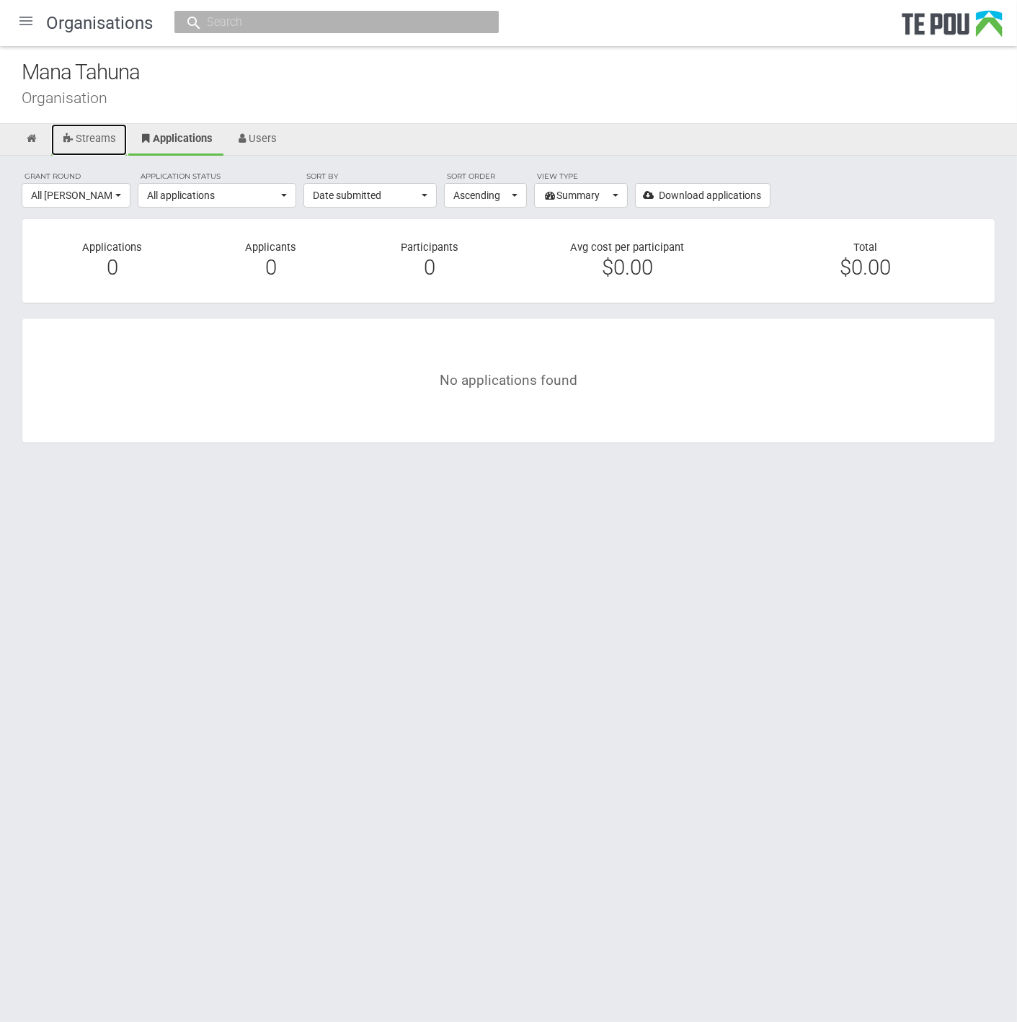
click at [89, 140] on link "Streams" at bounding box center [89, 140] width 76 height 32
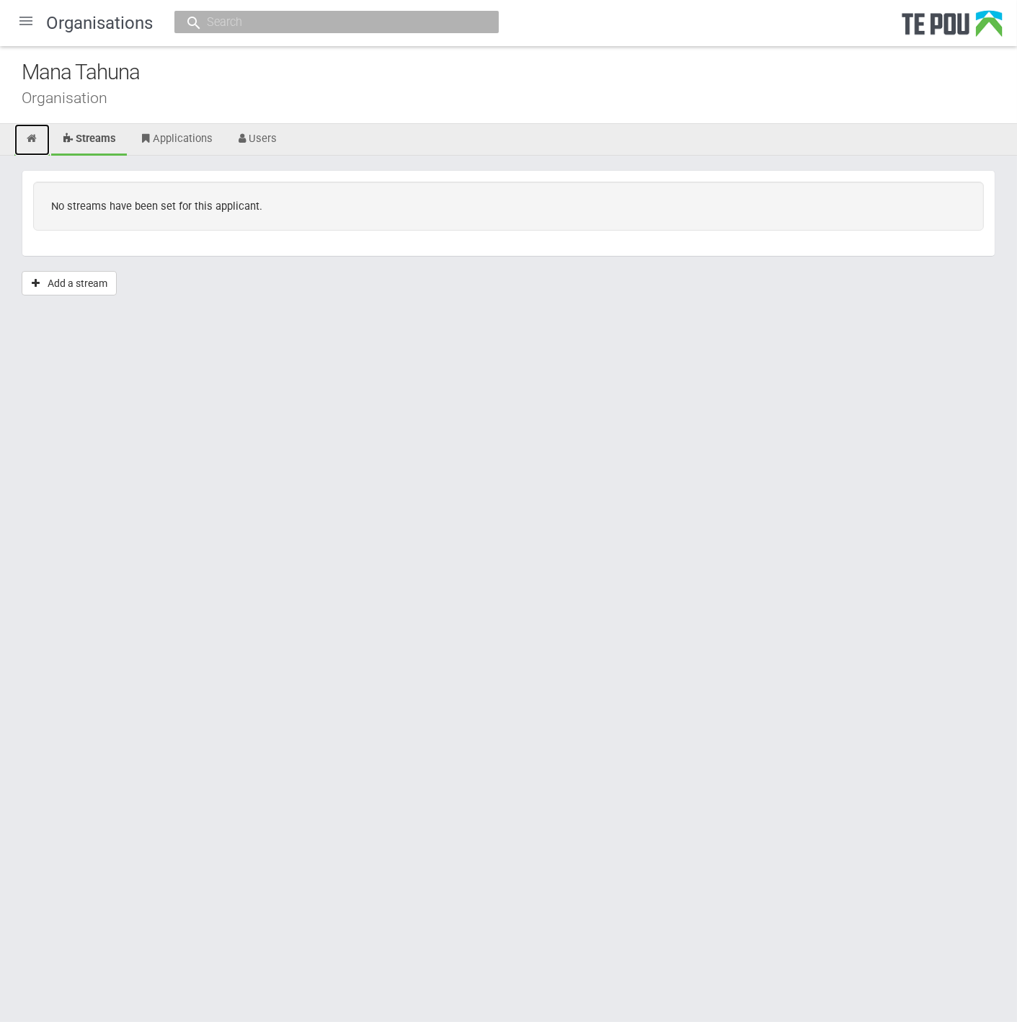
click at [31, 138] on icon at bounding box center [32, 138] width 14 height 11
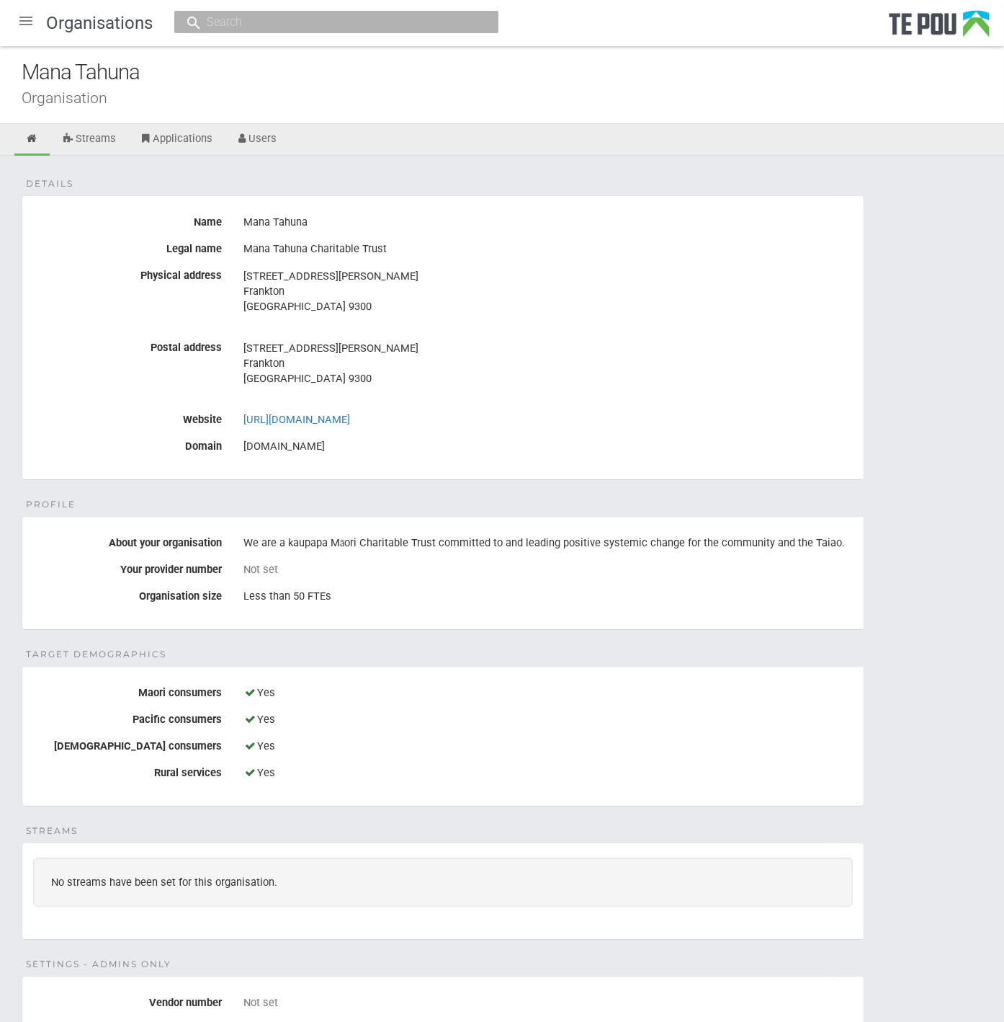
click at [642, 336] on div "[STREET_ADDRESS][PERSON_NAME] [GEOGRAPHIC_DATA] [GEOGRAPHIC_DATA] 9300" at bounding box center [549, 371] width 610 height 70
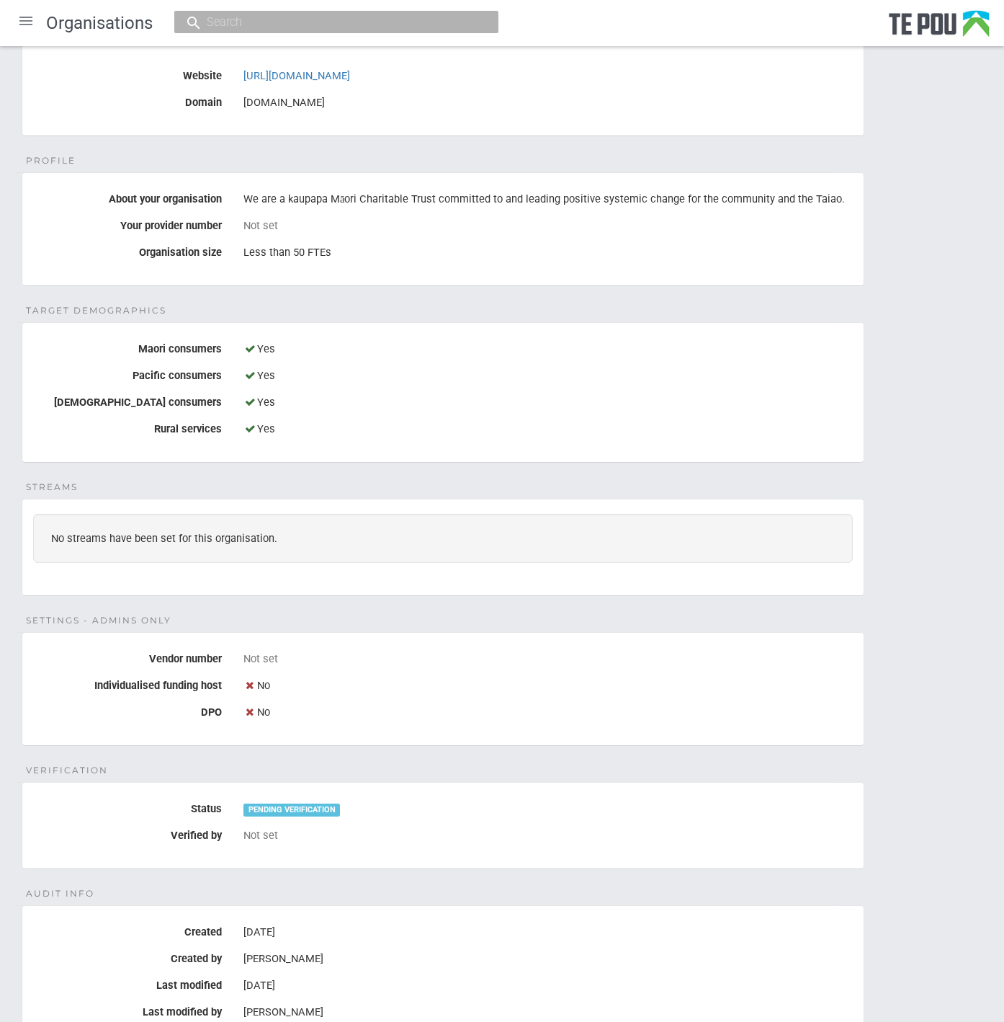
scroll to position [394, 0]
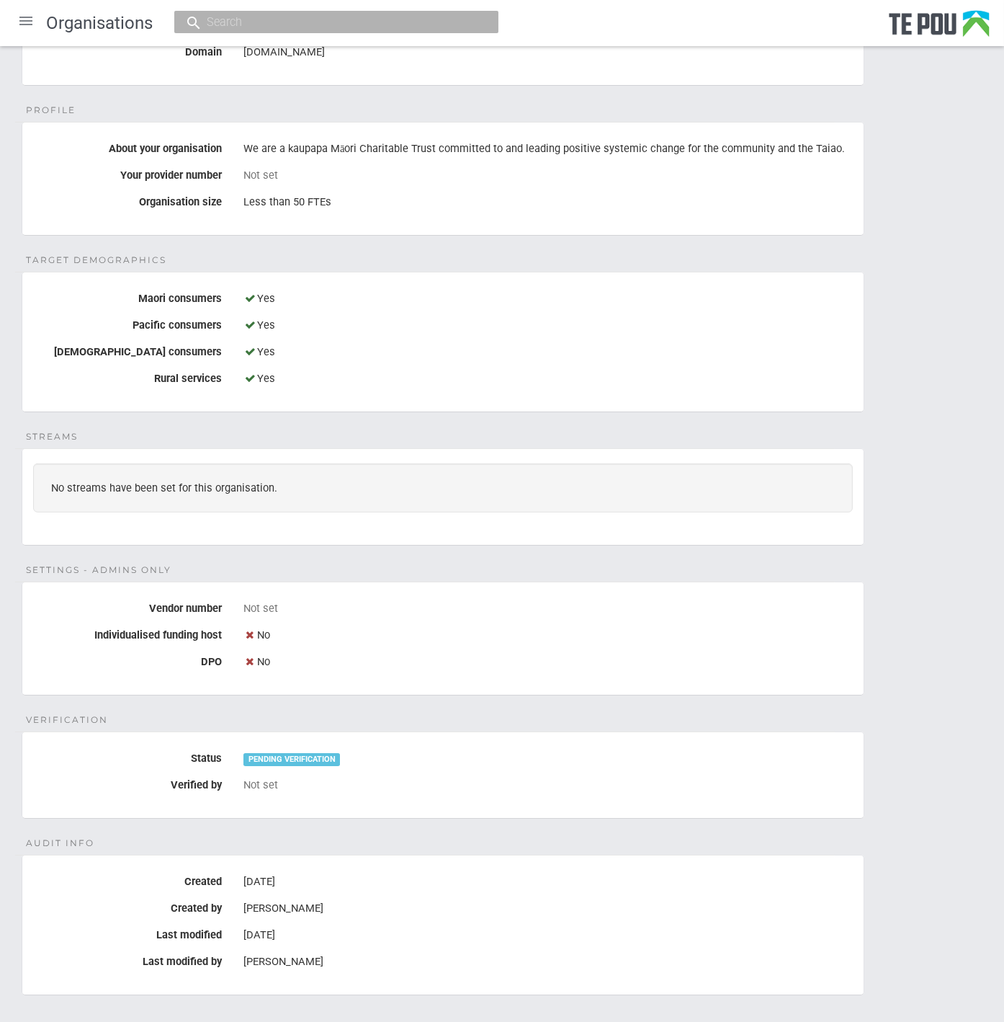
click at [946, 709] on div "Details Name Mana Tahuna Legal name Mana Tahuna Charitable Trust Physical addre…" at bounding box center [502, 416] width 1004 height 1308
click at [942, 705] on div "Details Name Mana Tahuna Legal name Mana Tahuna Charitable Trust Physical addre…" at bounding box center [502, 416] width 1004 height 1308
click at [940, 705] on div "Details Name Mana Tahuna Legal name Mana Tahuna Charitable Trust Physical addre…" at bounding box center [502, 416] width 1004 height 1308
click at [396, 625] on div "No" at bounding box center [549, 635] width 610 height 24
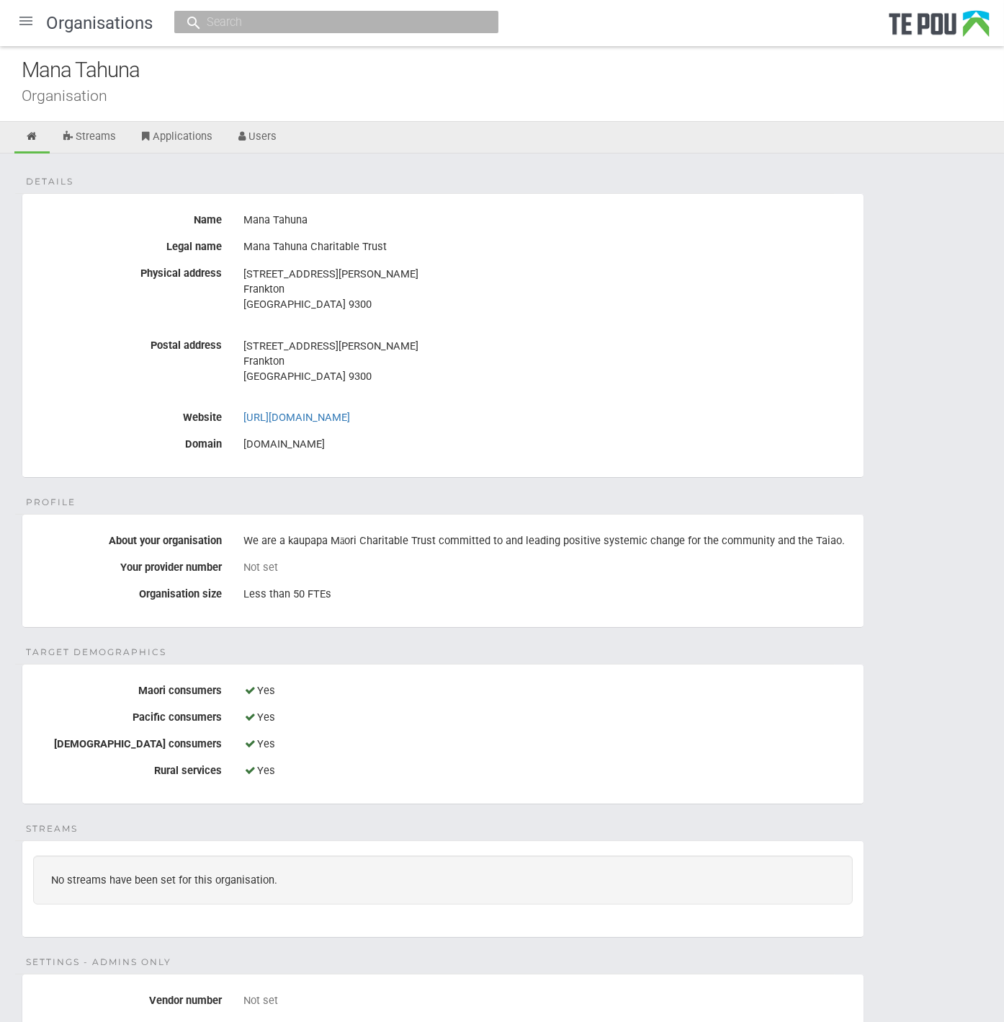
scroll to position [0, 0]
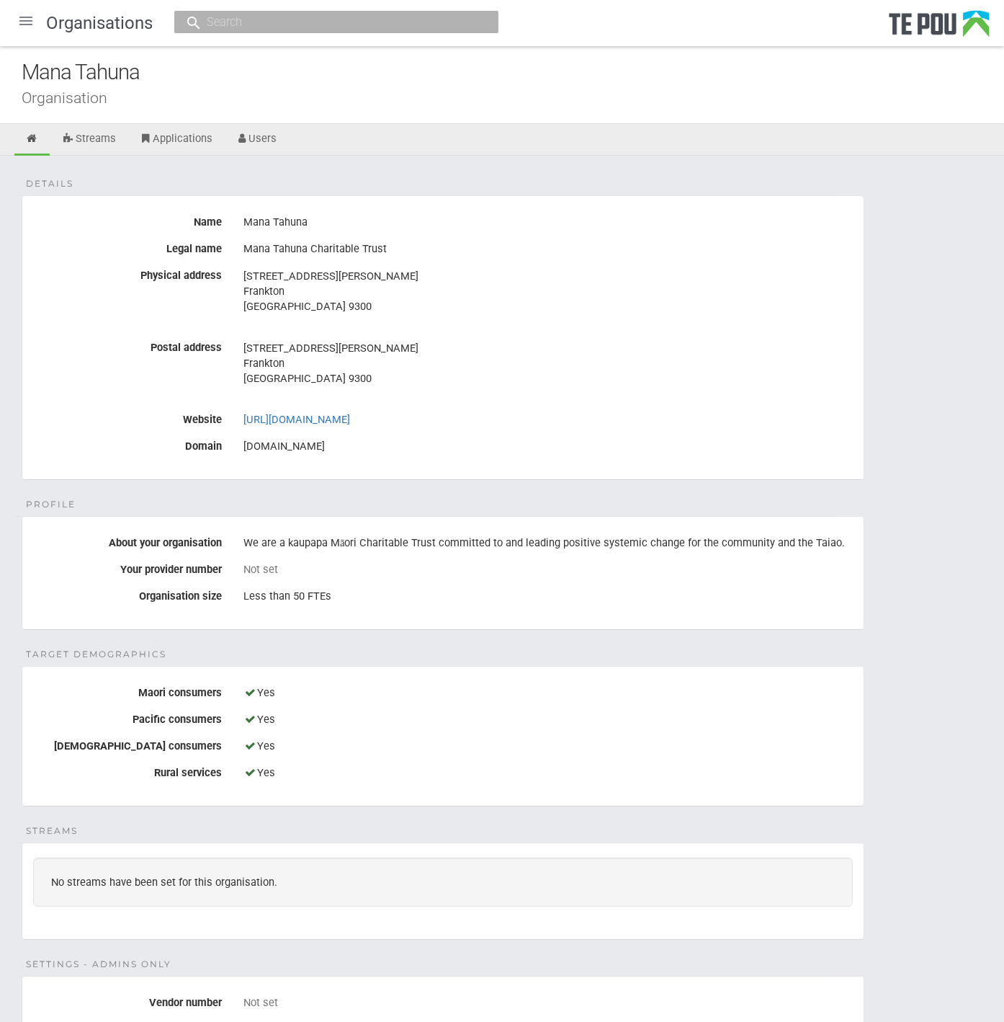
click at [263, 228] on div "Mana Tahuna" at bounding box center [549, 222] width 610 height 24
drag, startPoint x: 382, startPoint y: 252, endPoint x: 245, endPoint y: 254, distance: 136.9
click at [245, 254] on div "Mana Tahuna Charitable Trust" at bounding box center [549, 249] width 610 height 24
copy div "Mana Tahuna Charitable Trust"
click at [341, 414] on link "[URL][DOMAIN_NAME]" at bounding box center [297, 419] width 107 height 13
